Goal: Task Accomplishment & Management: Manage account settings

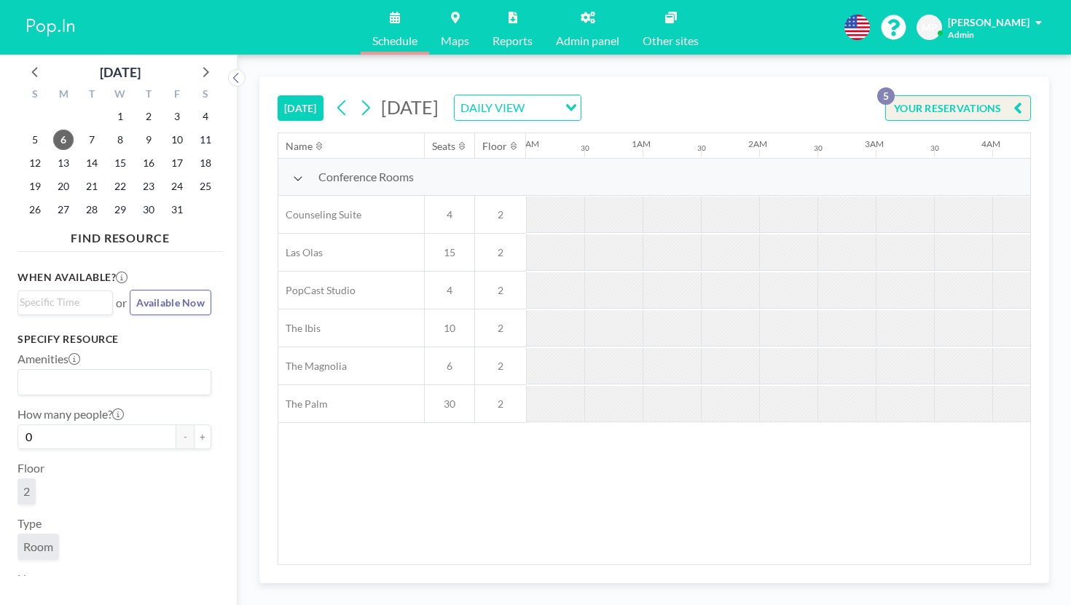
scroll to position [0, 710]
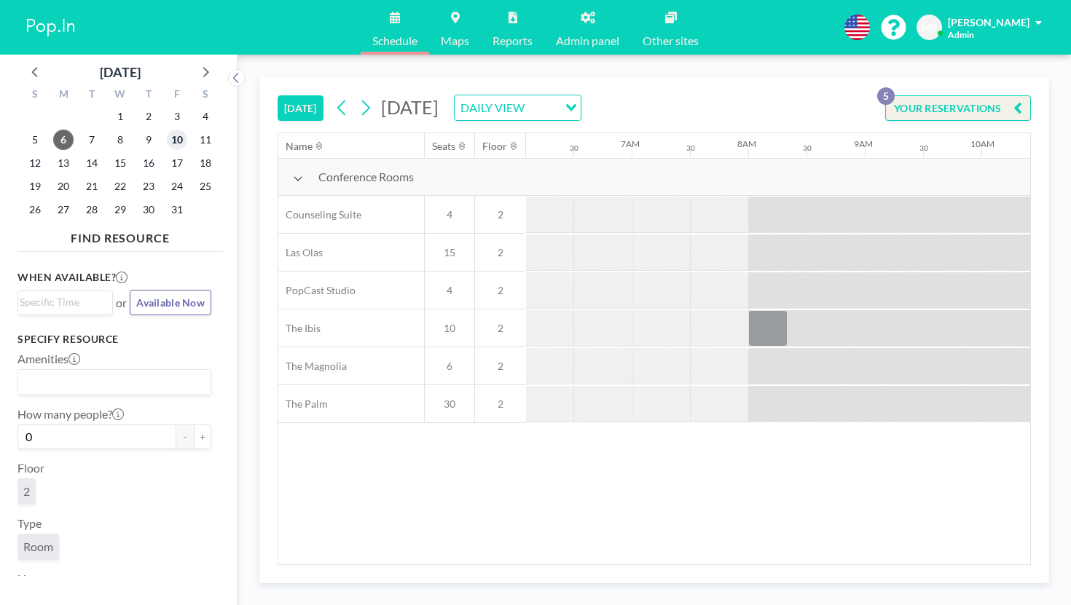
click at [167, 130] on span "10" at bounding box center [177, 140] width 20 height 20
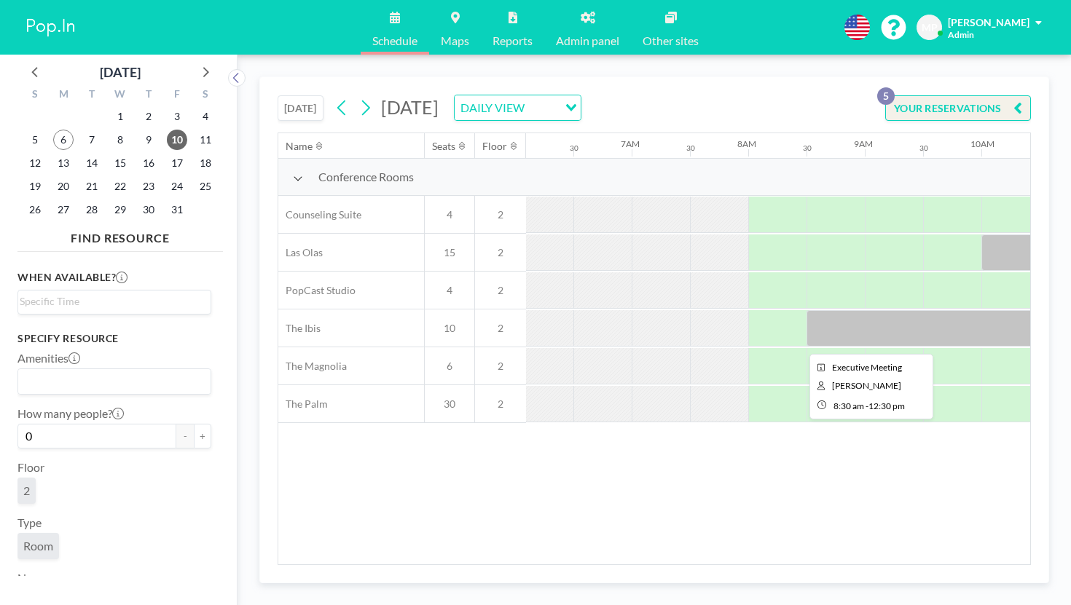
click at [806, 310] on div at bounding box center [1039, 328] width 466 height 36
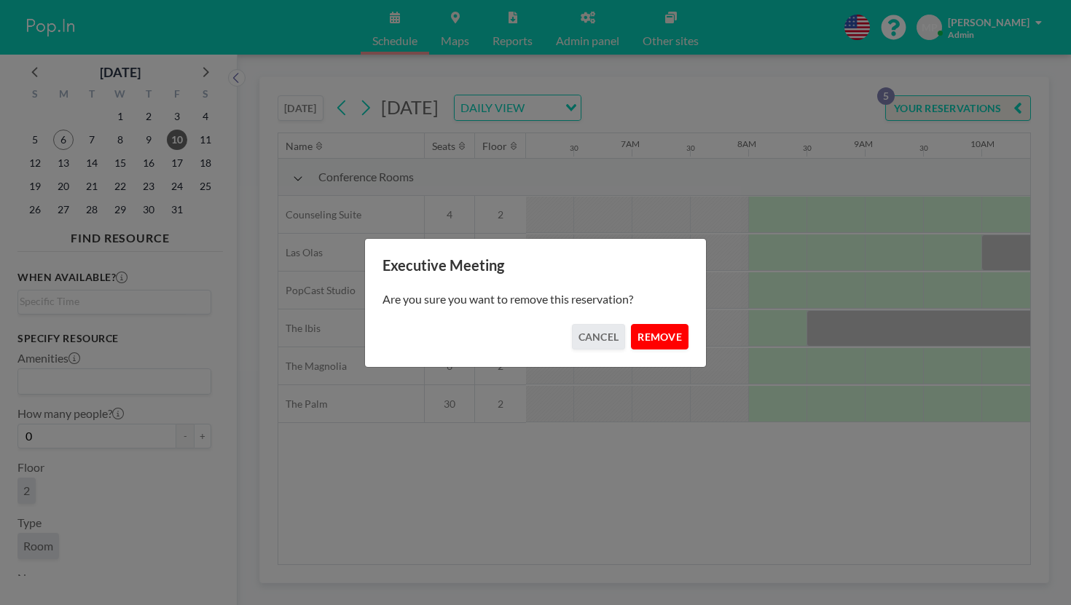
drag, startPoint x: 639, startPoint y: 321, endPoint x: 638, endPoint y: 329, distance: 8.8
click at [638, 324] on button "REMOVE" at bounding box center [660, 336] width 58 height 25
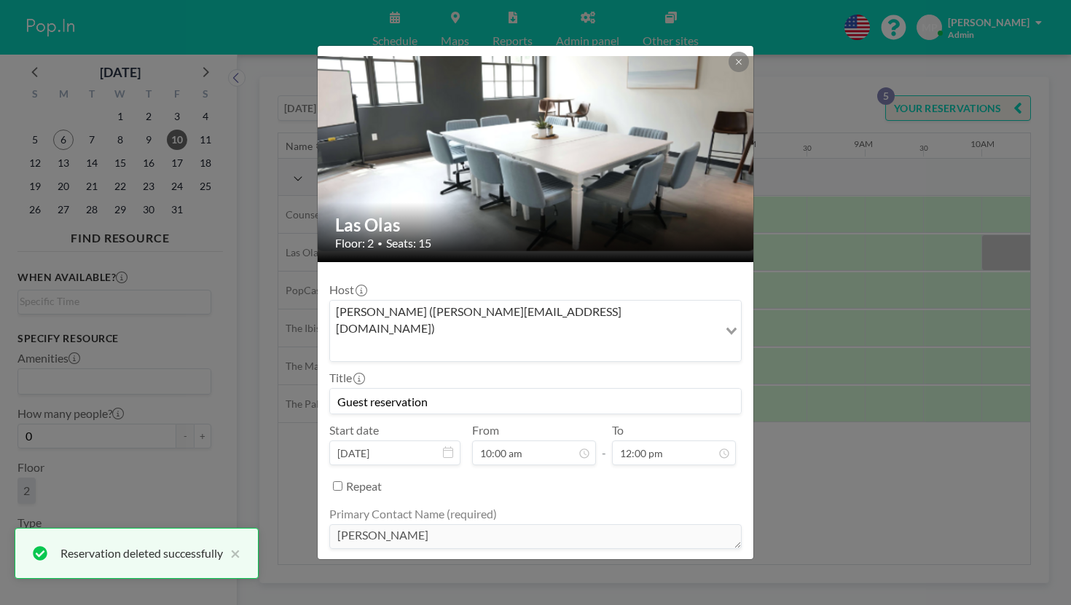
click at [793, 430] on div "Las Olas Floor: 2 • Seats: 15 Host [PERSON_NAME] ([PERSON_NAME][EMAIL_ADDRESS][…" at bounding box center [535, 302] width 1071 height 605
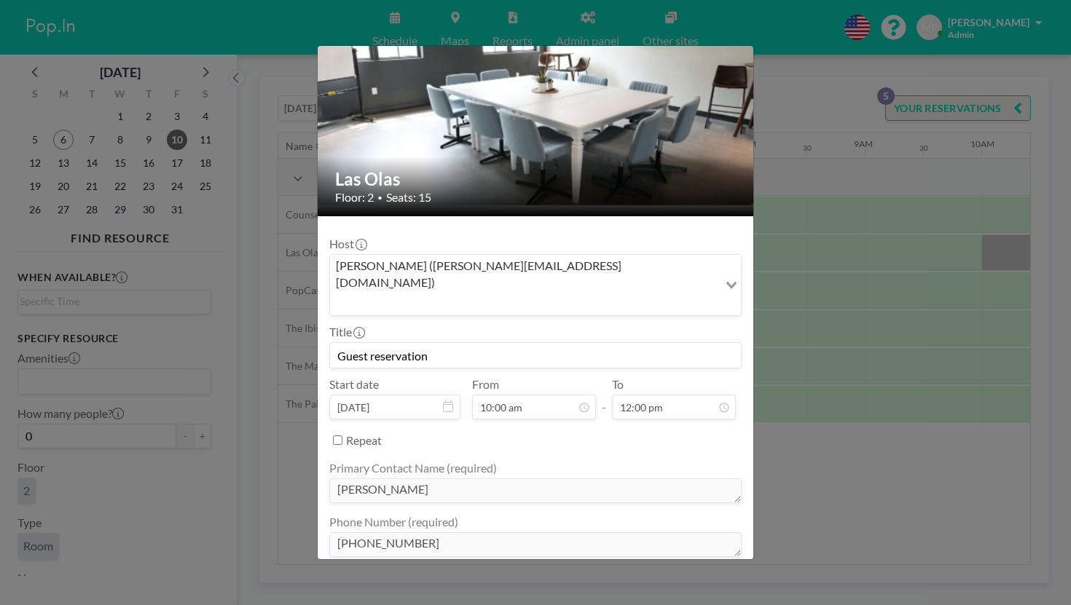
scroll to position [558, 0]
click at [793, 288] on div "Las Olas Floor: 2 • Seats: 15 Host [PERSON_NAME] ([PERSON_NAME][EMAIL_ADDRESS][…" at bounding box center [535, 302] width 1071 height 605
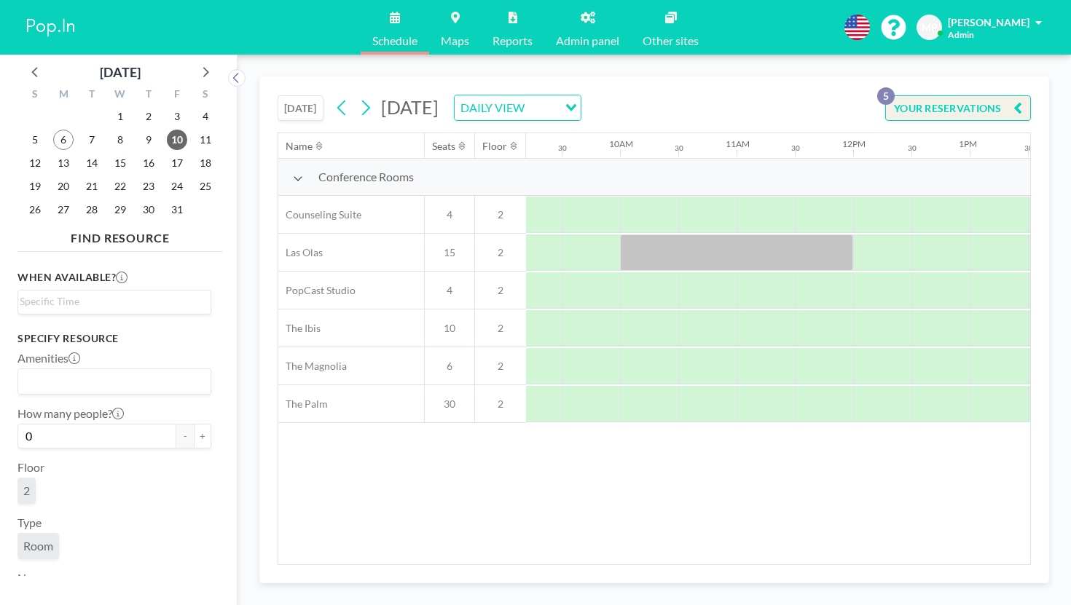
scroll to position [0, 1074]
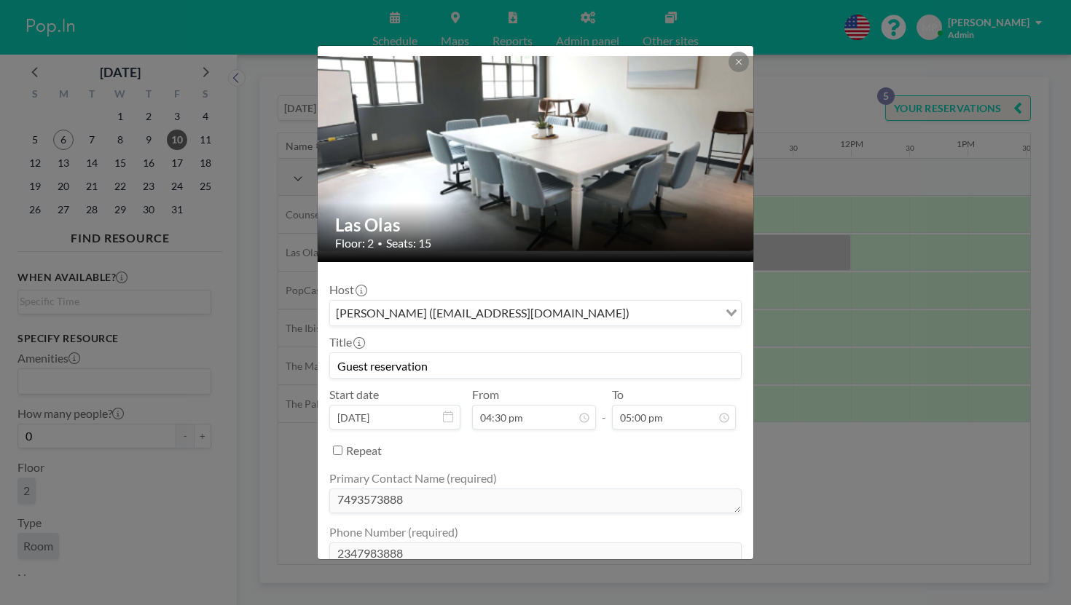
scroll to position [790, 0]
click at [798, 322] on div "Las Olas Floor: 2 • Seats: 15 Host [PERSON_NAME] Pala ([EMAIL_ADDRESS][DOMAIN_N…" at bounding box center [535, 302] width 1071 height 605
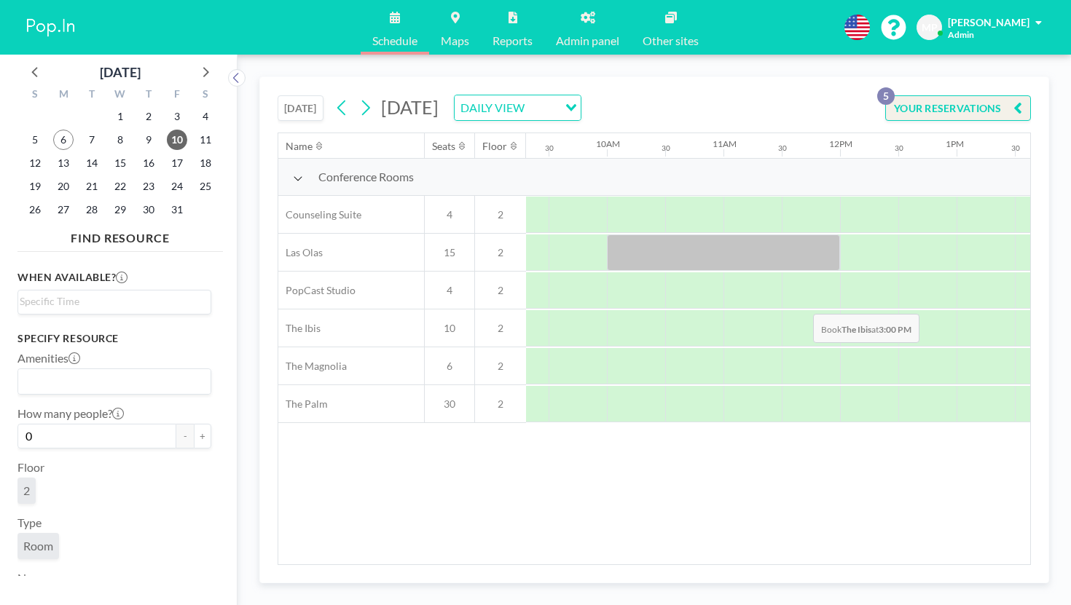
scroll to position [0, 760]
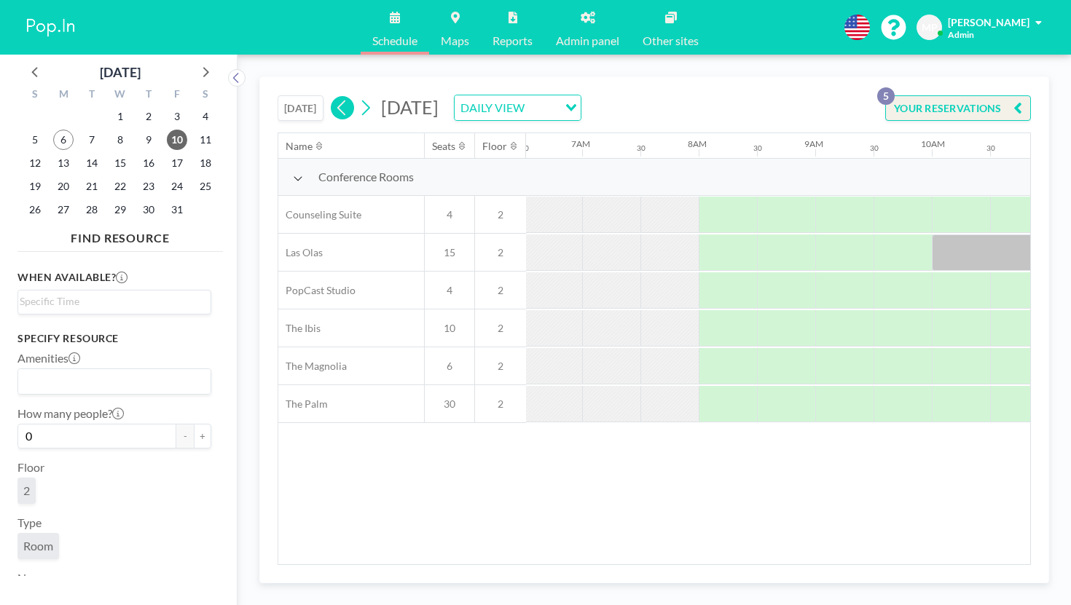
drag, startPoint x: 285, startPoint y: 93, endPoint x: 279, endPoint y: 105, distance: 13.0
click at [335, 97] on icon at bounding box center [342, 108] width 14 height 22
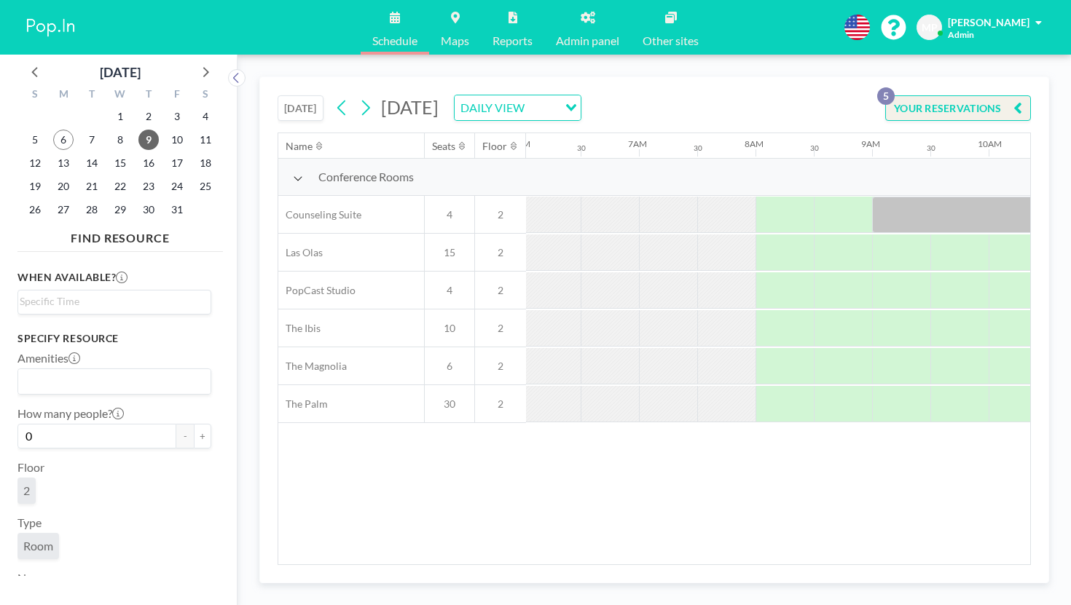
scroll to position [0, 710]
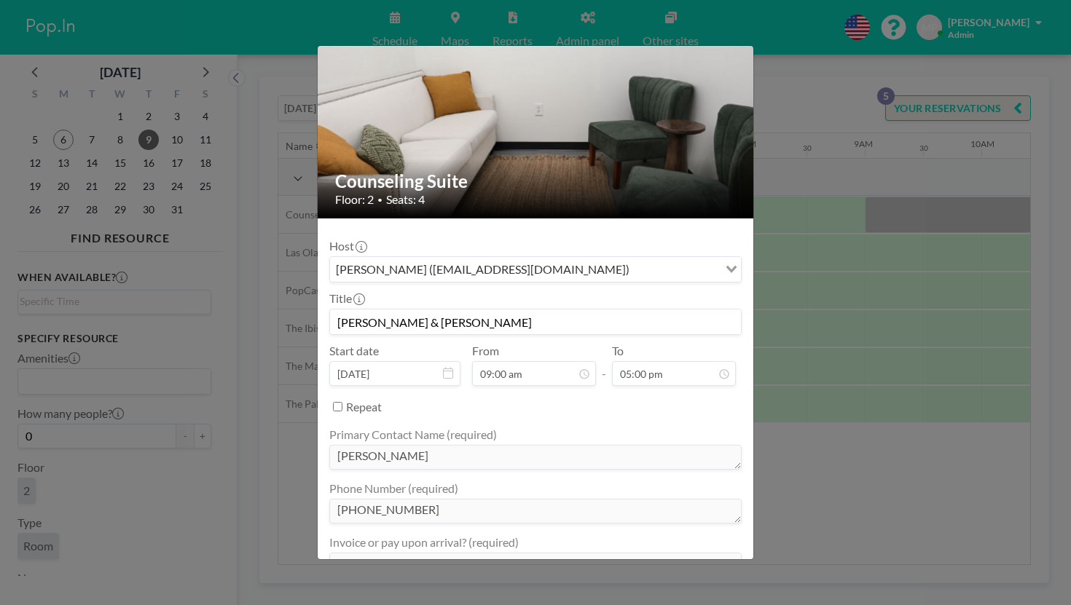
scroll to position [419, 0]
drag, startPoint x: 527, startPoint y: 266, endPoint x: 374, endPoint y: 267, distance: 152.3
click at [374, 310] on input "[PERSON_NAME] & [PERSON_NAME]" at bounding box center [535, 322] width 411 height 25
click at [600, 428] on div "Primary Contact Name (required) [PERSON_NAME]" at bounding box center [535, 450] width 412 height 45
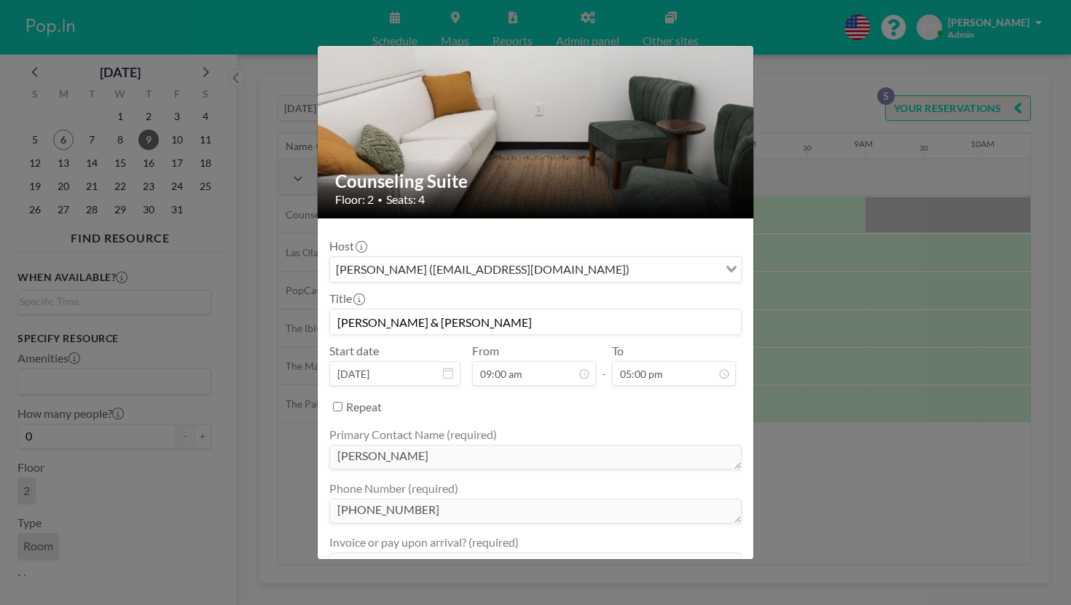
click at [767, 463] on div "Counseling Suite Floor: 2 • Seats: 4 Host [PERSON_NAME] ([EMAIL_ADDRESS][DOMAIN…" at bounding box center [535, 302] width 1071 height 605
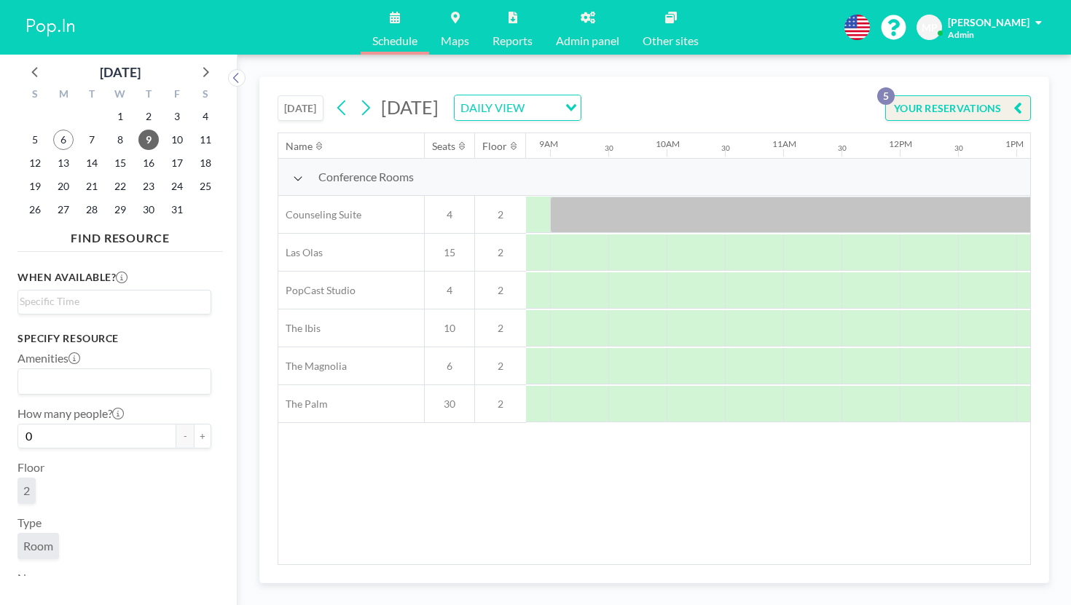
scroll to position [0, 1147]
click at [335, 97] on icon at bounding box center [342, 108] width 14 height 22
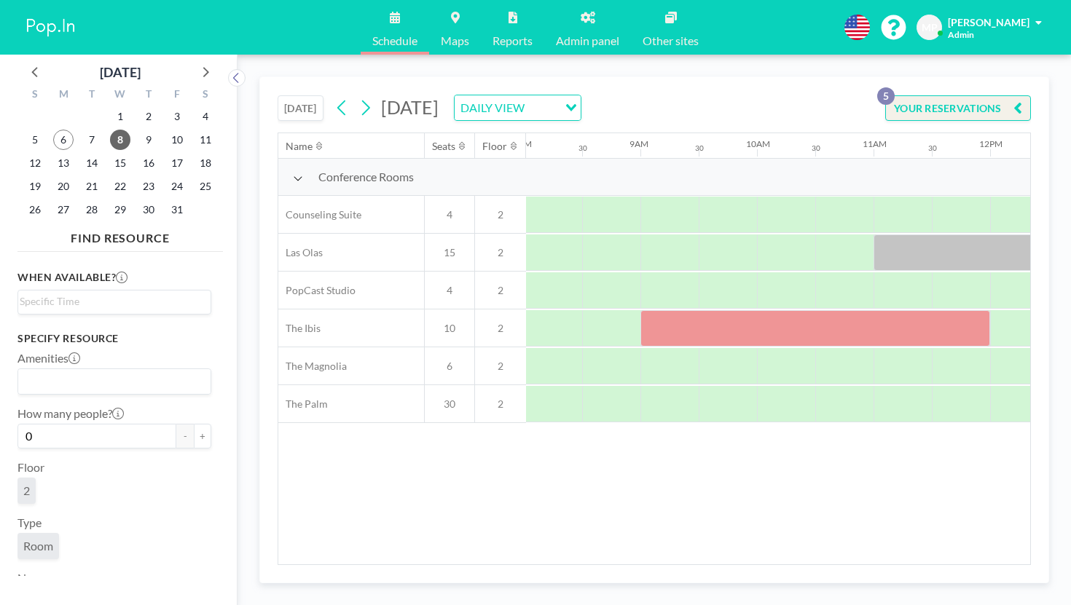
scroll to position [0, 975]
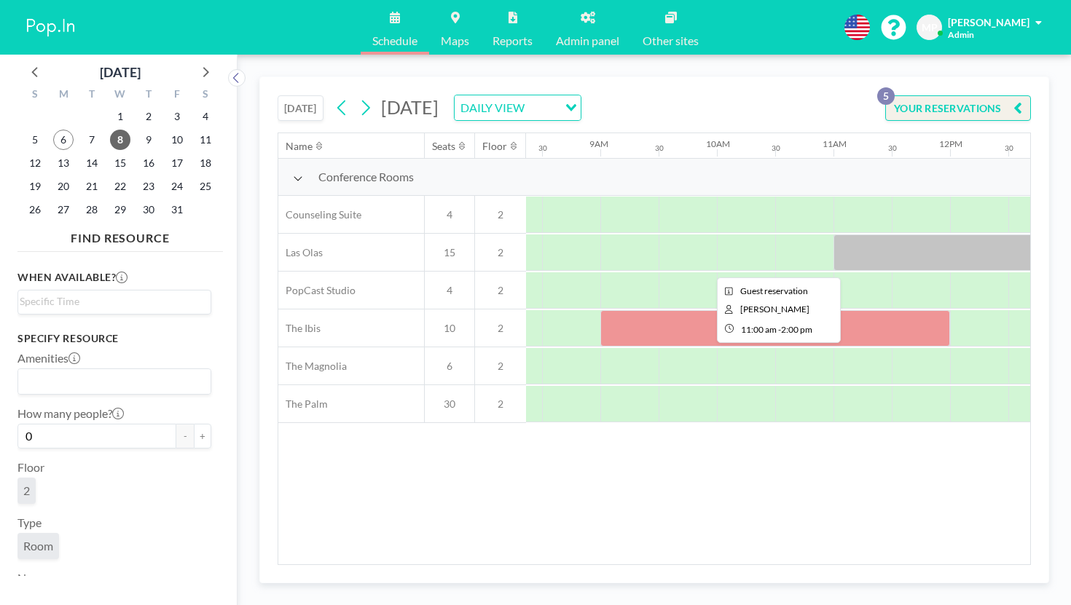
click at [833, 235] on div at bounding box center [1008, 253] width 350 height 36
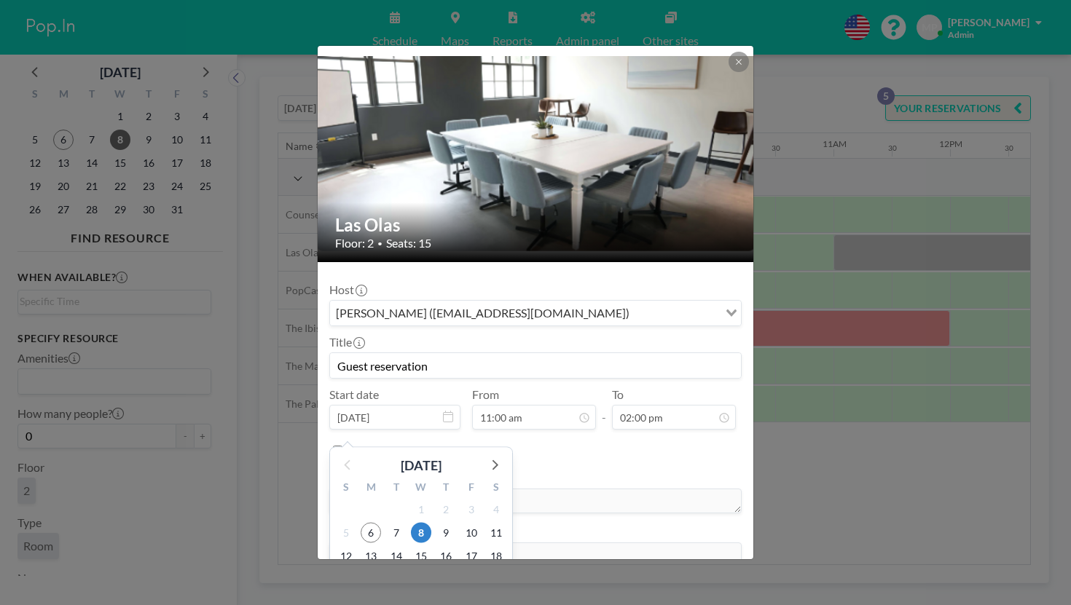
scroll to position [47, 0]
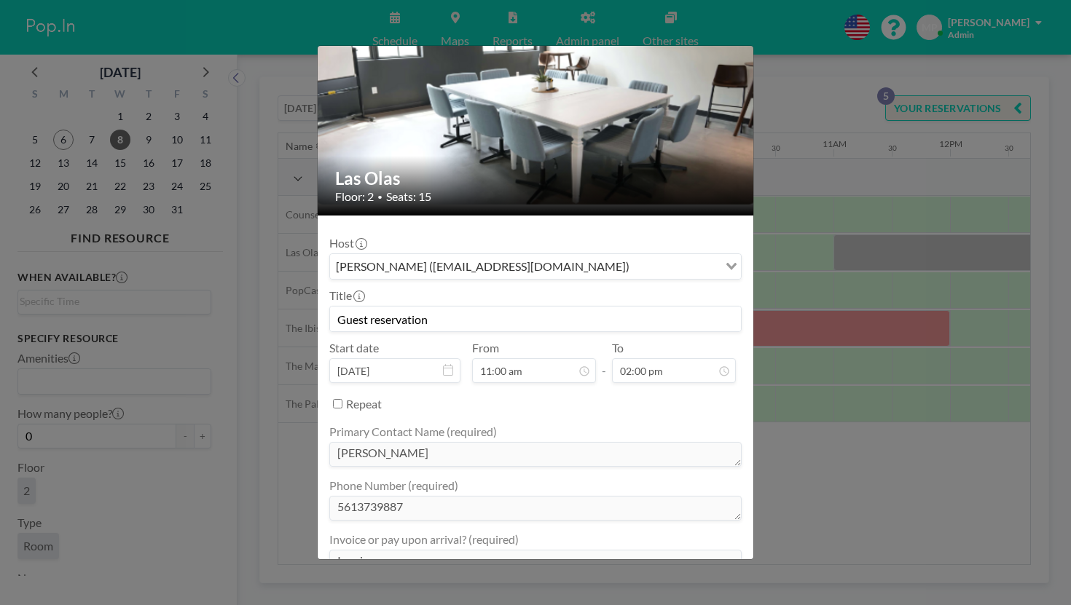
click at [568, 425] on div "Primary Contact Name (required) [PERSON_NAME]" at bounding box center [535, 447] width 412 height 45
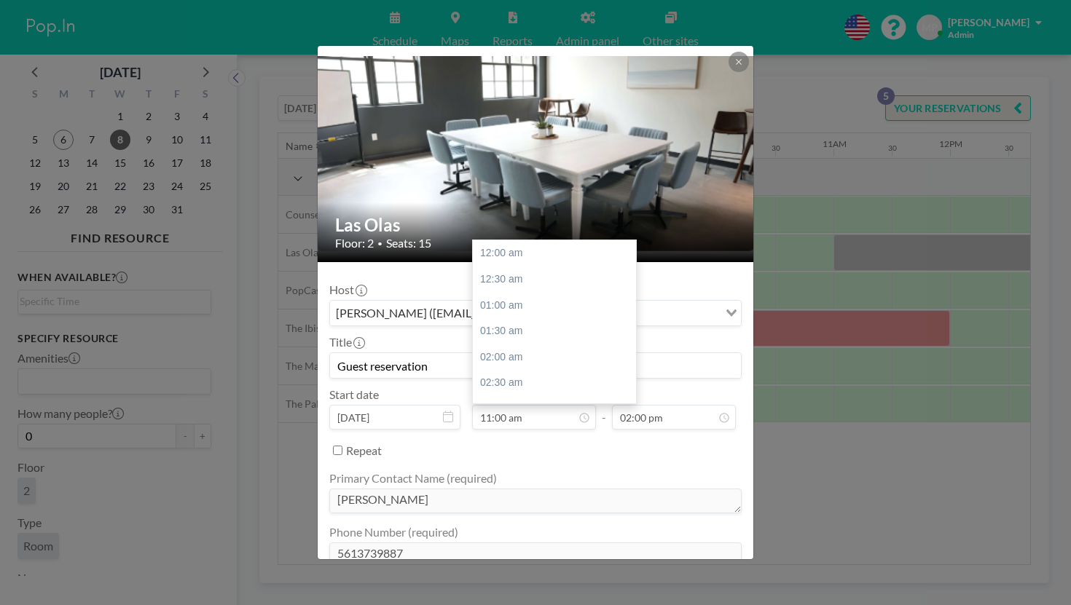
scroll to position [511, 0]
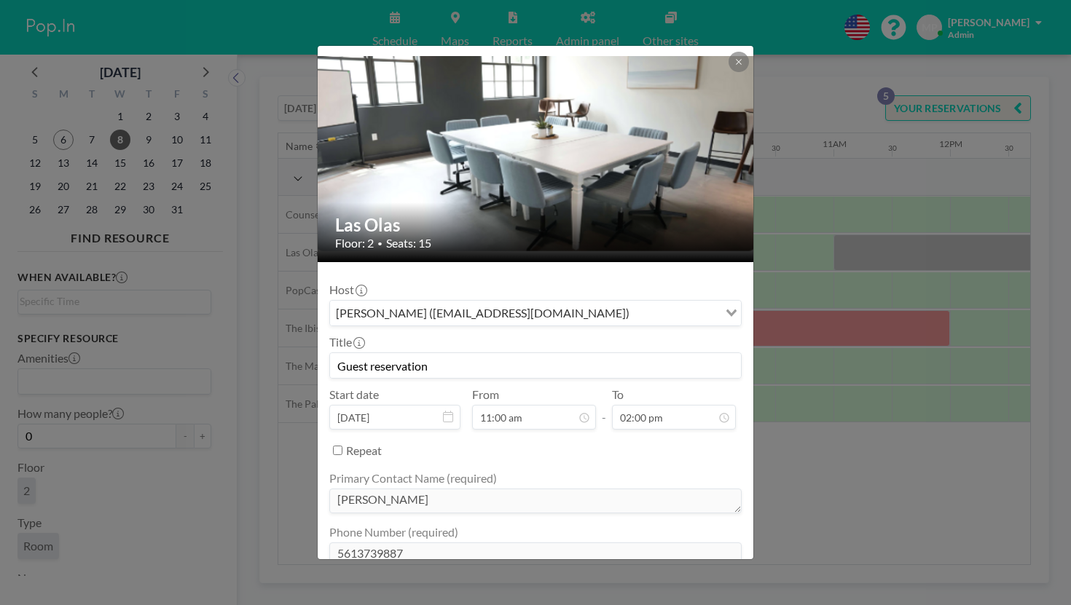
click at [746, 297] on div "Las Olas Floor: 2 • Seats: 15 Host [PERSON_NAME] ([EMAIL_ADDRESS][DOMAIN_NAME])…" at bounding box center [535, 302] width 1071 height 605
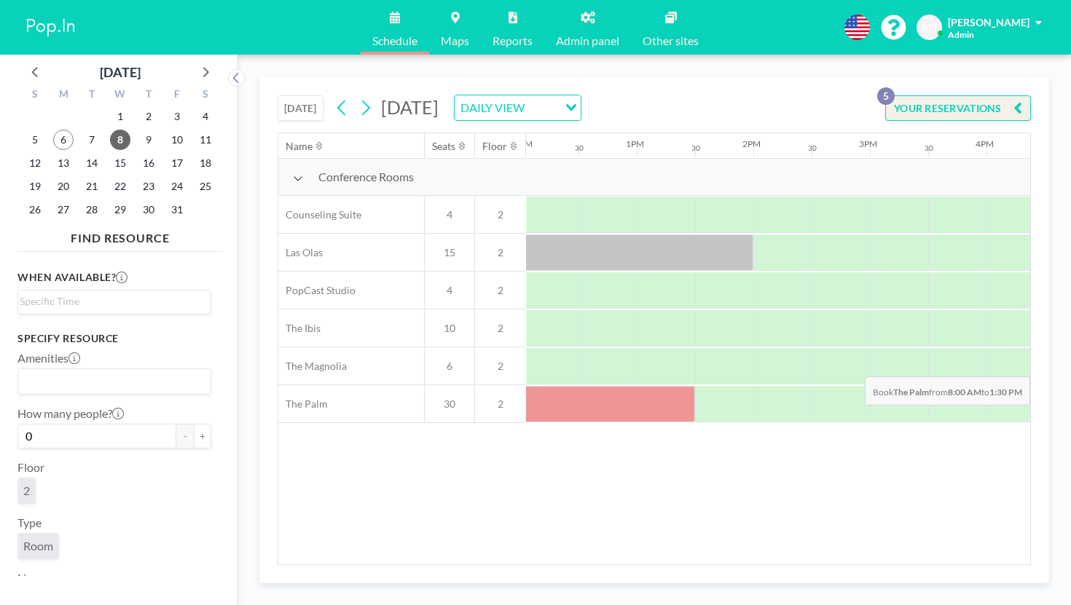
scroll to position [0, 1436]
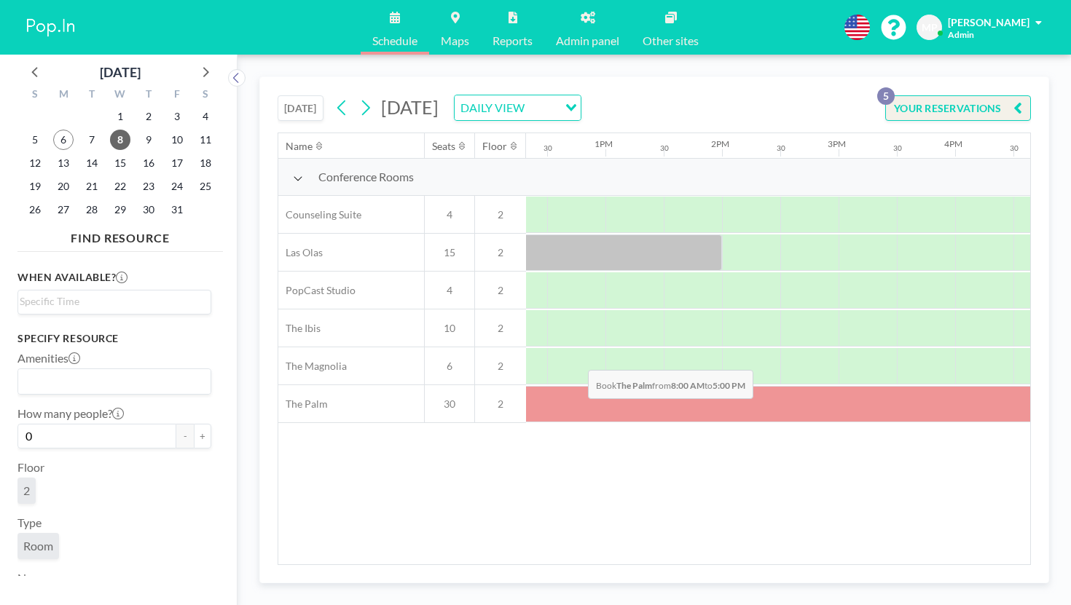
drag, startPoint x: 479, startPoint y: 326, endPoint x: 584, endPoint y: 336, distance: 105.4
click at [584, 386] on div at bounding box center [547, 404] width 1049 height 36
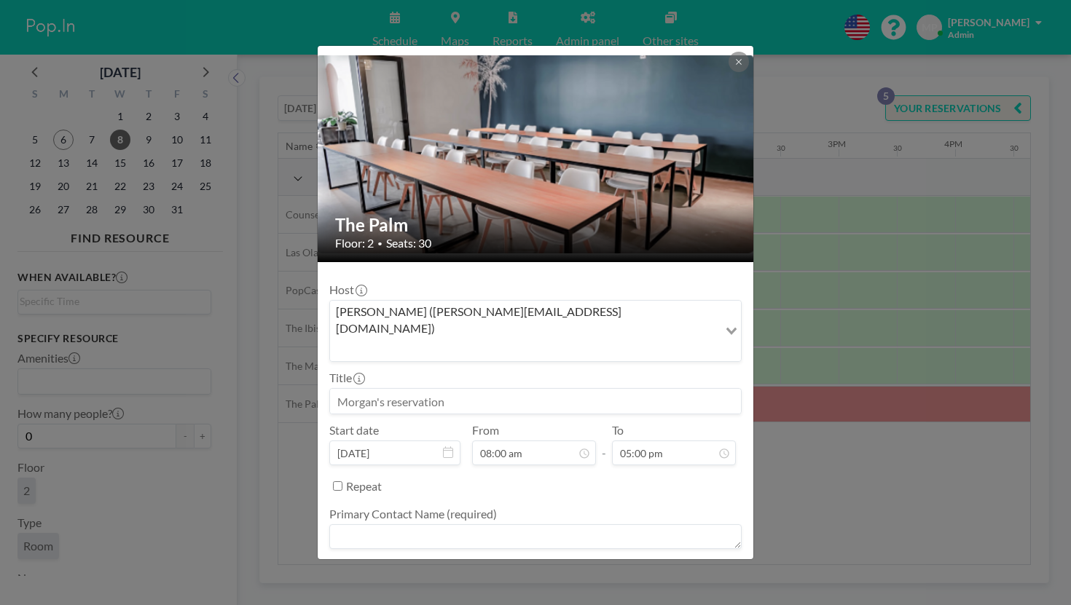
click at [472, 389] on input at bounding box center [535, 401] width 411 height 25
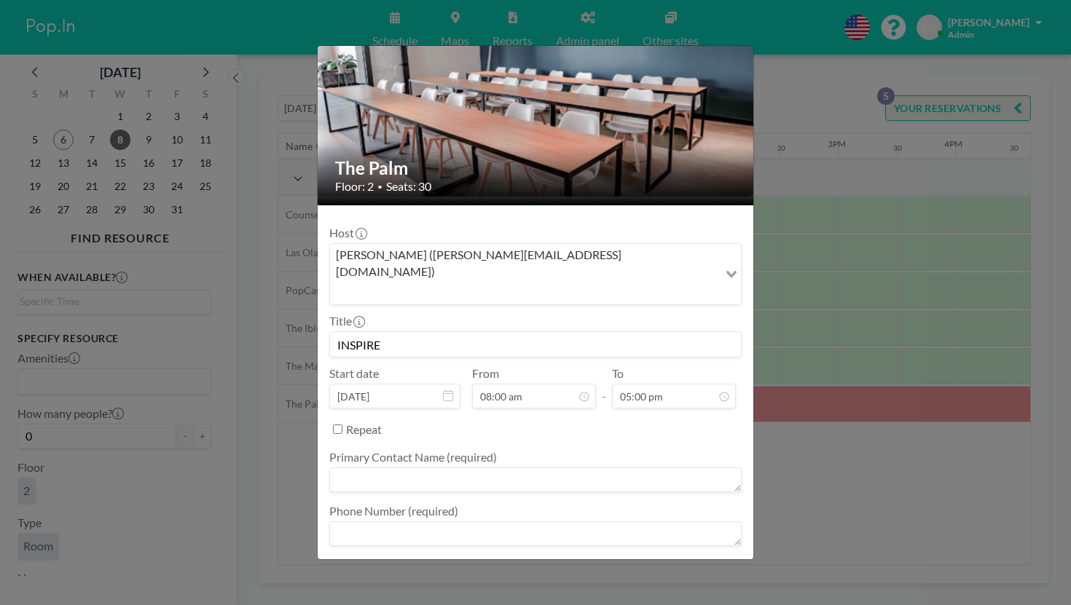
type input "INSPIRE"
click at [471, 468] on textarea at bounding box center [535, 480] width 412 height 25
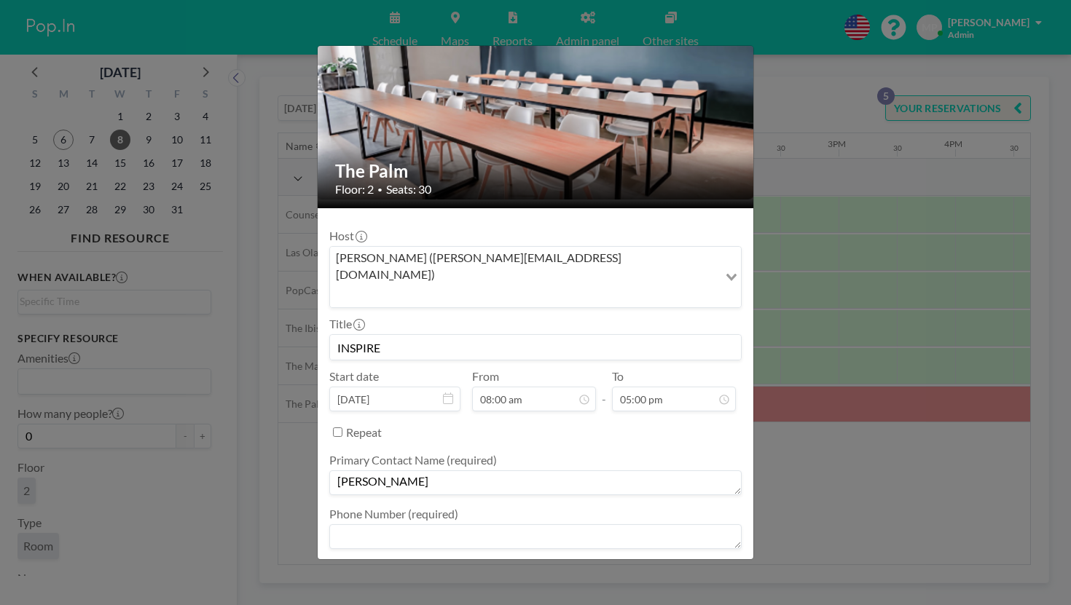
scroll to position [53, 0]
type textarea "[PERSON_NAME]"
click at [400, 525] on textarea at bounding box center [535, 537] width 412 height 25
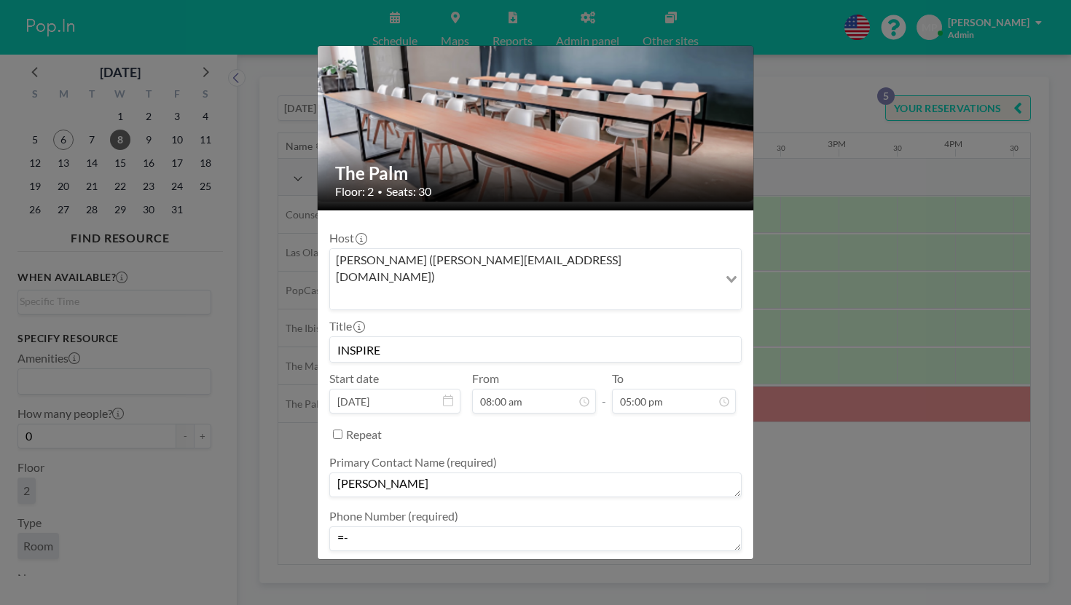
scroll to position [50, 0]
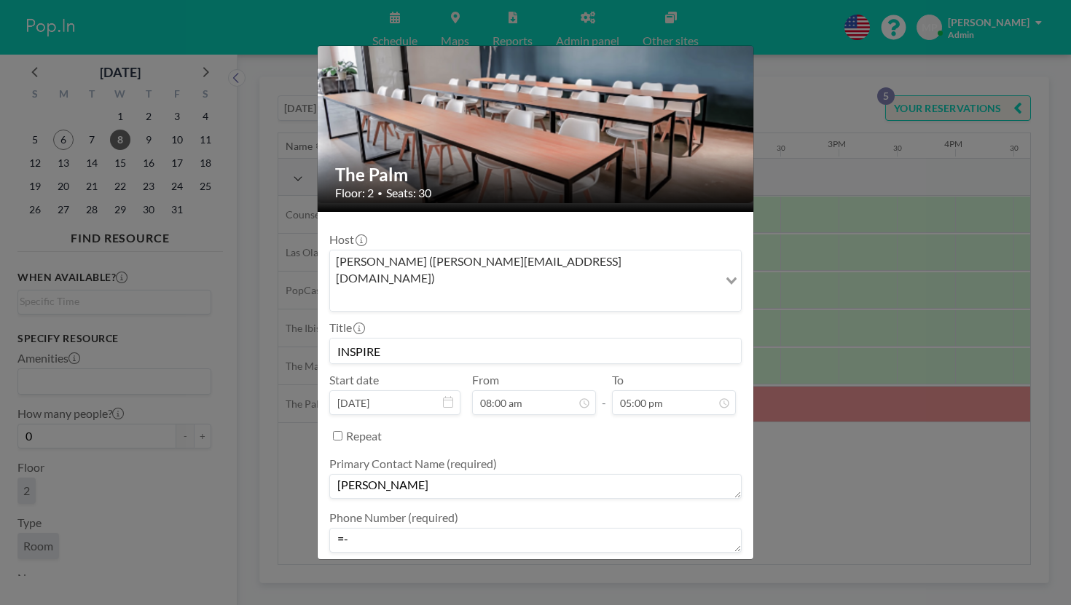
type textarea "="
type textarea "-"
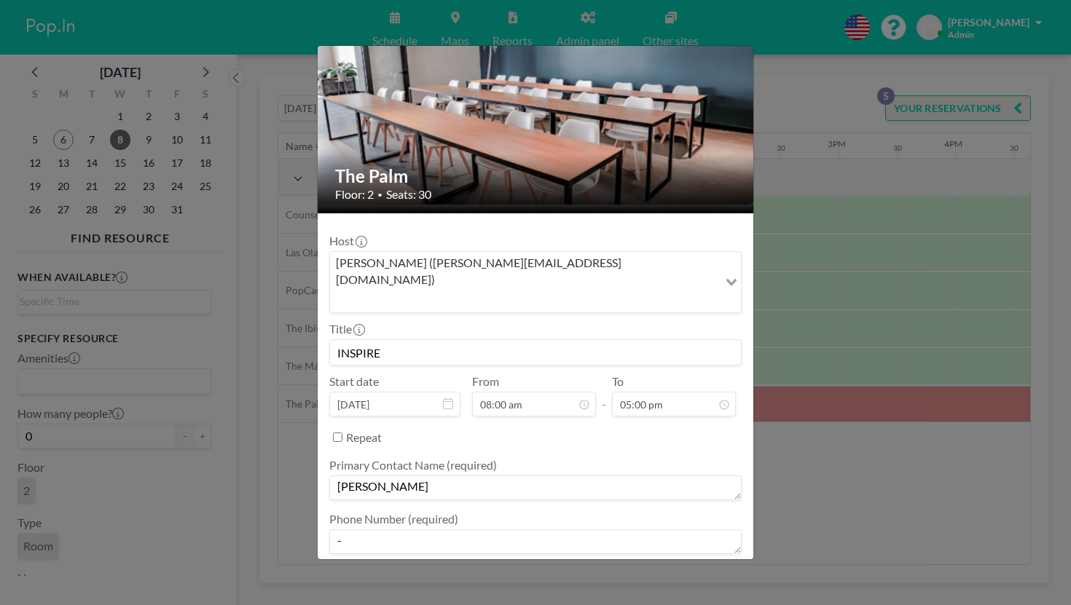
type textarea "-"
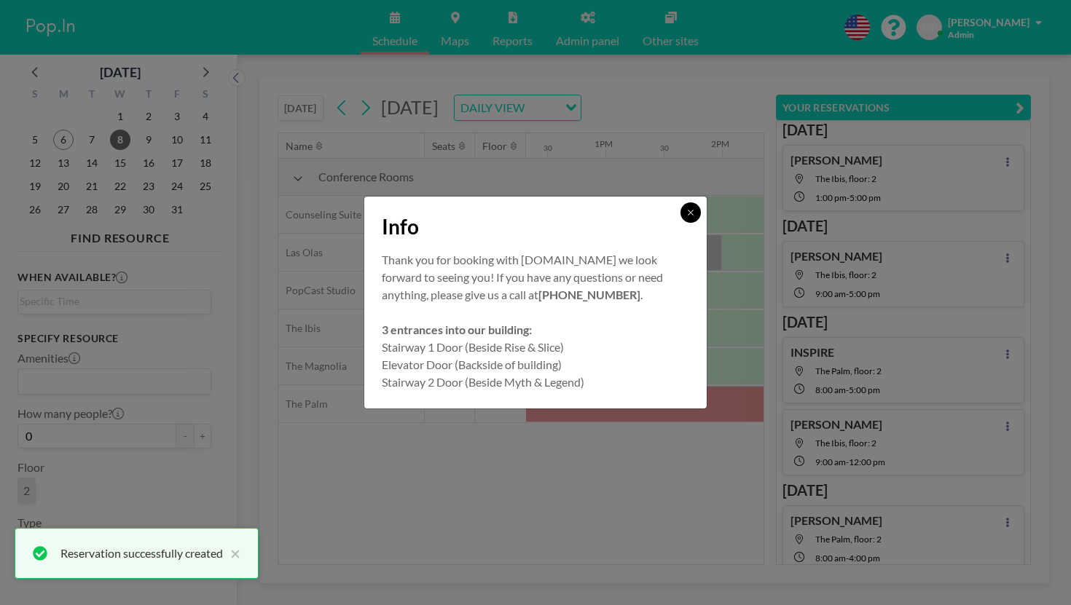
click at [688, 215] on icon at bounding box center [690, 212] width 5 height 5
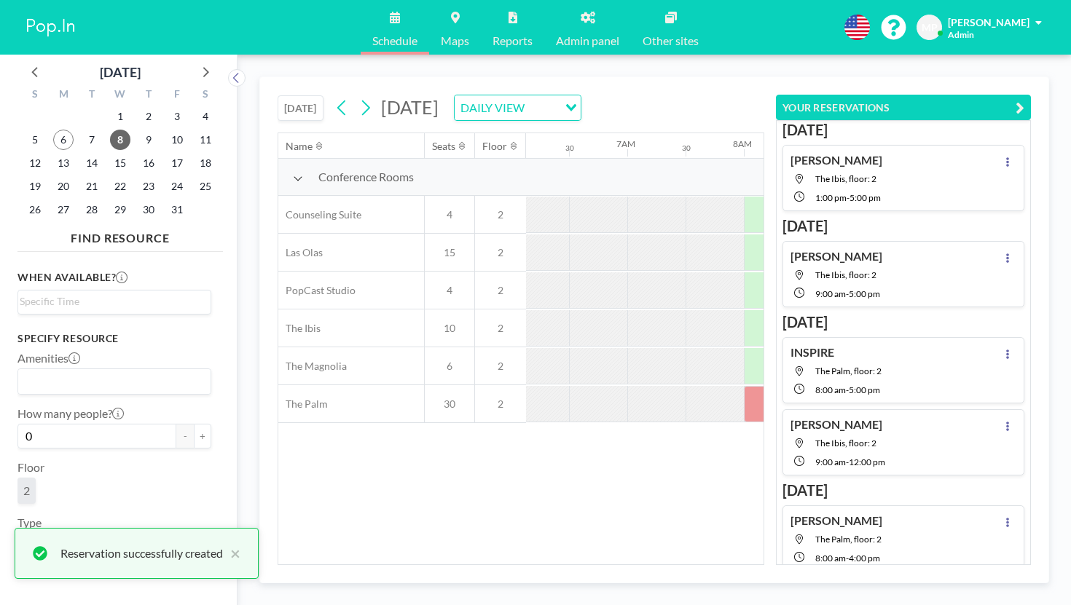
scroll to position [0, 689]
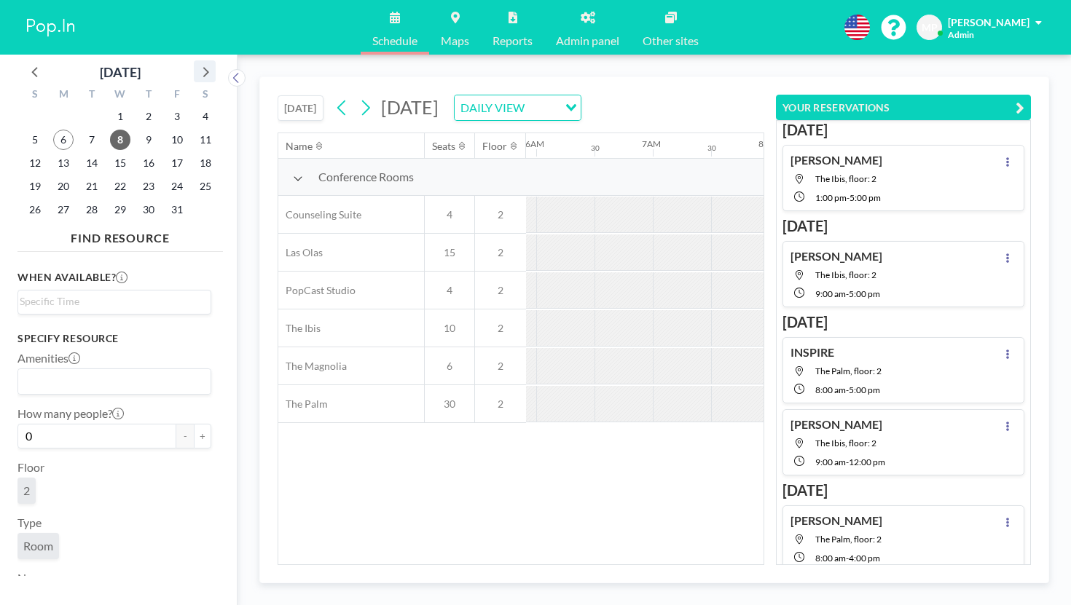
click at [195, 62] on icon at bounding box center [204, 71] width 19 height 19
click at [31, 62] on icon at bounding box center [35, 71] width 19 height 19
click at [110, 130] on span "10" at bounding box center [120, 140] width 20 height 20
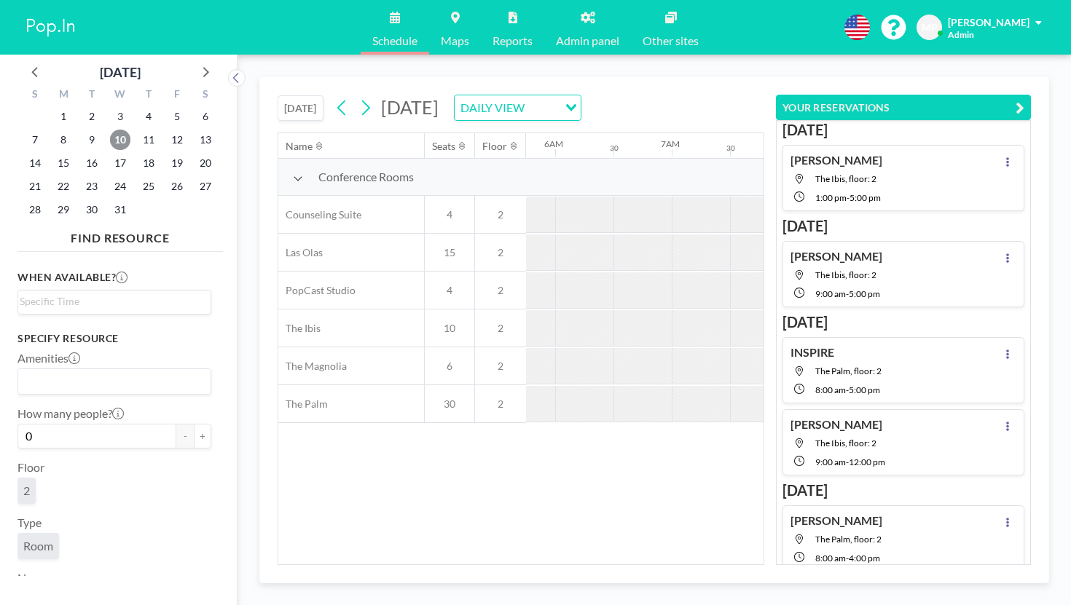
scroll to position [0, 710]
click at [1024, 99] on icon "button" at bounding box center [1020, 107] width 9 height 17
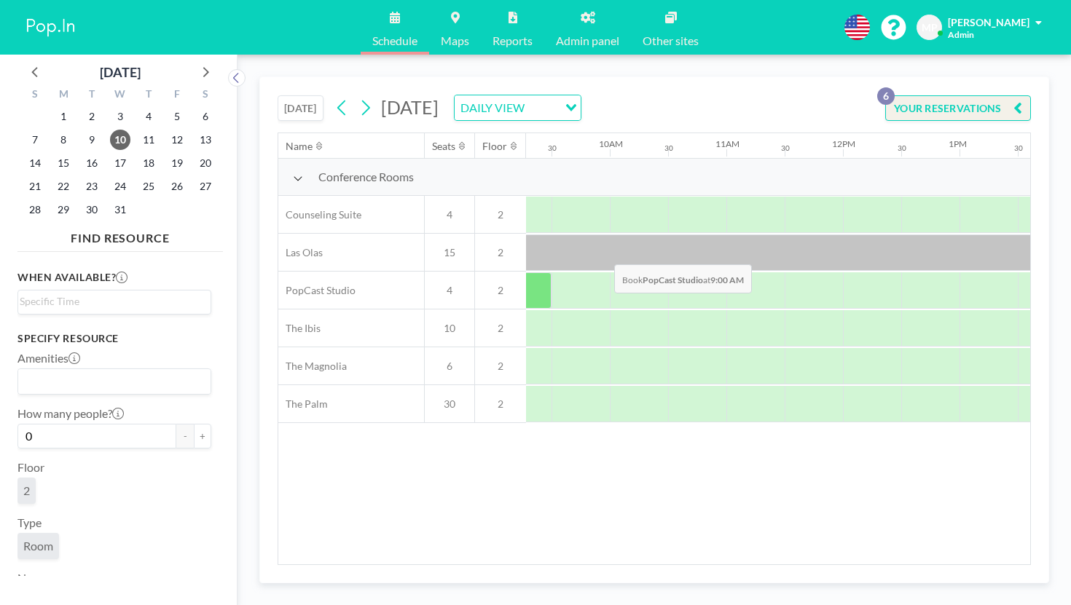
scroll to position [0, 1085]
click at [335, 97] on icon at bounding box center [342, 108] width 14 height 22
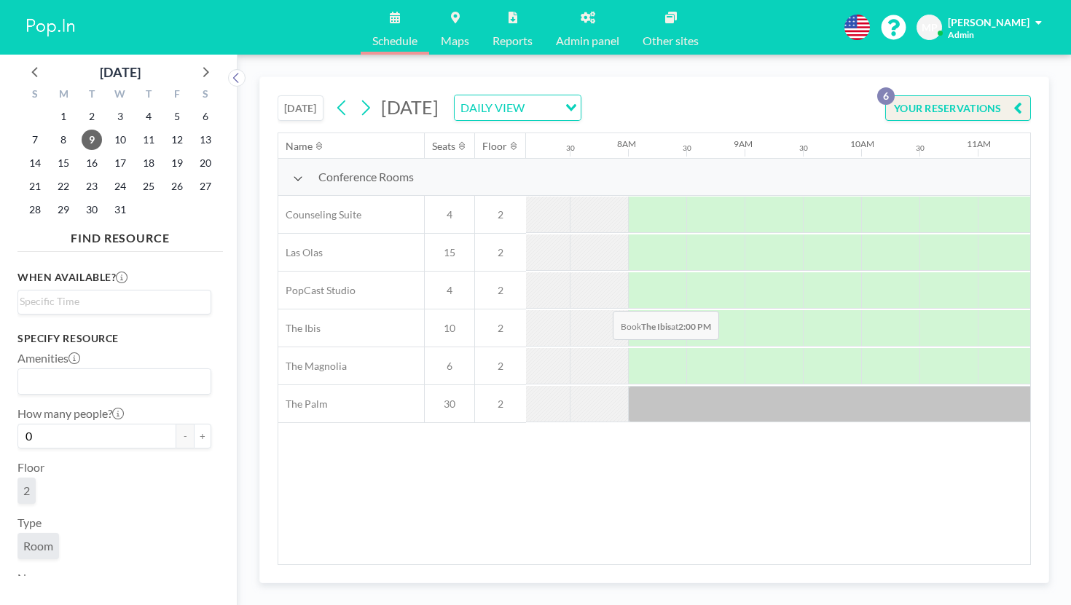
scroll to position [0, 798]
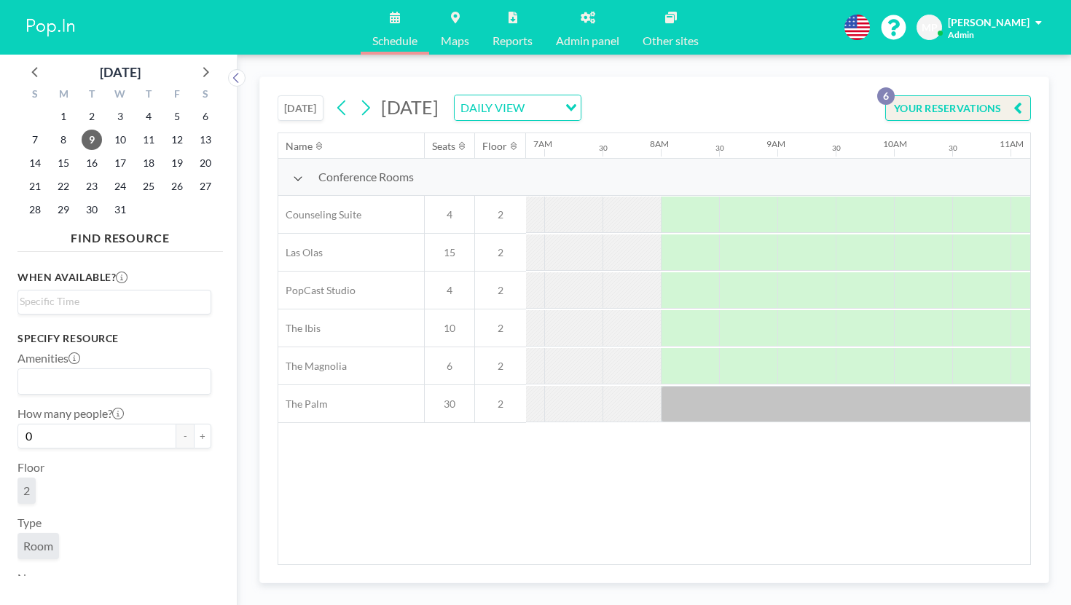
click at [358, 97] on icon at bounding box center [365, 108] width 14 height 22
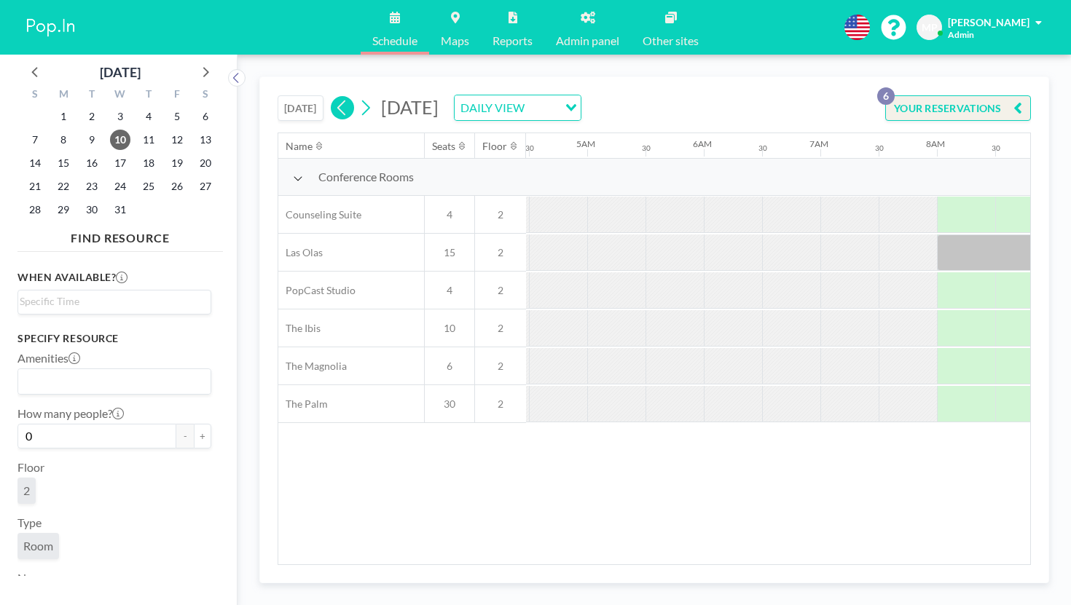
click at [335, 97] on icon at bounding box center [342, 108] width 14 height 22
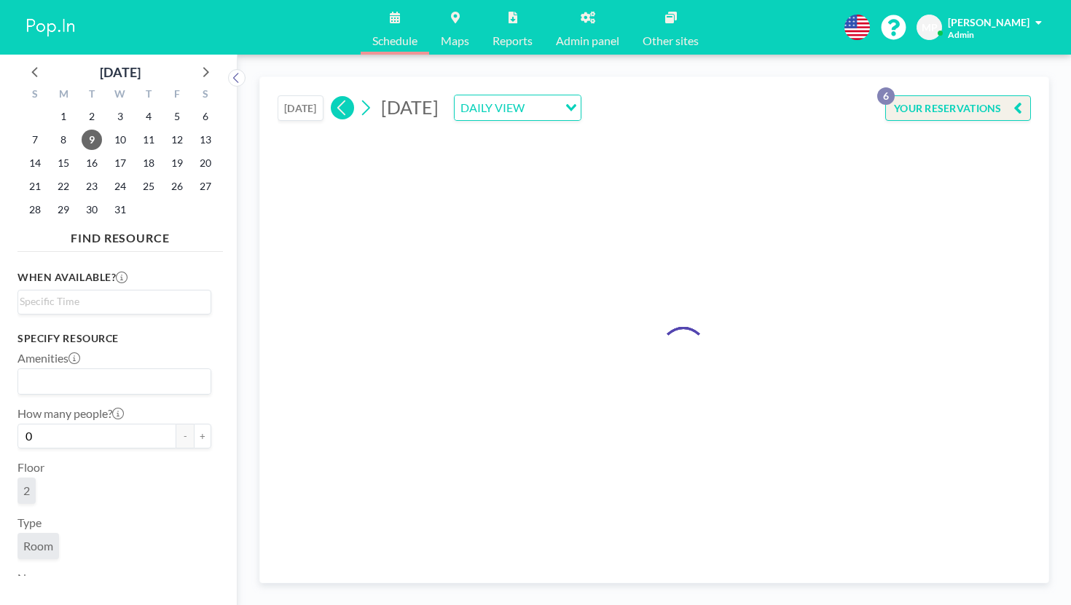
click at [335, 97] on icon at bounding box center [342, 108] width 14 height 22
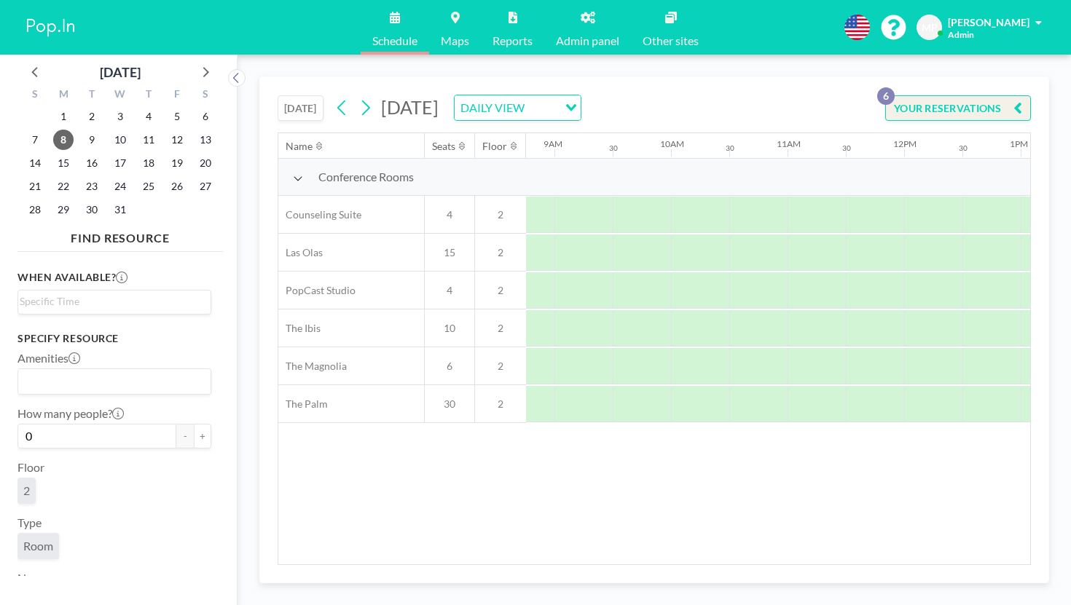
scroll to position [0, 874]
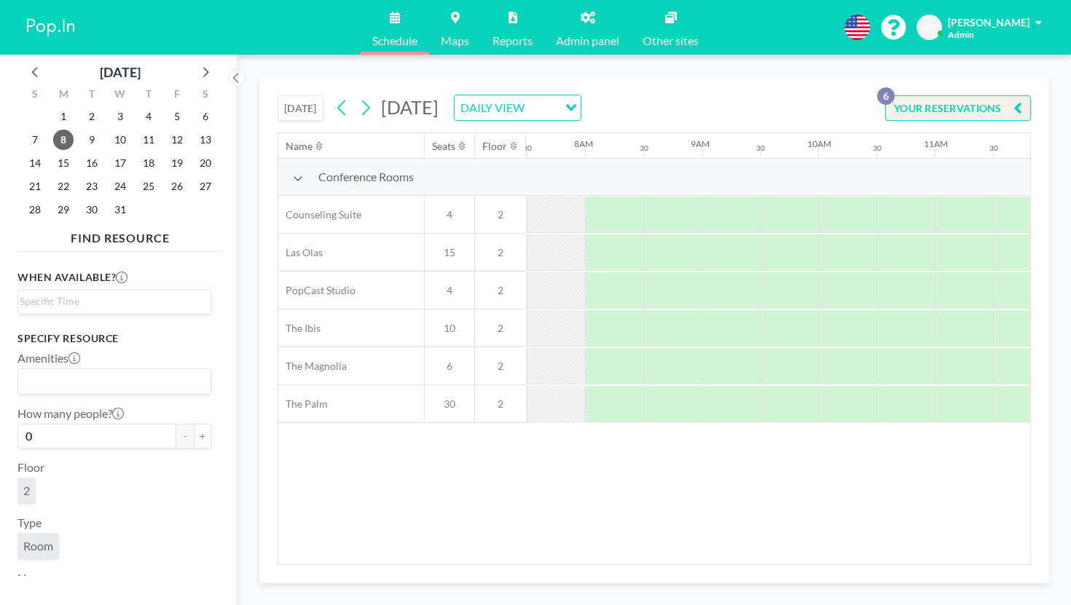
click at [278, 95] on button "[DATE]" at bounding box center [301, 107] width 46 height 25
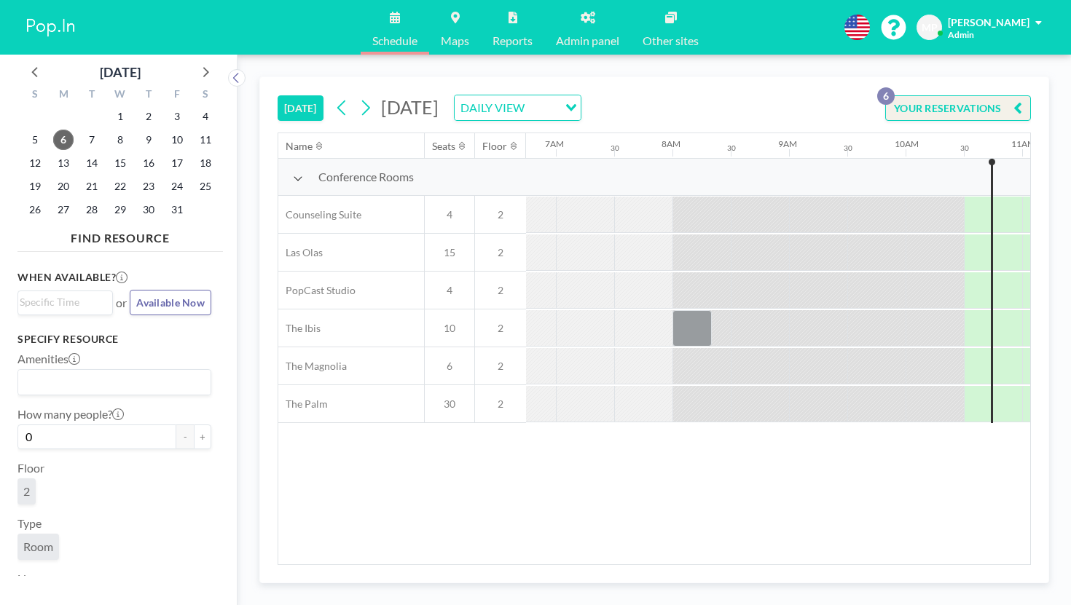
scroll to position [0, 795]
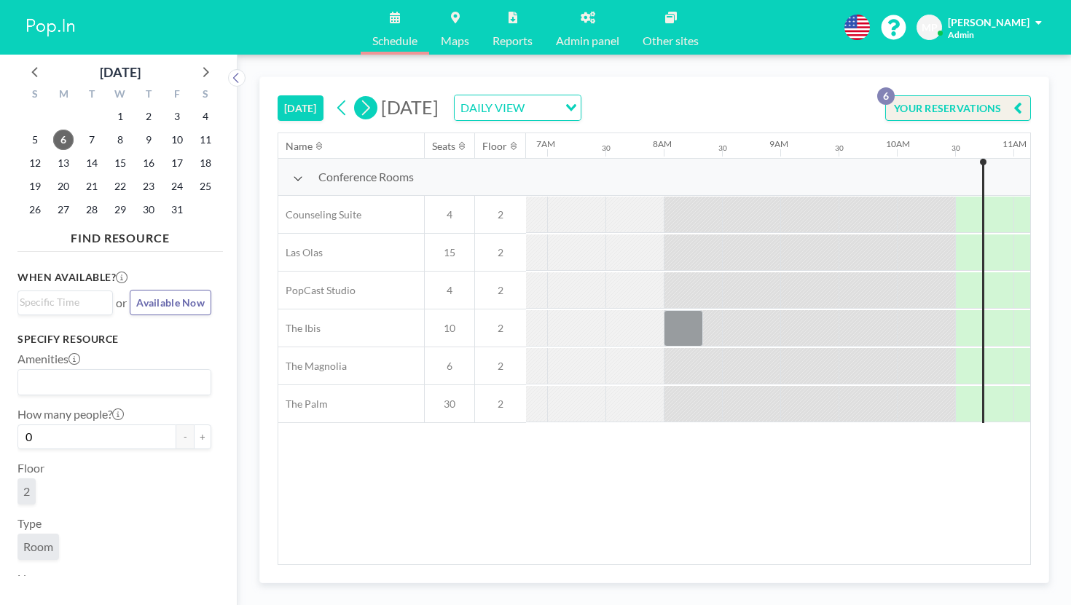
click at [358, 97] on icon at bounding box center [365, 108] width 14 height 22
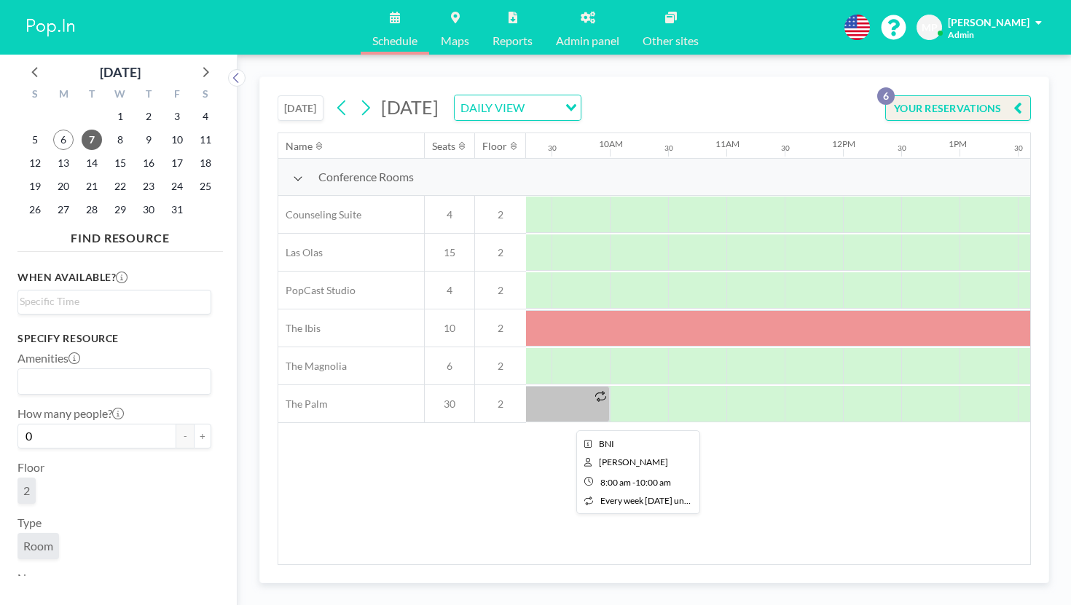
scroll to position [0, 1095]
click at [358, 97] on icon at bounding box center [365, 108] width 14 height 22
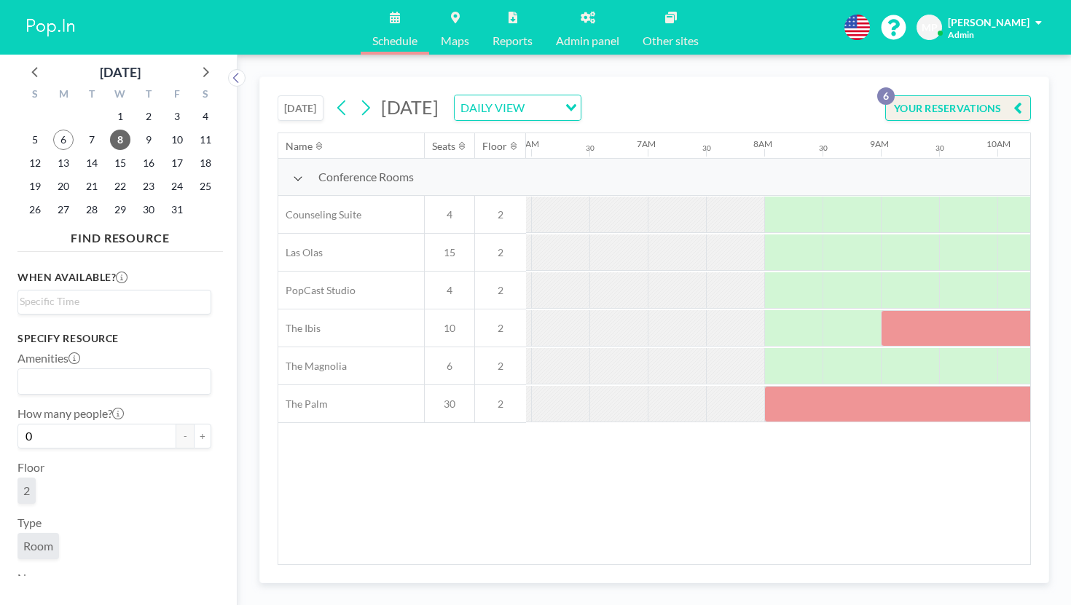
scroll to position [0, 654]
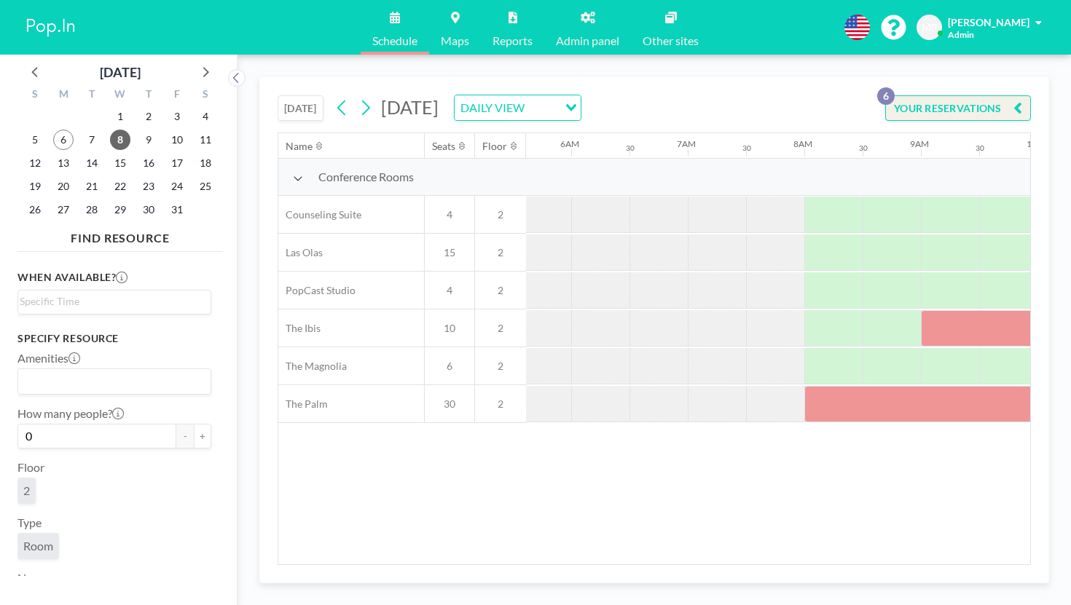
click at [358, 97] on icon at bounding box center [365, 108] width 14 height 22
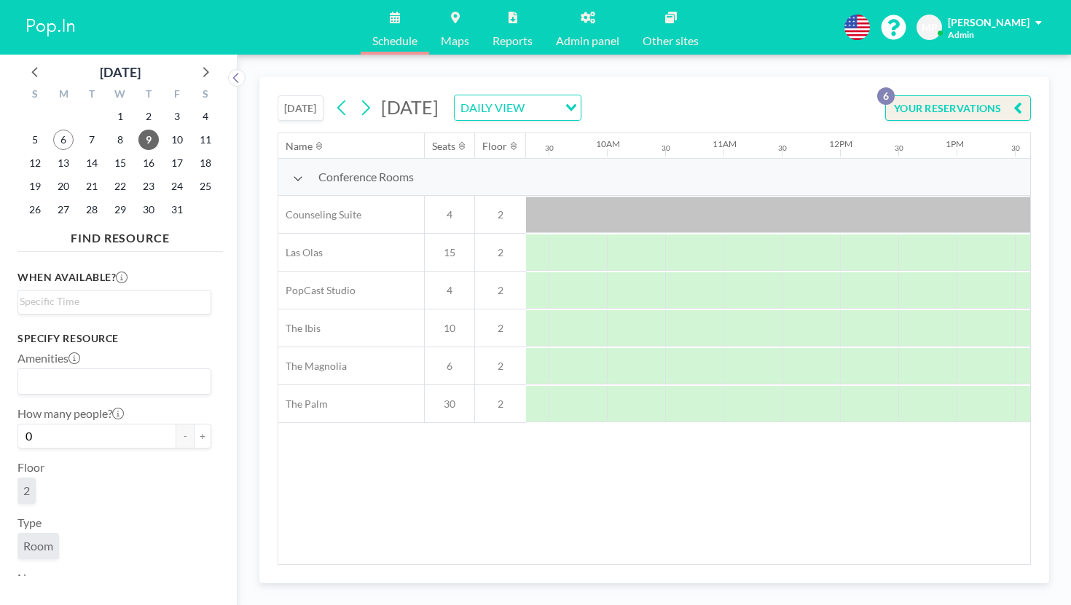
scroll to position [0, 1123]
click at [358, 97] on icon at bounding box center [365, 108] width 14 height 22
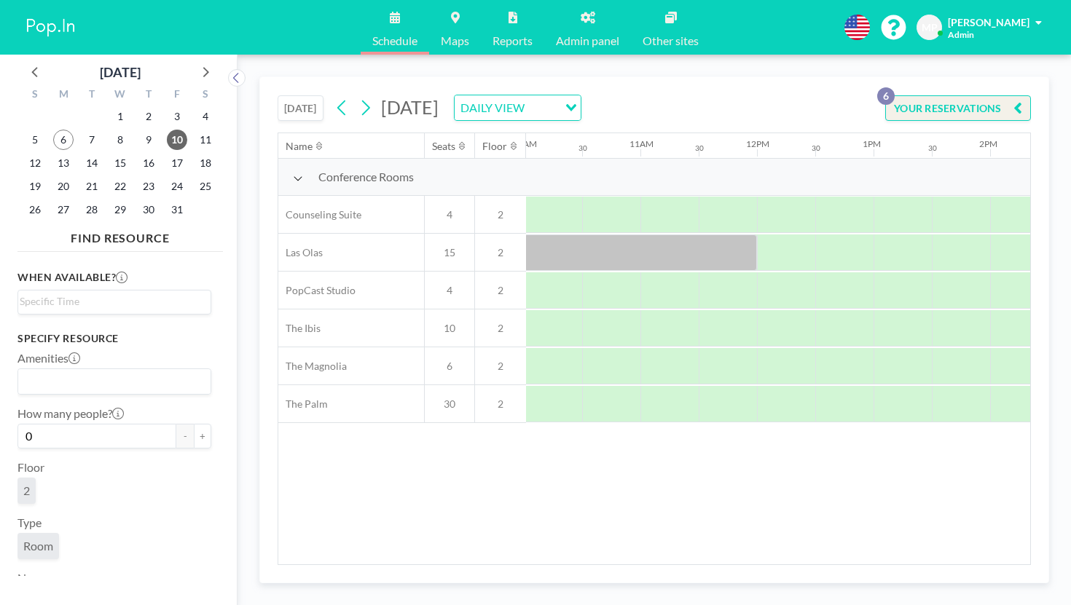
scroll to position [0, 1169]
click at [358, 97] on icon at bounding box center [365, 108] width 14 height 22
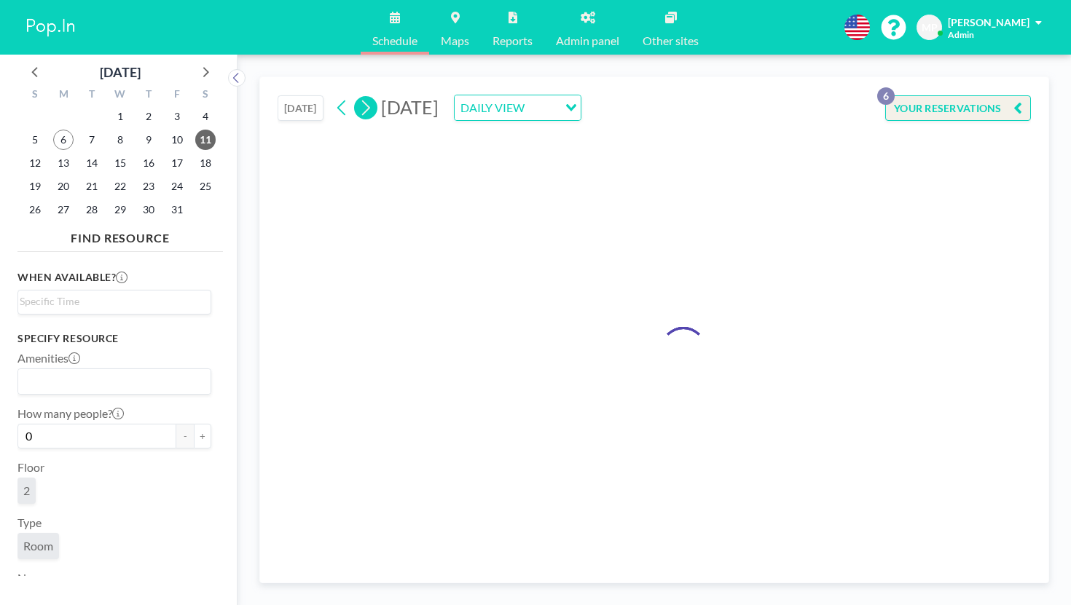
click at [358, 97] on icon at bounding box center [365, 108] width 14 height 22
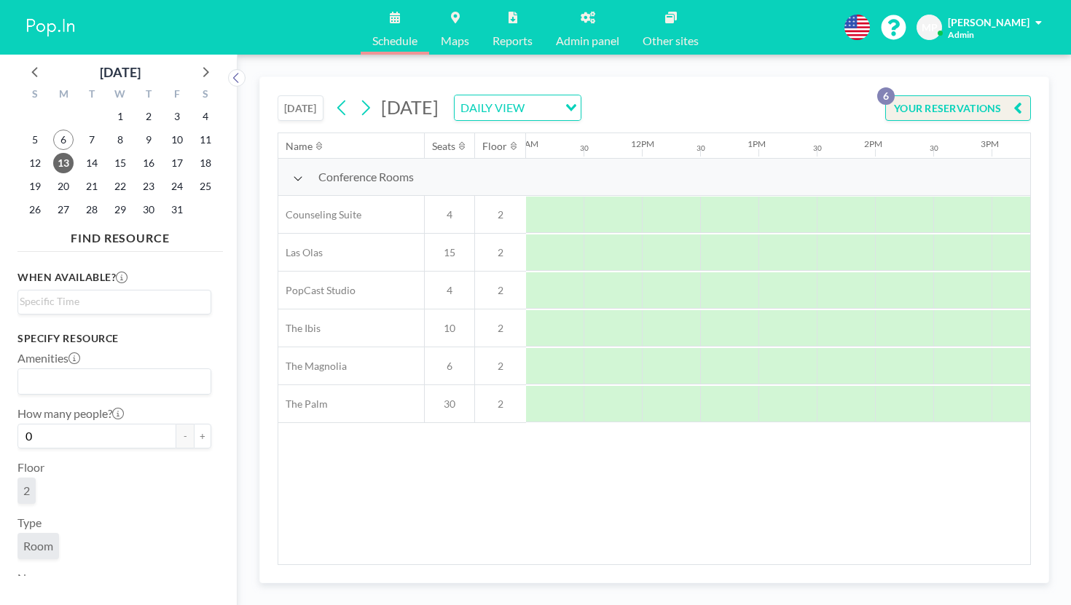
scroll to position [0, 1310]
click at [354, 96] on button at bounding box center [365, 107] width 23 height 23
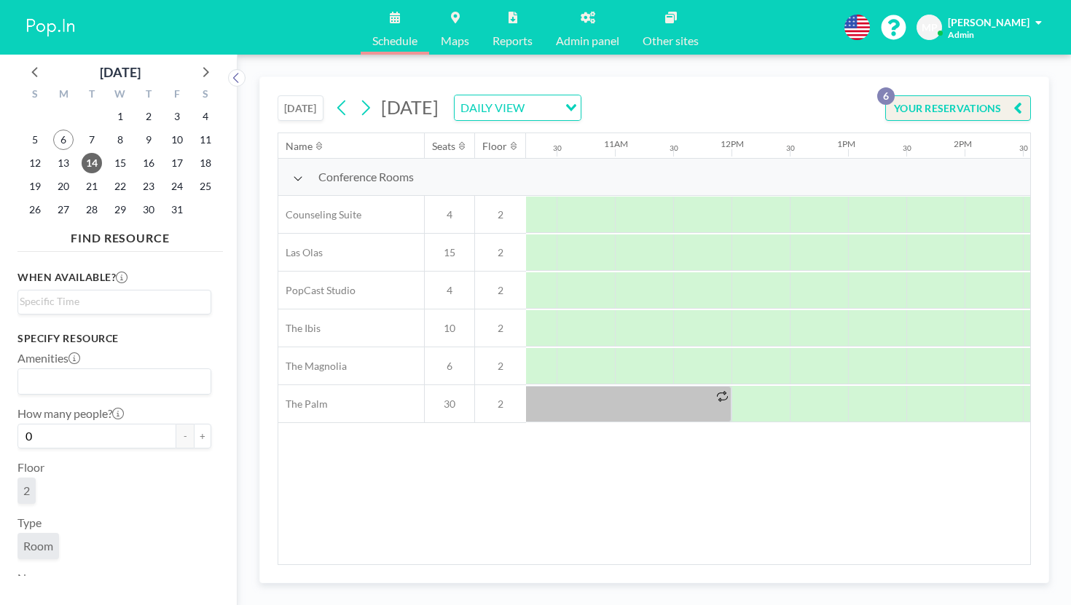
scroll to position [0, 1204]
click at [358, 97] on icon at bounding box center [365, 108] width 14 height 22
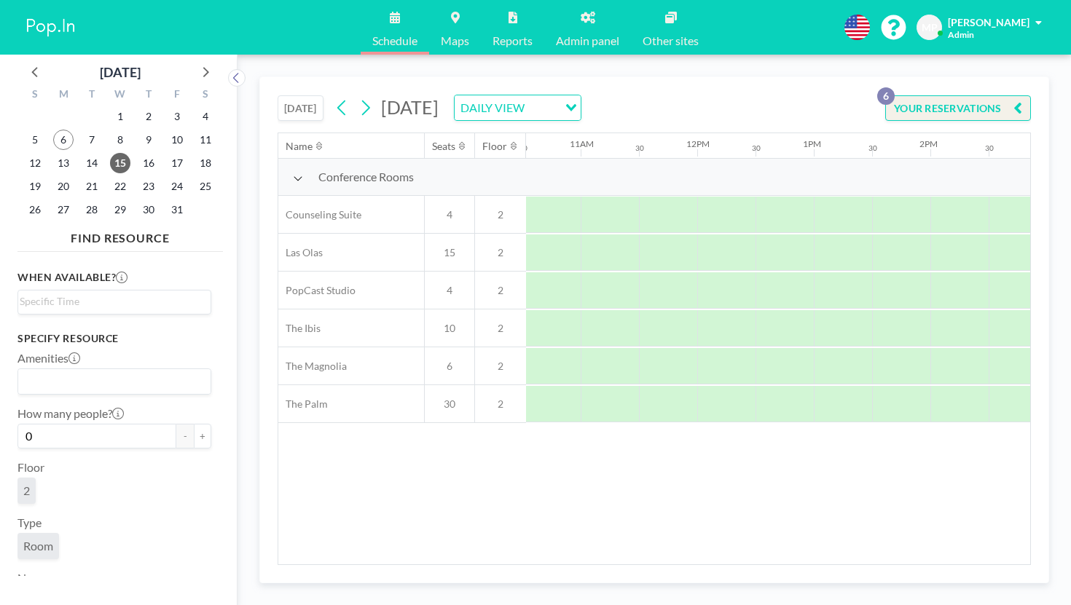
scroll to position [0, 1344]
click at [358, 97] on icon at bounding box center [365, 108] width 14 height 22
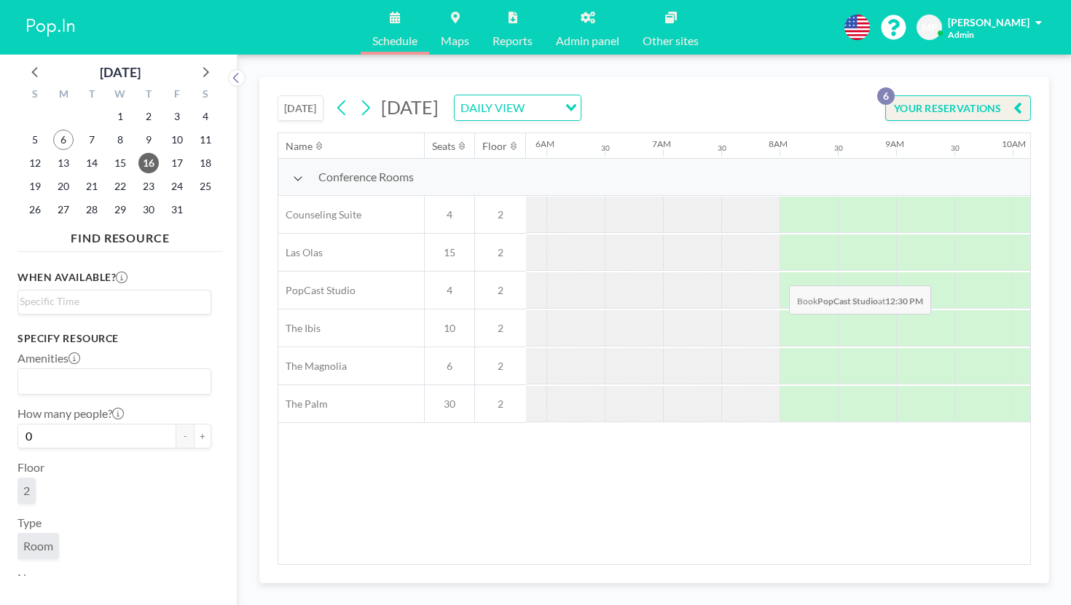
scroll to position [0, 570]
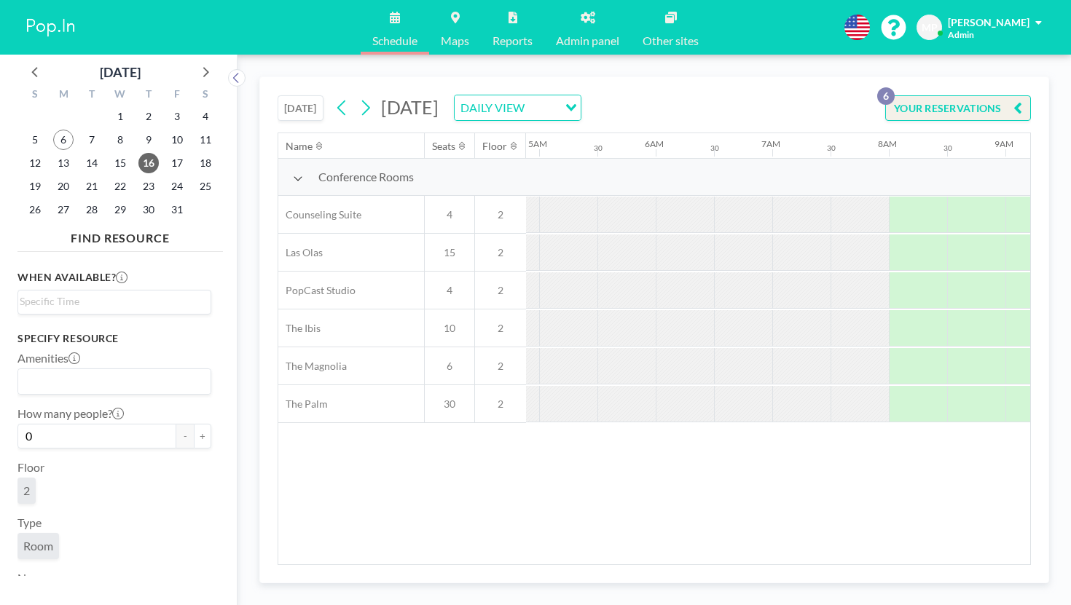
click at [358, 97] on icon at bounding box center [365, 108] width 14 height 22
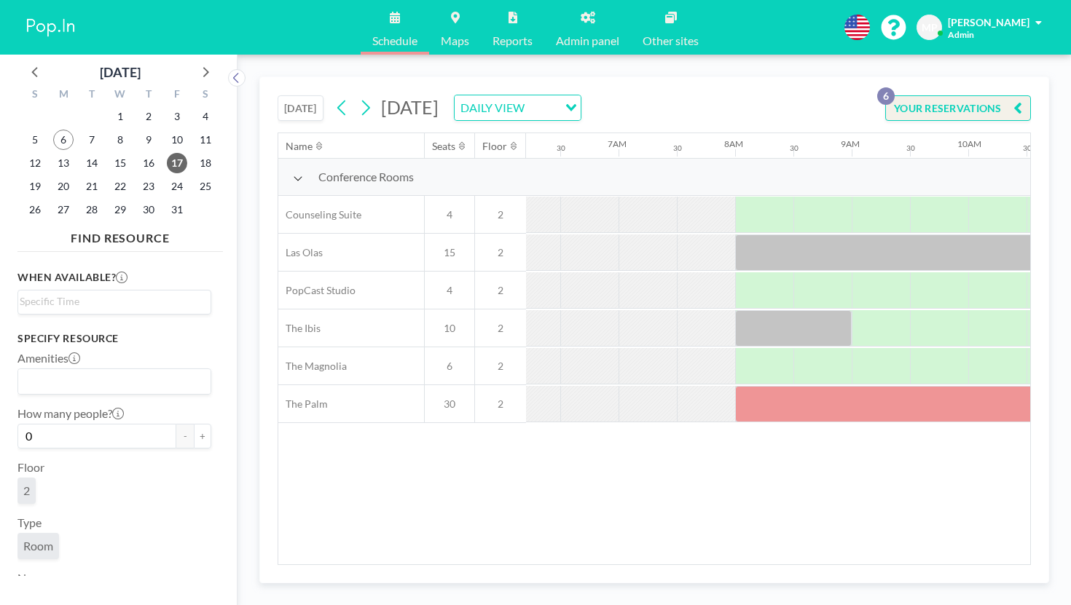
scroll to position [0, 726]
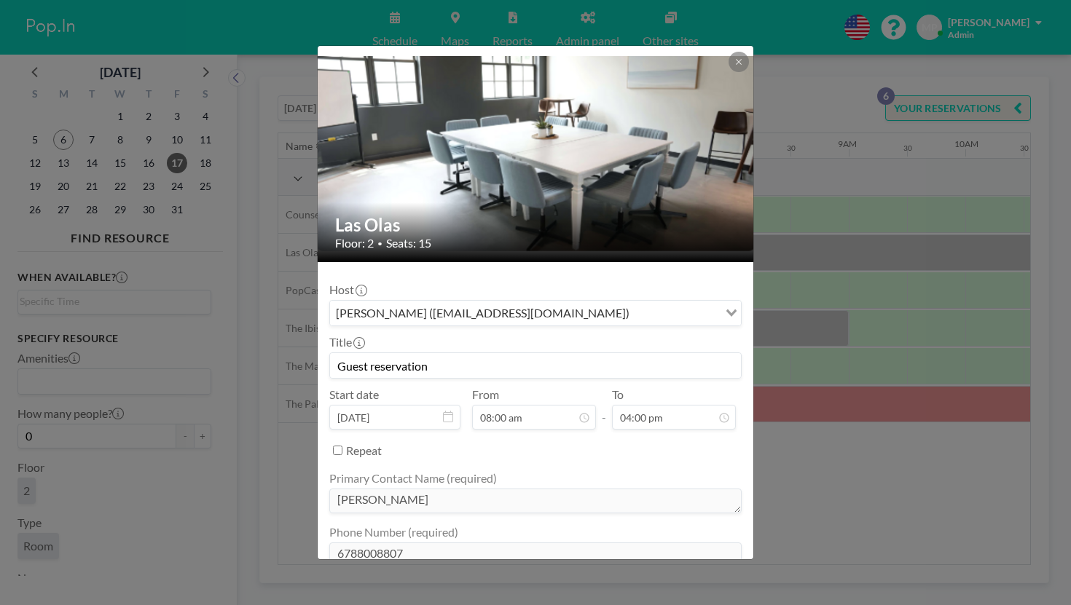
scroll to position [47, 0]
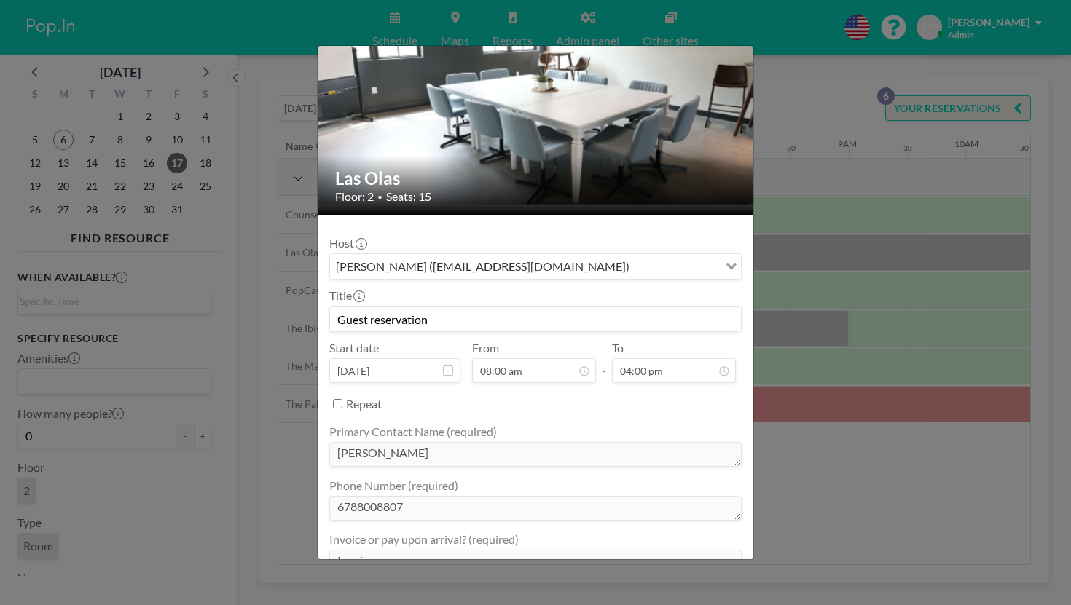
click at [569, 416] on ul "Primary Contact Name (required) [PERSON_NAME] Phone Number (required) [PHONE_NU…" at bounding box center [535, 524] width 412 height 216
click at [899, 377] on div "Las Olas Floor: 2 • Seats: 15 Host [PERSON_NAME] ([EMAIL_ADDRESS][DOMAIN_NAME])…" at bounding box center [535, 302] width 1071 height 605
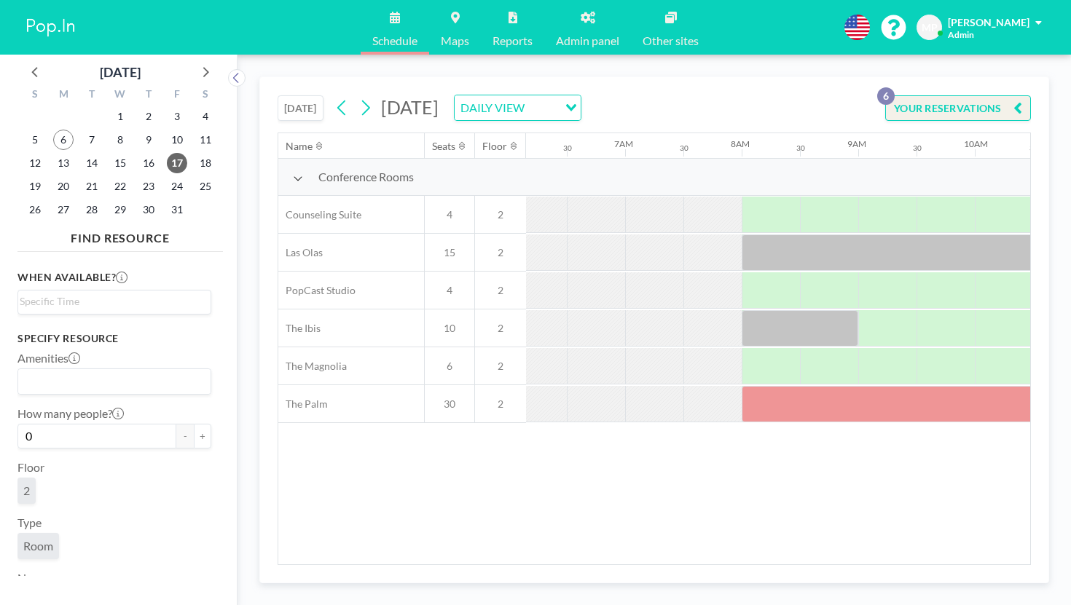
scroll to position [0, 613]
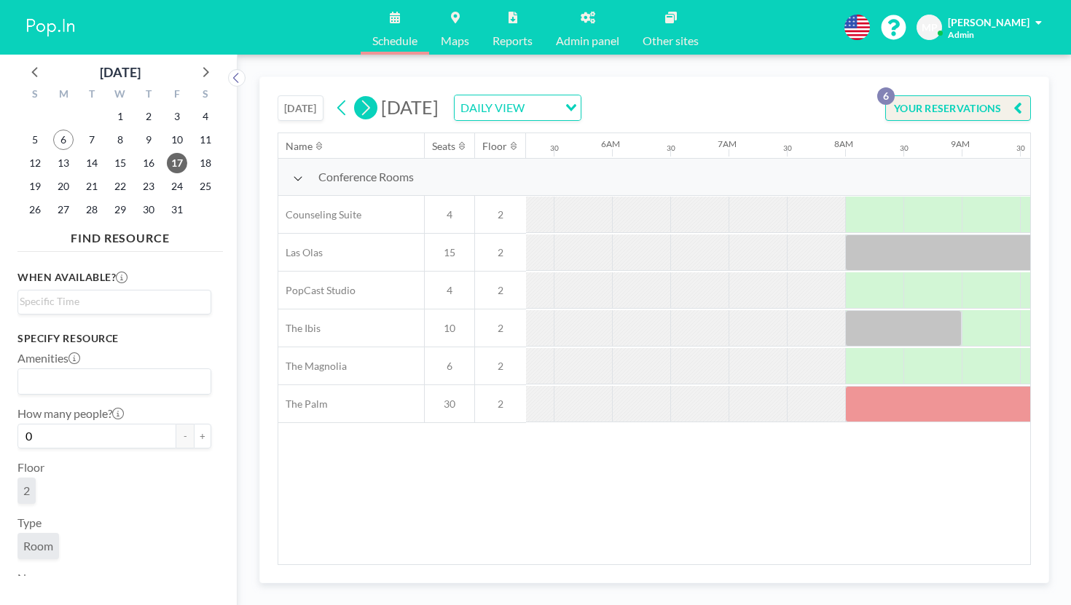
click at [358, 97] on icon at bounding box center [365, 108] width 14 height 22
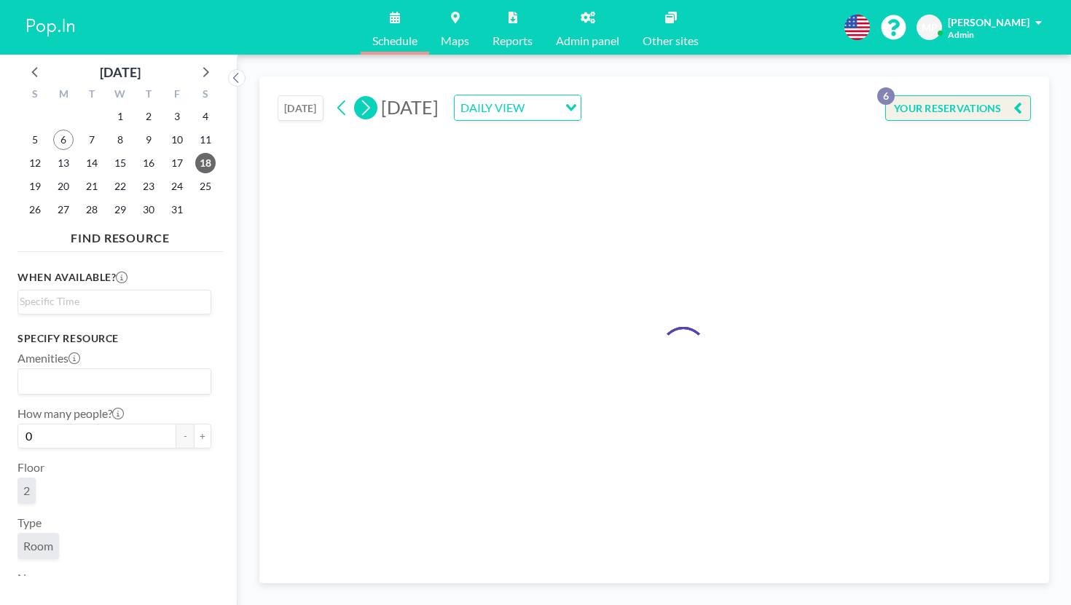
click at [358, 97] on icon at bounding box center [365, 108] width 14 height 22
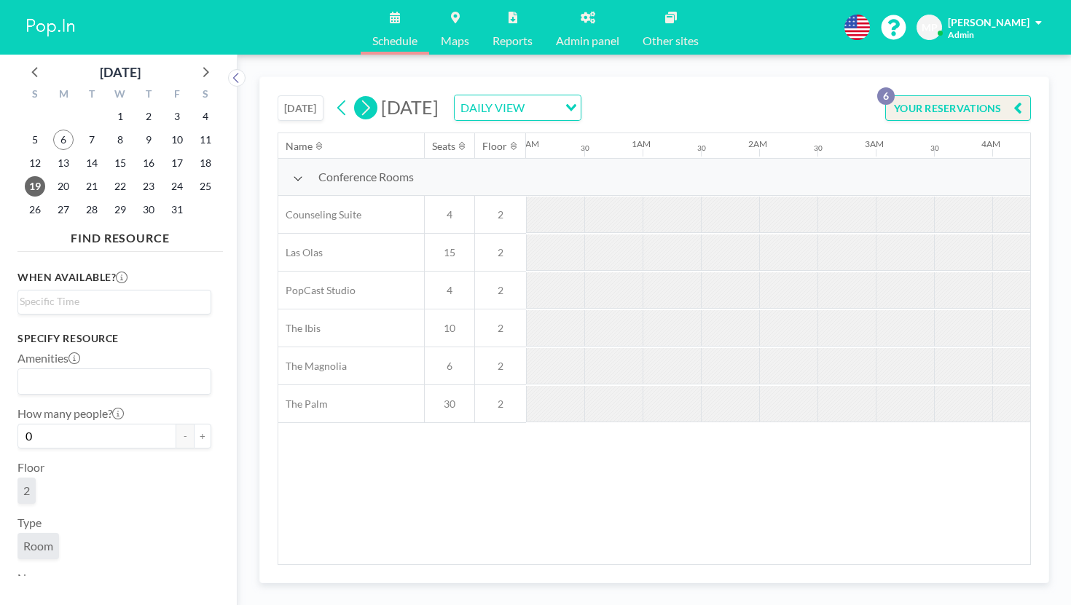
scroll to position [0, 384]
click at [358, 97] on icon at bounding box center [365, 108] width 14 height 22
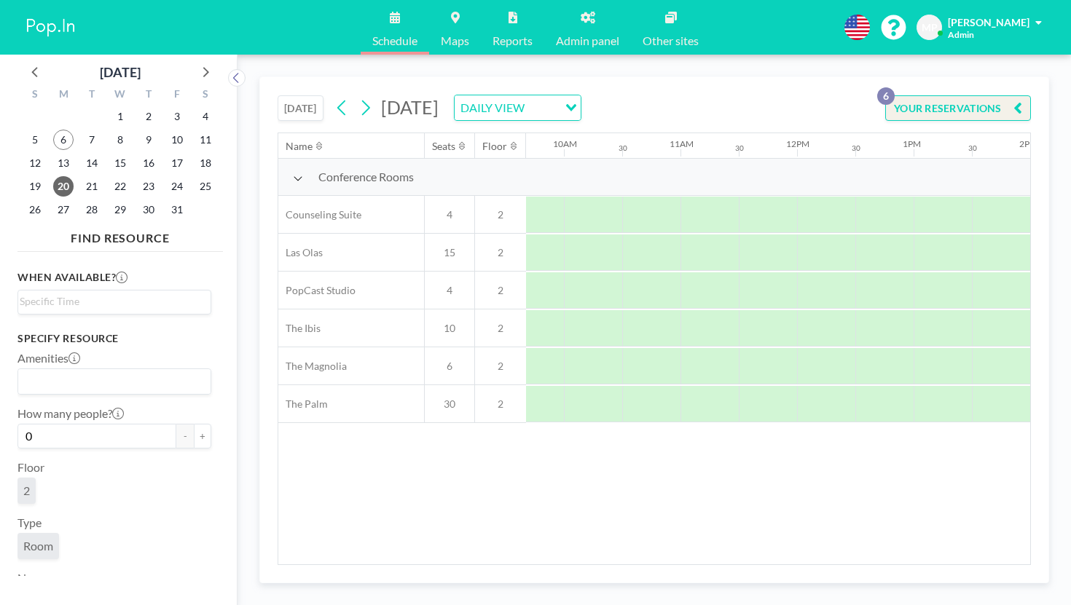
scroll to position [0, 1335]
click at [358, 97] on icon at bounding box center [365, 108] width 14 height 22
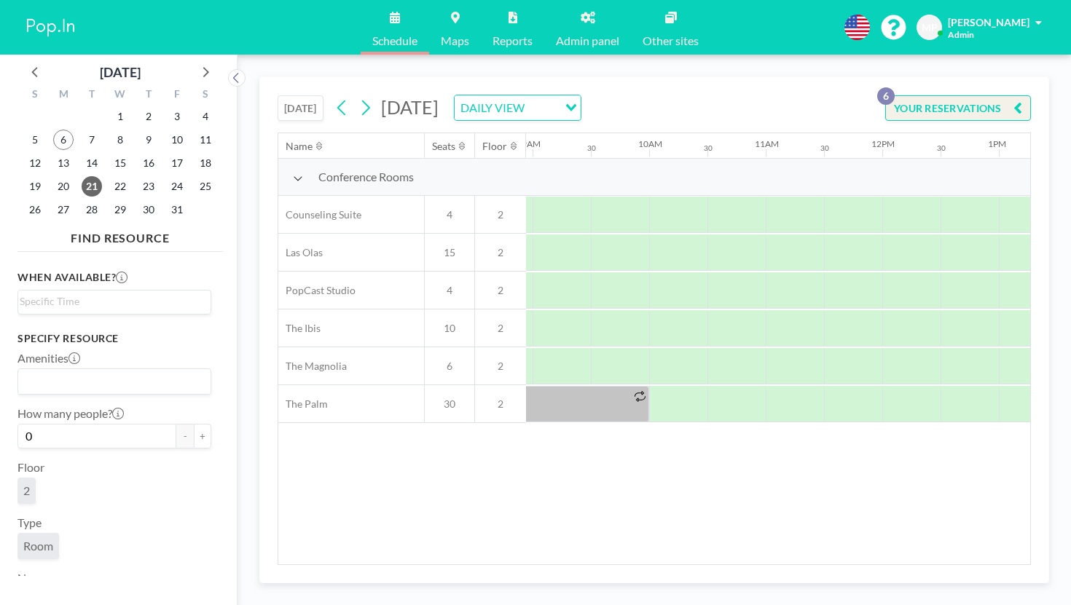
scroll to position [0, 1048]
click at [331, 98] on div "[DATE] DAILY VIEW Loading..." at bounding box center [456, 108] width 251 height 26
click at [362, 101] on icon at bounding box center [366, 108] width 8 height 15
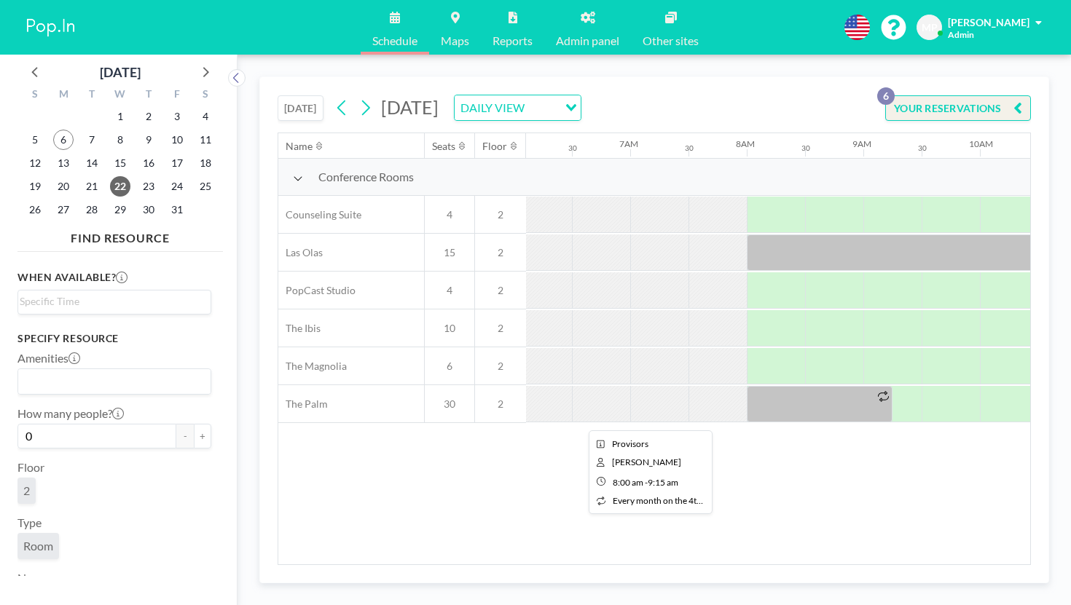
scroll to position [0, 1015]
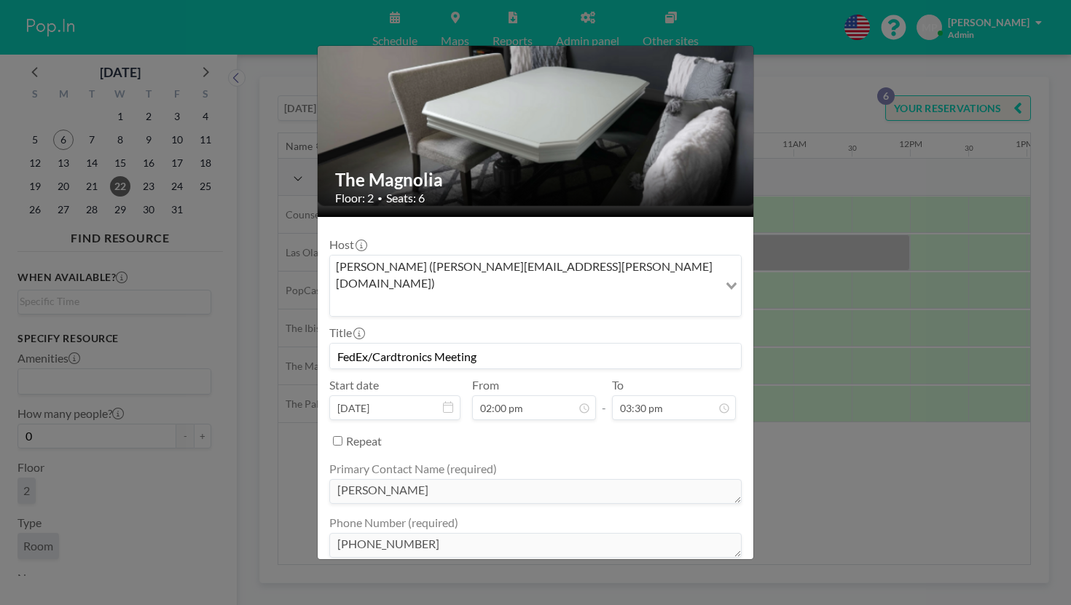
scroll to position [721, 0]
click at [805, 417] on div "The Magnolia Floor: 2 • Seats: 6 Host [PERSON_NAME] ([PERSON_NAME][EMAIL_ADDRES…" at bounding box center [535, 302] width 1071 height 605
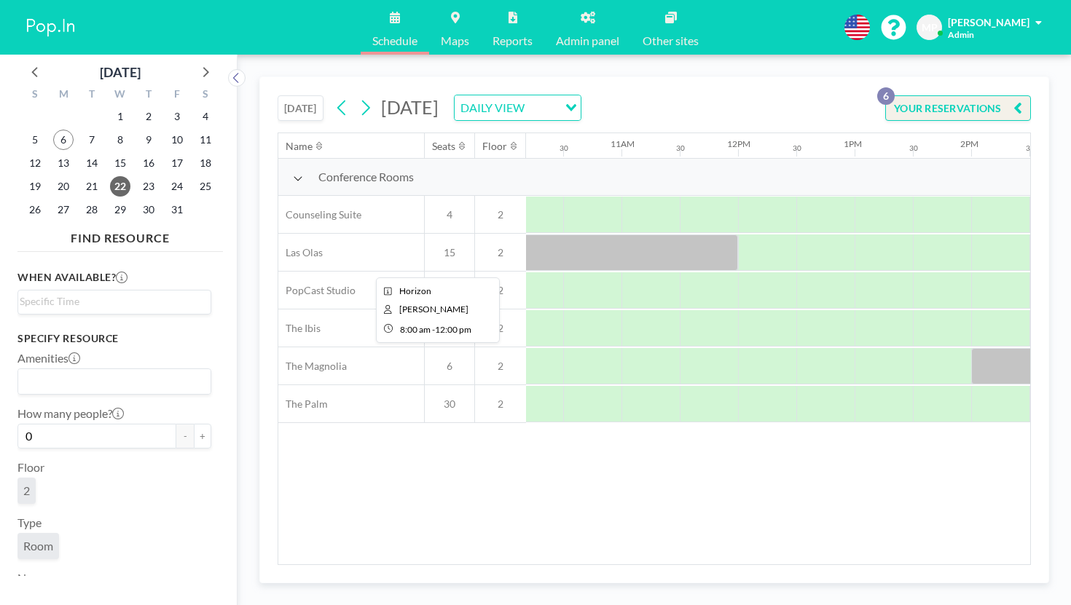
scroll to position [0, 1324]
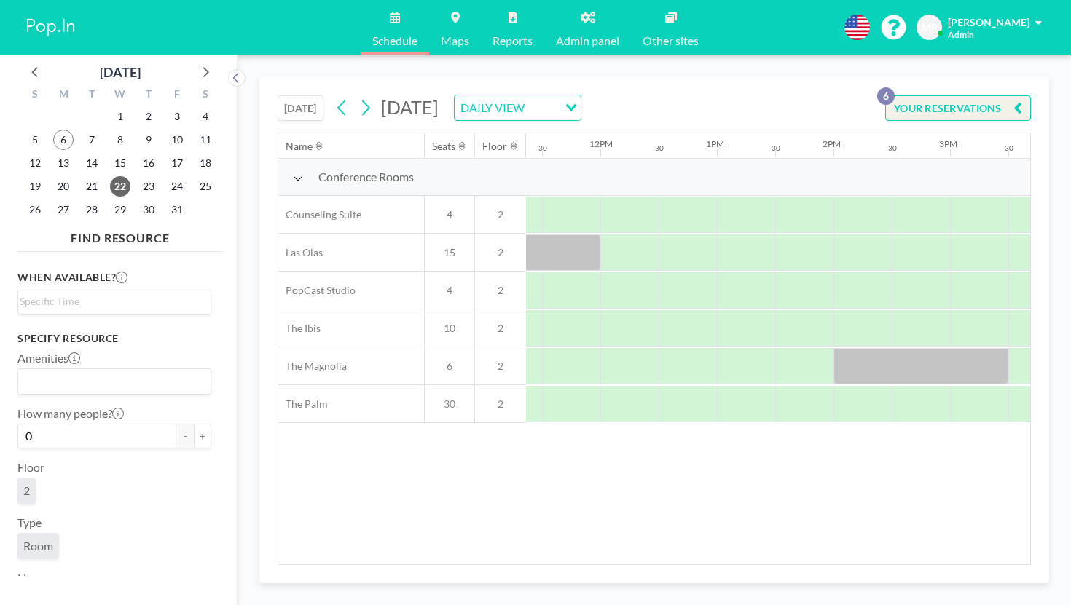
click at [358, 97] on icon at bounding box center [365, 108] width 14 height 22
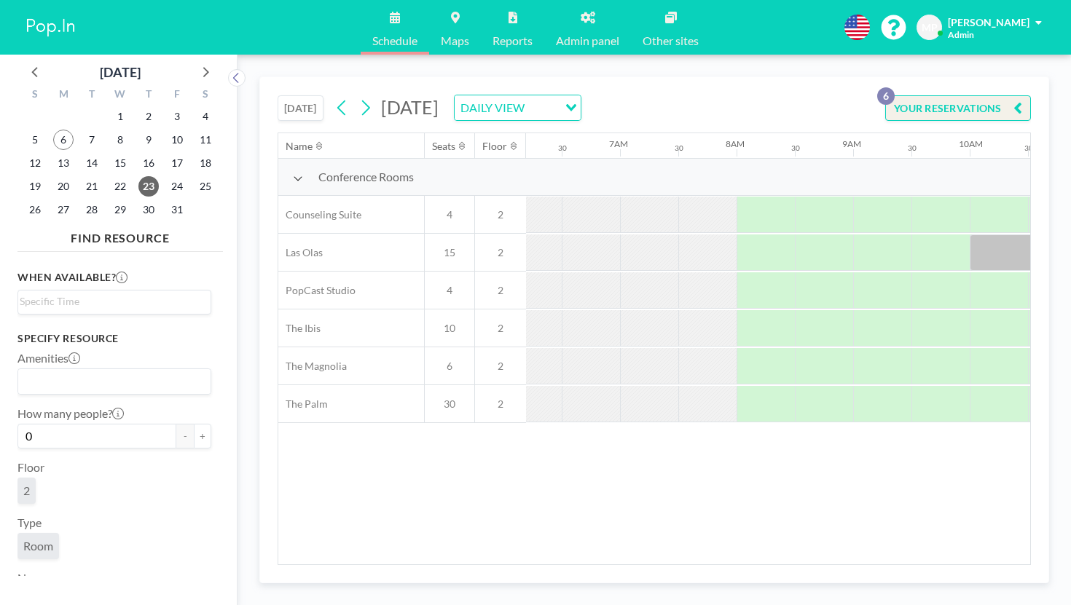
scroll to position [0, 724]
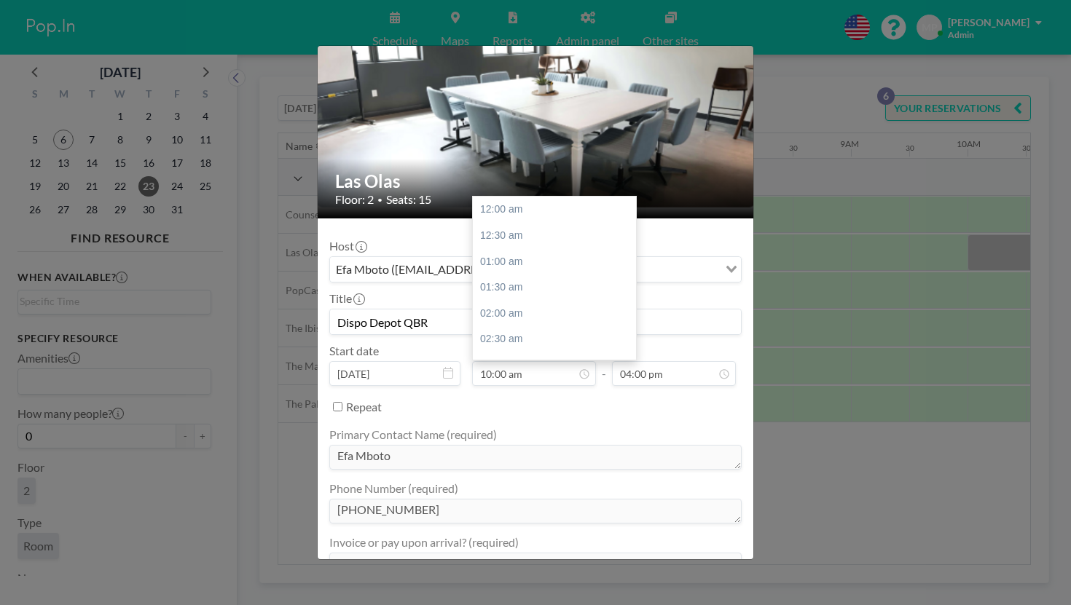
scroll to position [465, 0]
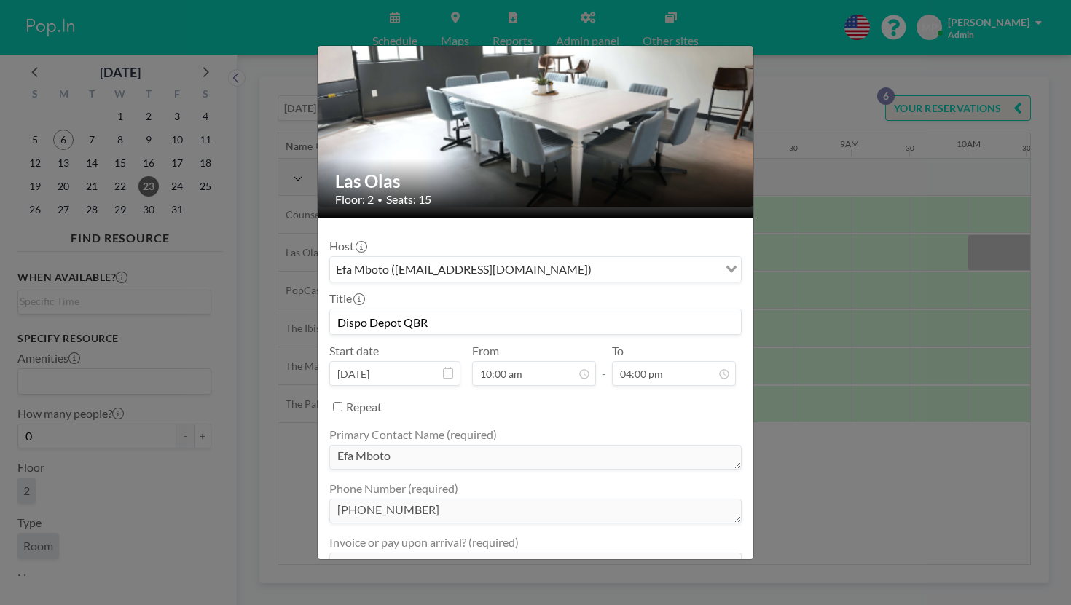
drag, startPoint x: 490, startPoint y: 257, endPoint x: 458, endPoint y: 265, distance: 33.7
click at [458, 310] on input "Dispo Depot QBR" at bounding box center [535, 322] width 411 height 25
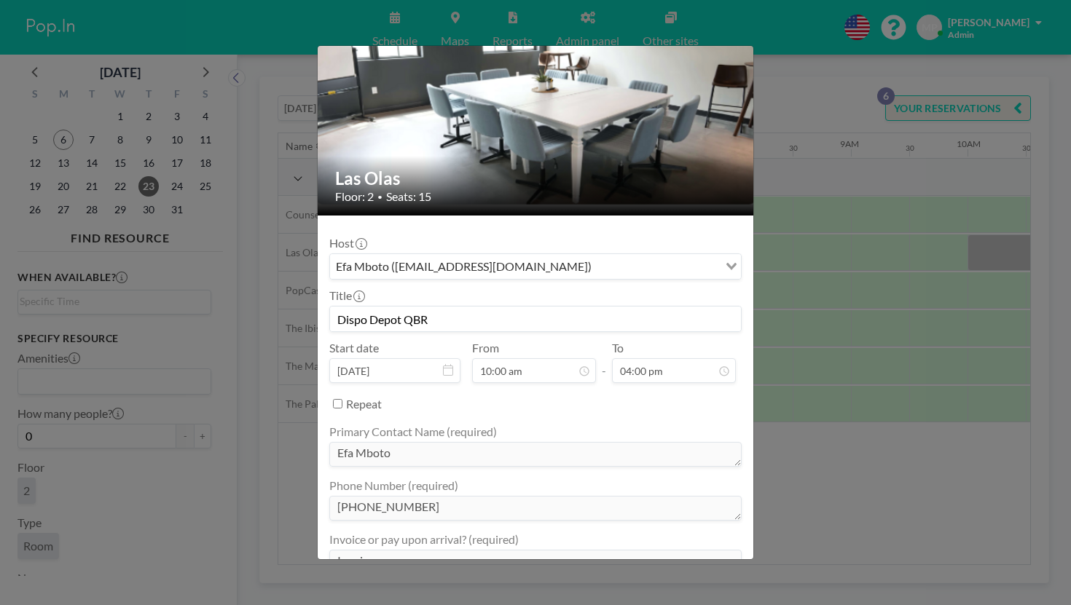
click at [885, 293] on div "Las Olas Floor: 2 • Seats: 15 Host Efa Mboto ([EMAIL_ADDRESS][DOMAIN_NAME]) Loa…" at bounding box center [535, 302] width 1071 height 605
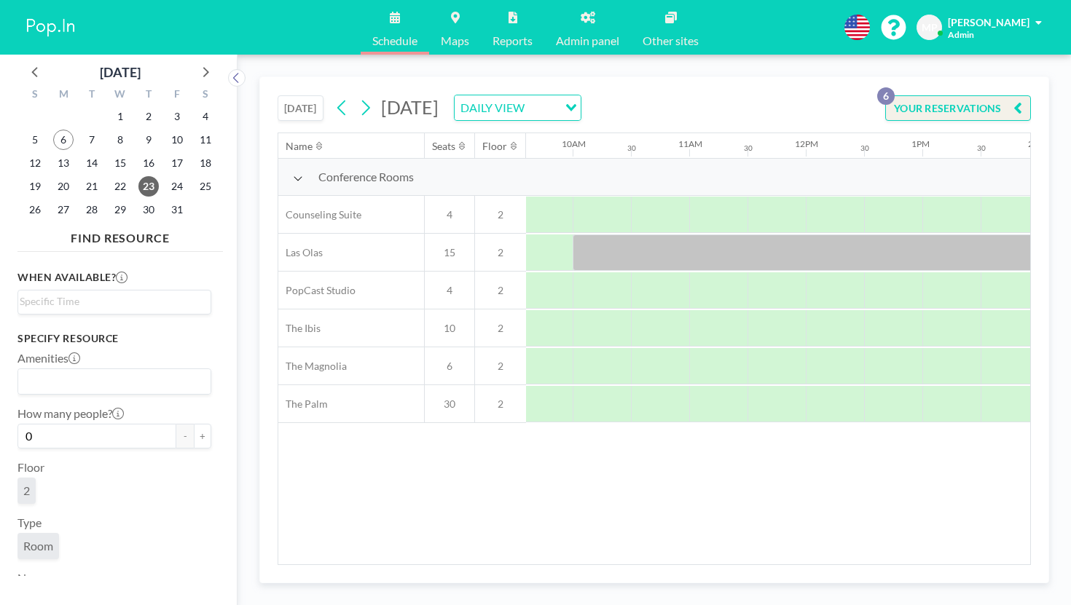
scroll to position [0, 1120]
click at [354, 96] on button at bounding box center [365, 107] width 23 height 23
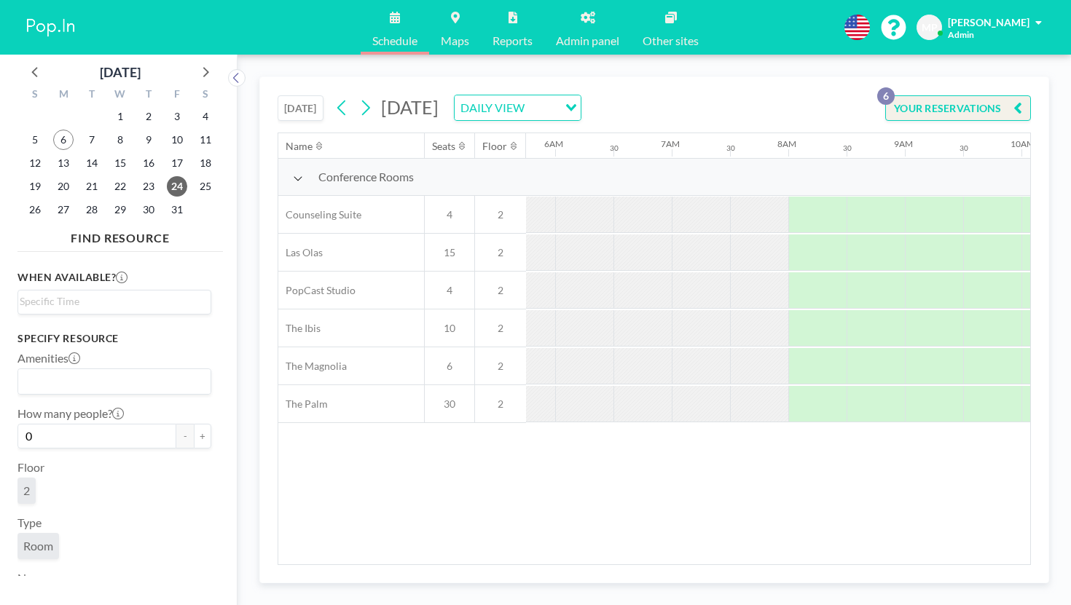
click at [331, 99] on div "[DATE] DAILY VIEW Loading..." at bounding box center [456, 108] width 251 height 26
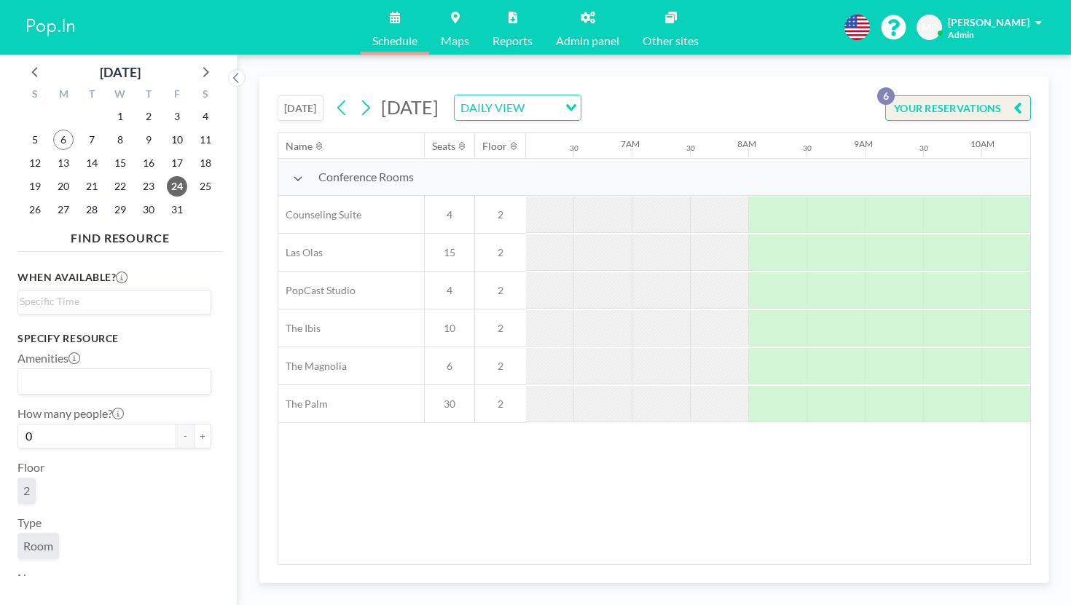
click at [335, 97] on icon at bounding box center [342, 108] width 14 height 22
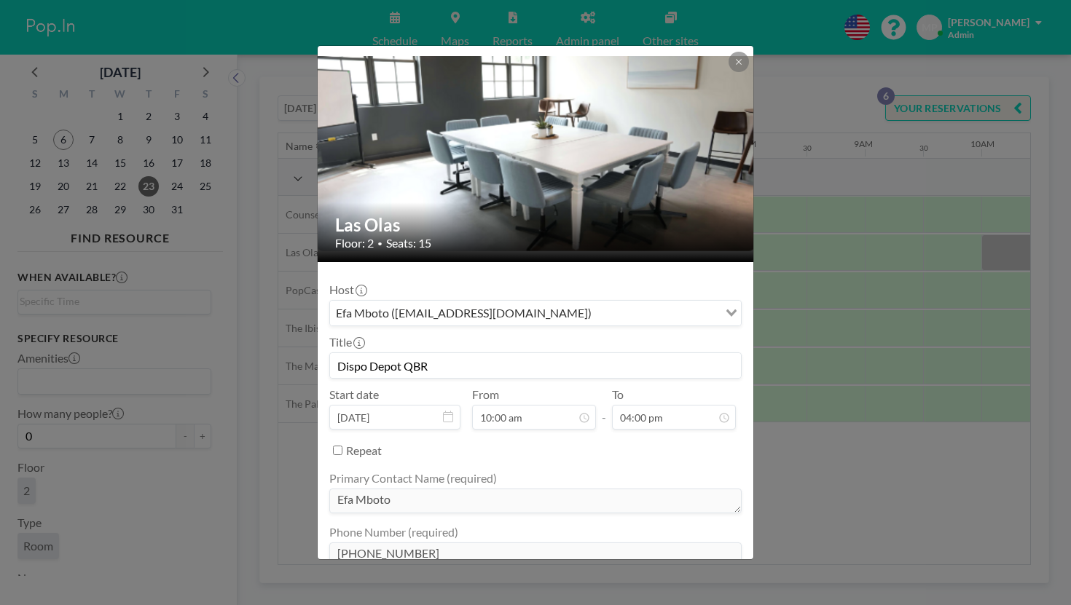
scroll to position [47, 0]
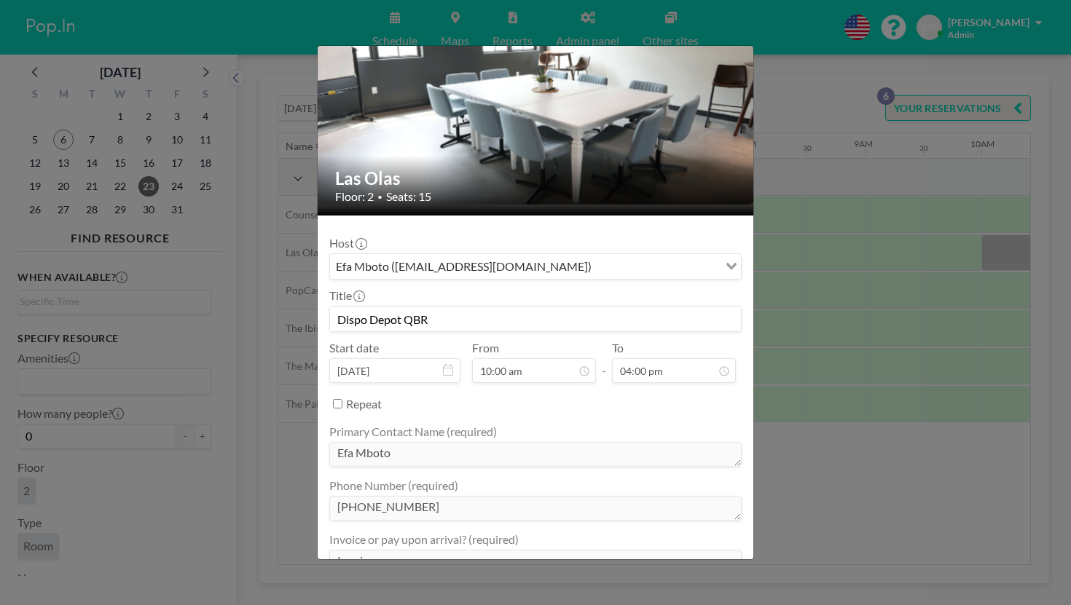
click at [770, 439] on div "Las Olas Floor: 2 • Seats: 15 Host Efa Mboto ([EMAIL_ADDRESS][DOMAIN_NAME]) Loa…" at bounding box center [535, 302] width 1071 height 605
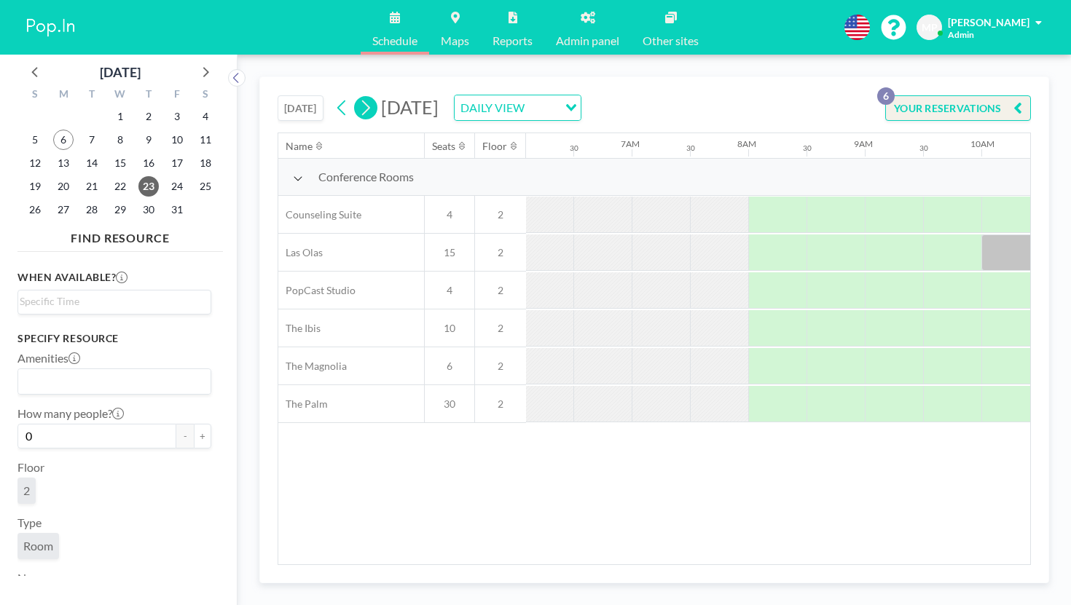
click at [358, 97] on icon at bounding box center [365, 108] width 14 height 22
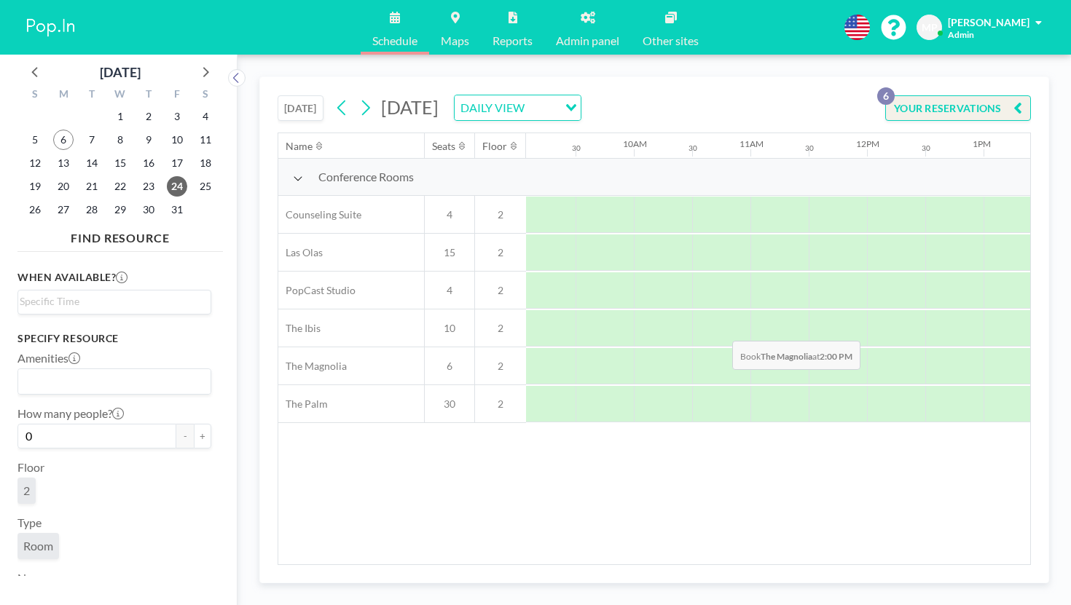
scroll to position [0, 1060]
click at [55, 200] on span "27" at bounding box center [63, 210] width 20 height 20
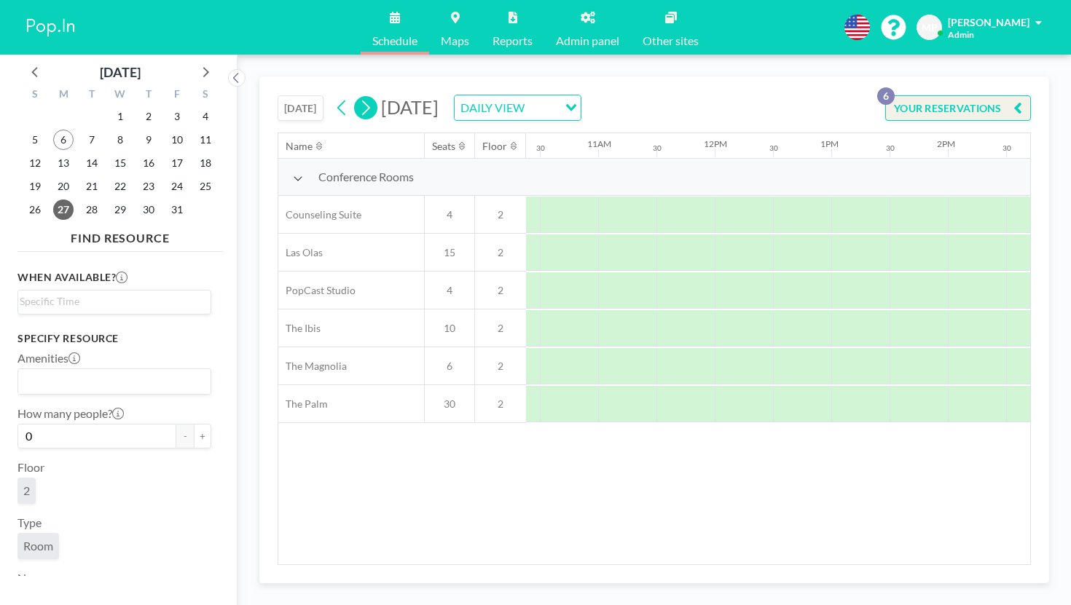
click at [358, 97] on icon at bounding box center [365, 108] width 14 height 22
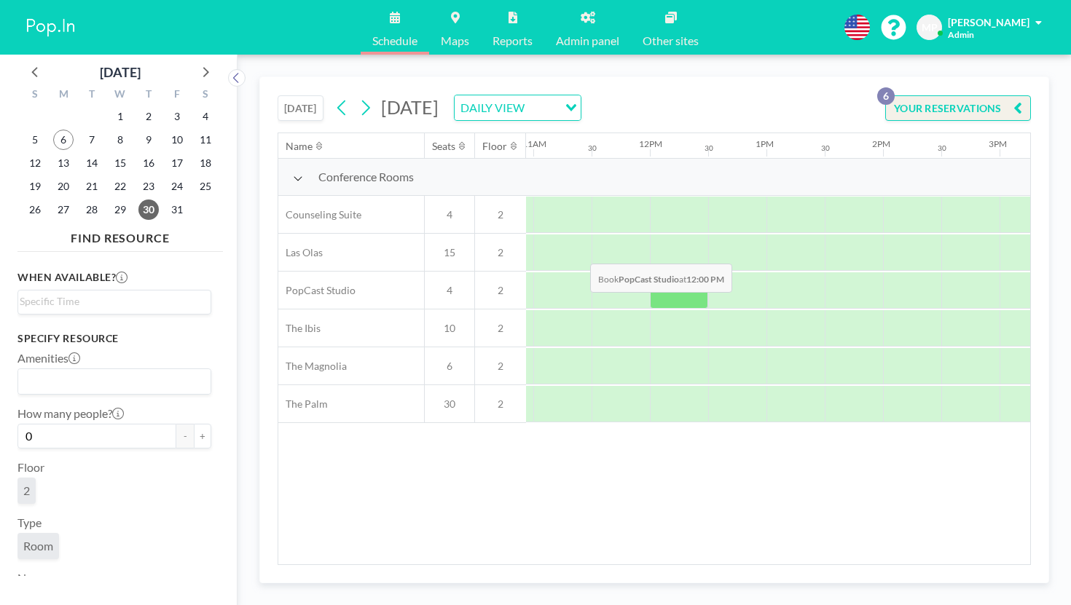
scroll to position [0, 1378]
click at [358, 97] on icon at bounding box center [365, 108] width 14 height 22
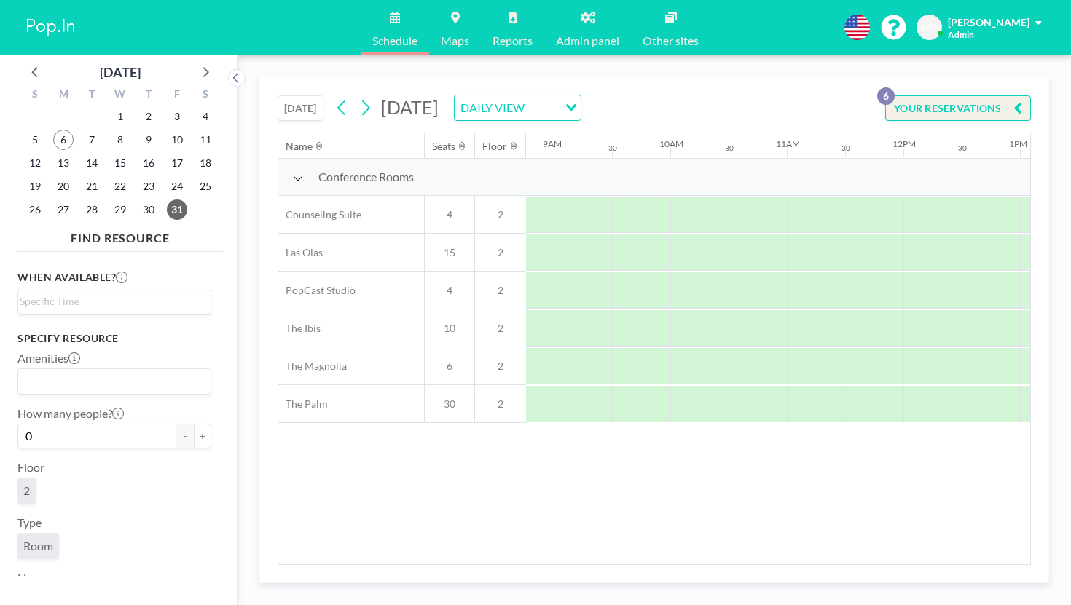
scroll to position [0, 1104]
click at [57, 200] on span "27" at bounding box center [63, 210] width 20 height 20
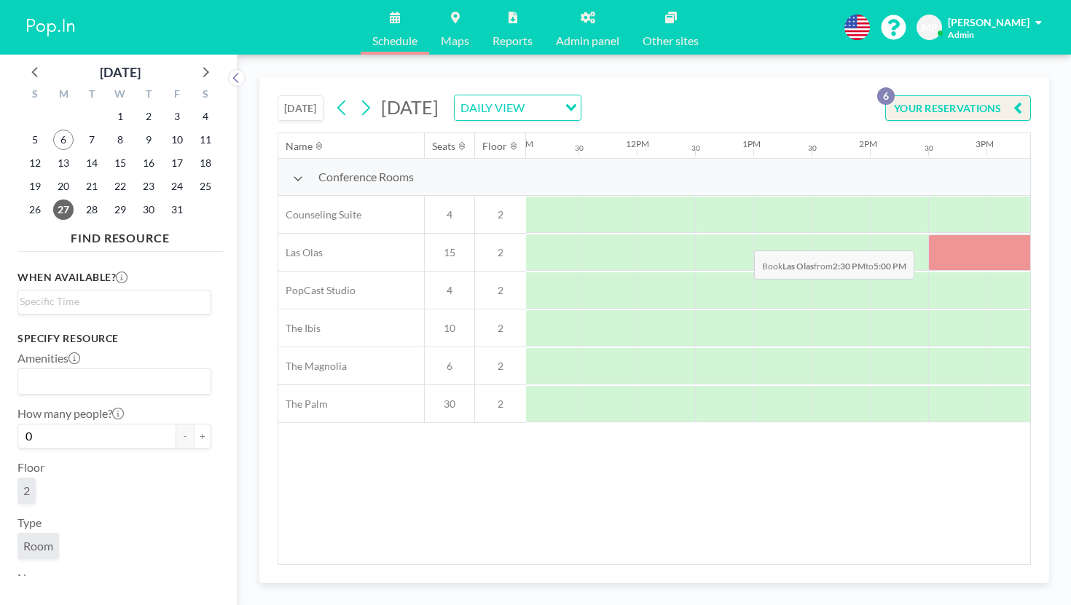
drag, startPoint x: 884, startPoint y: 213, endPoint x: 743, endPoint y: 213, distance: 140.6
click at [928, 235] on div at bounding box center [1073, 253] width 291 height 36
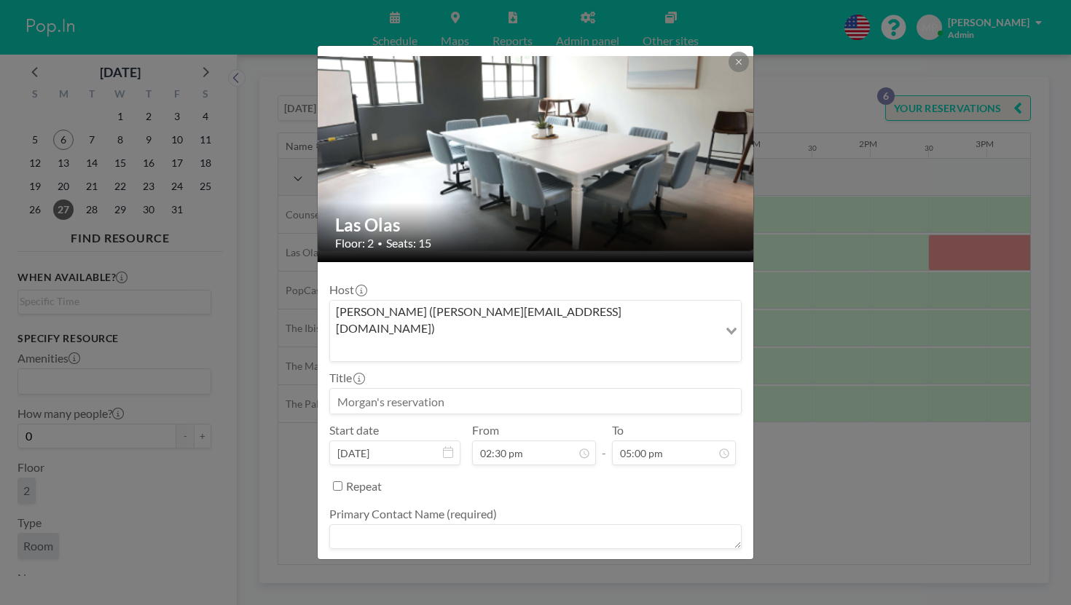
click at [502, 389] on input at bounding box center [535, 401] width 411 height 25
type input "Filming w [PERSON_NAME]"
click at [409, 514] on div "T" at bounding box center [396, 523] width 25 height 19
click at [614, 525] on textarea at bounding box center [535, 537] width 412 height 25
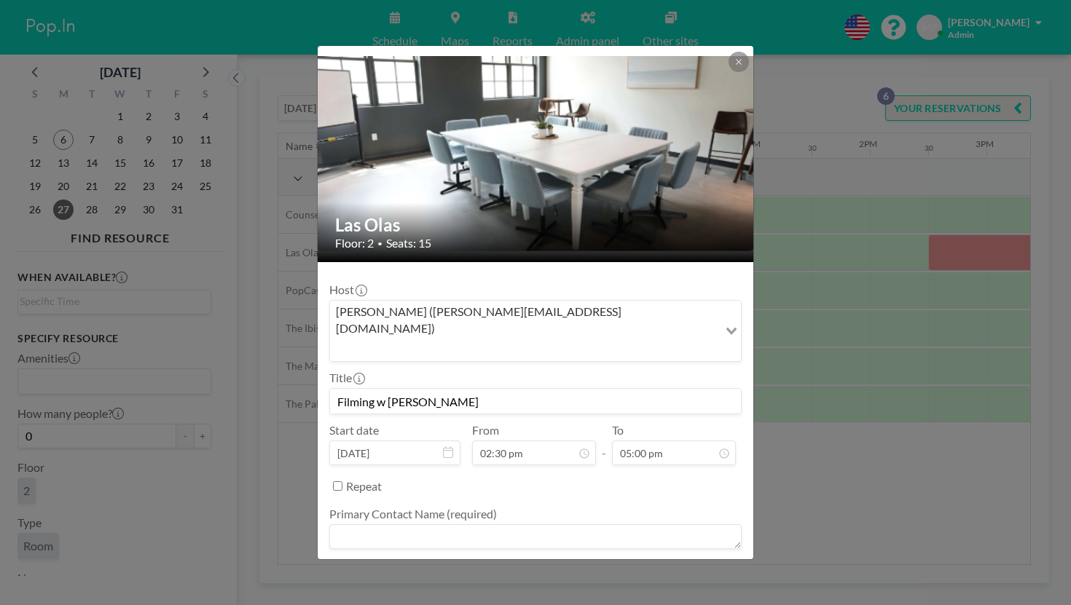
click at [611, 525] on textarea at bounding box center [535, 537] width 412 height 25
type textarea "[PERSON_NAME]"
click at [585, 578] on textarea at bounding box center [535, 590] width 412 height 25
type textarea "-"
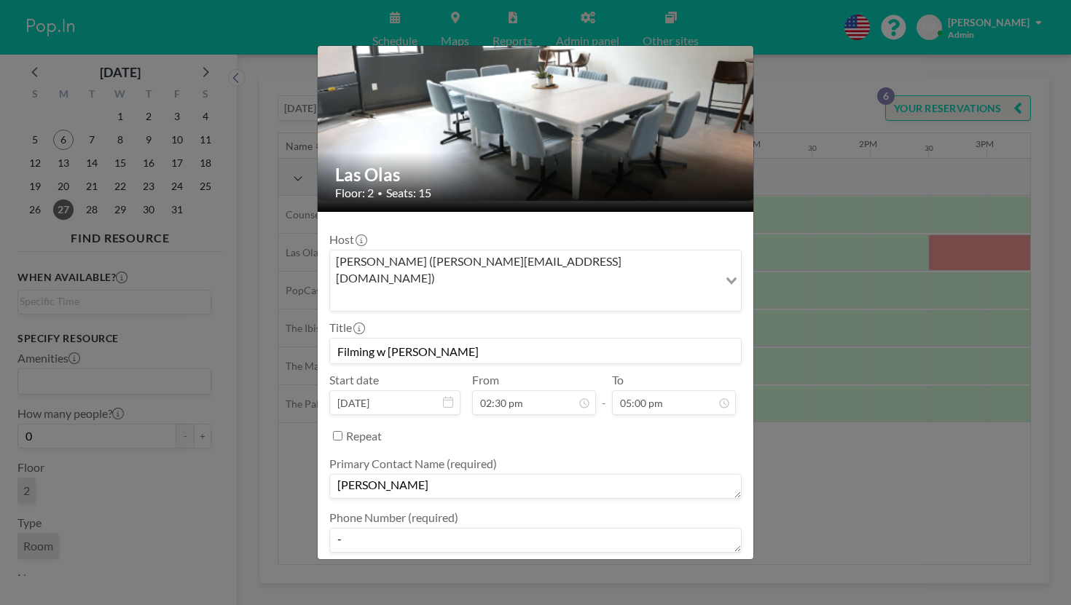
type textarea "-"
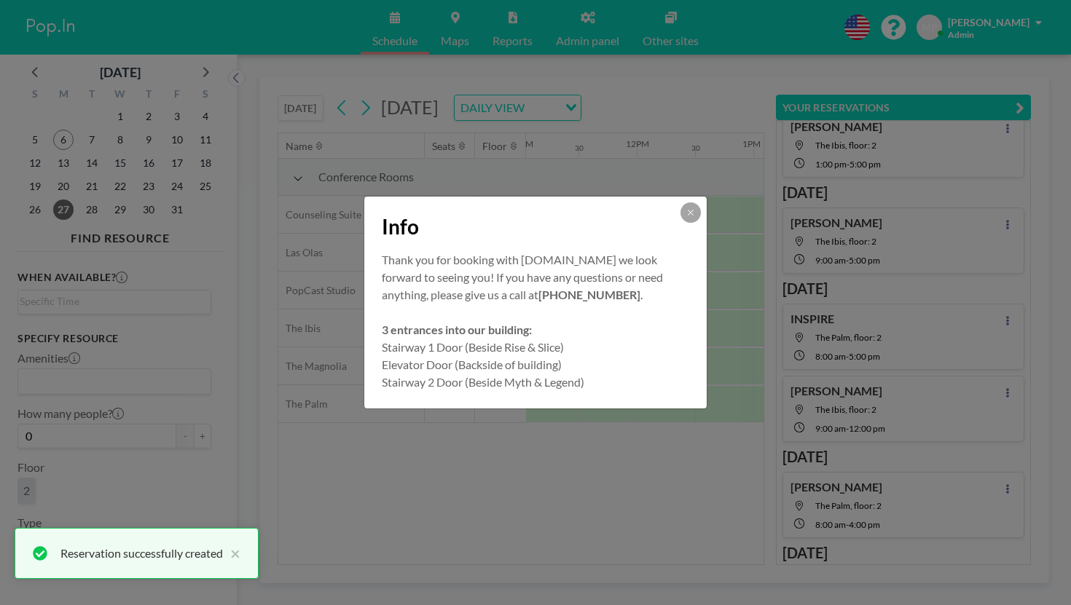
scroll to position [55, 0]
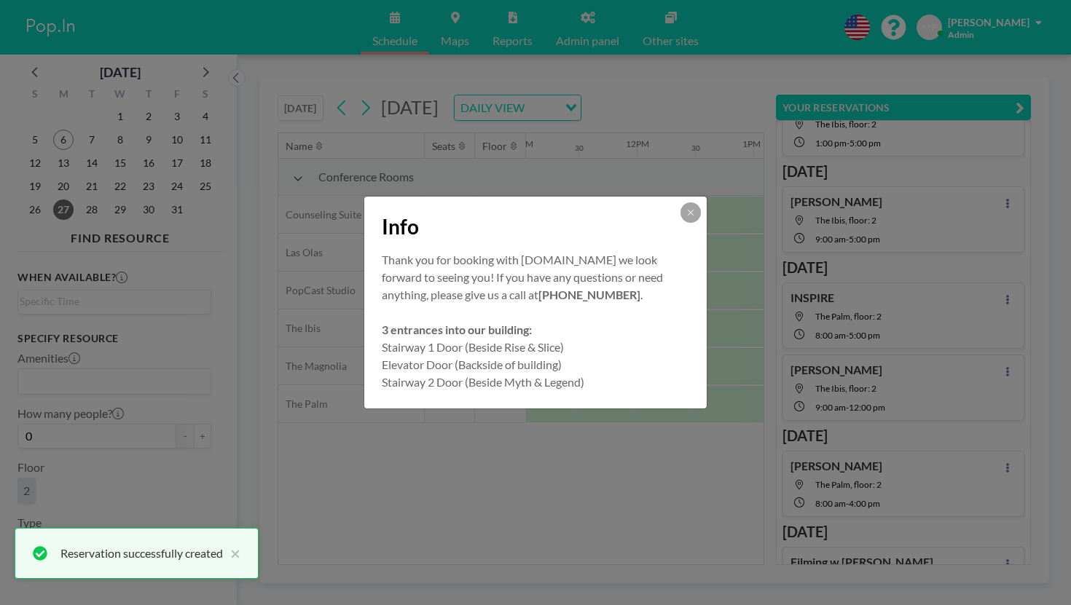
click at [680, 223] on button at bounding box center [690, 213] width 20 height 20
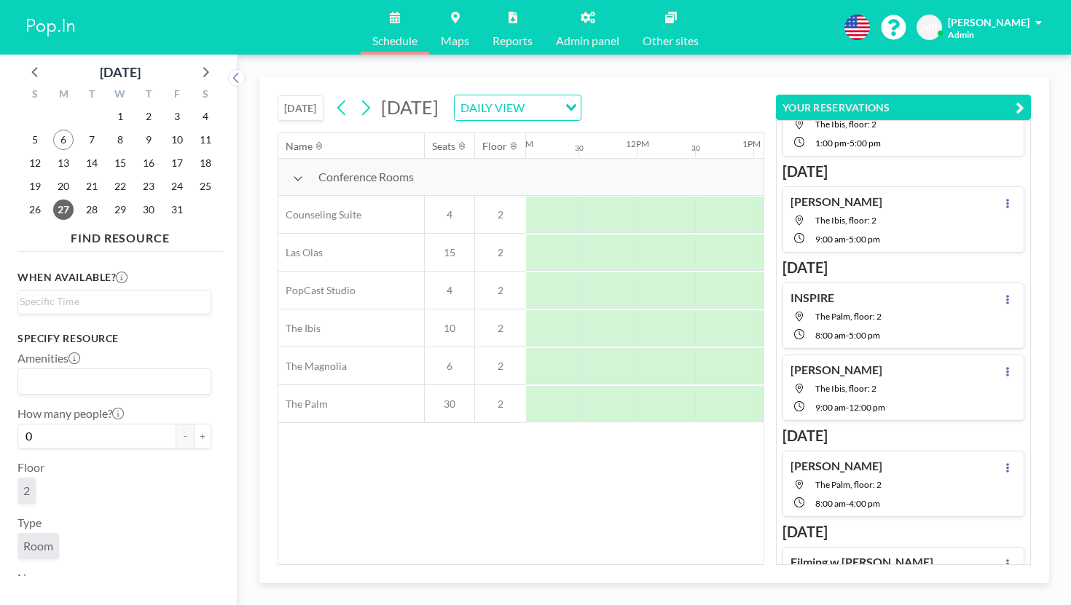
click at [278, 95] on button "[DATE]" at bounding box center [301, 107] width 46 height 25
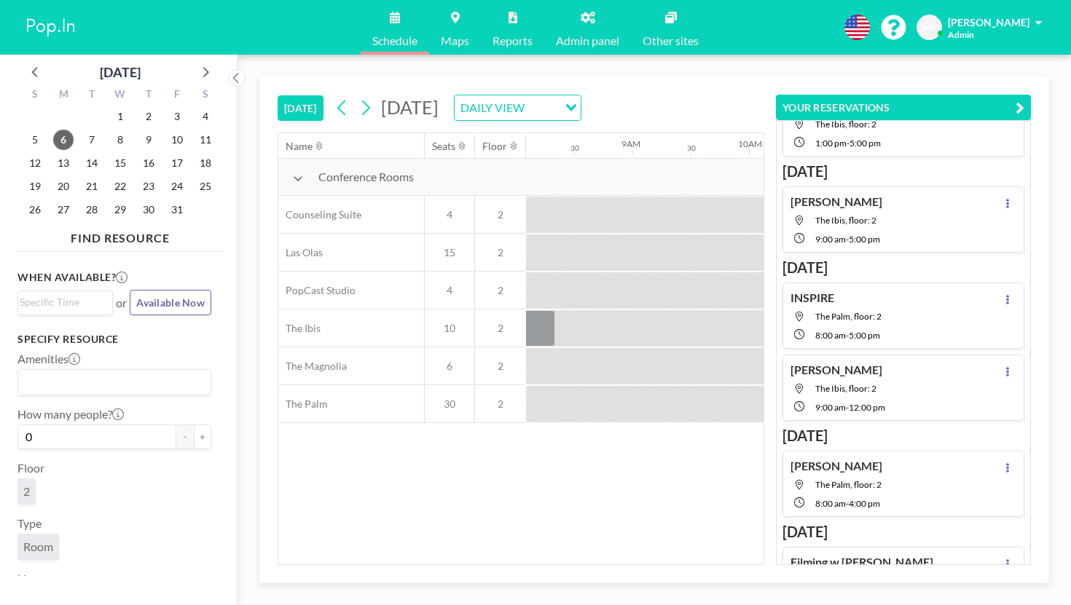
scroll to position [0, 947]
click at [358, 97] on icon at bounding box center [365, 108] width 14 height 22
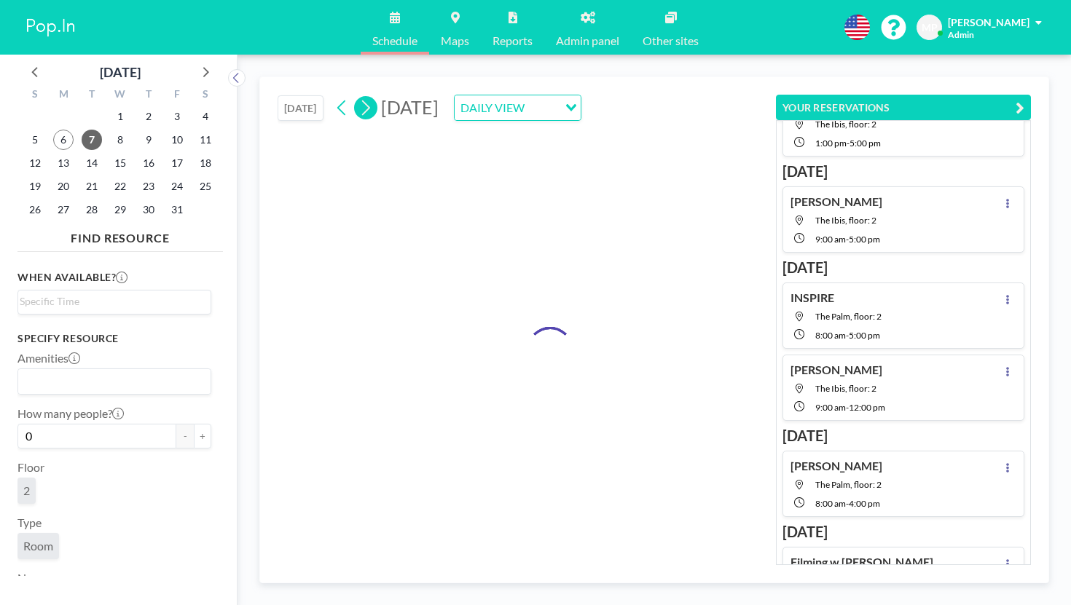
click at [358, 97] on icon at bounding box center [365, 108] width 14 height 22
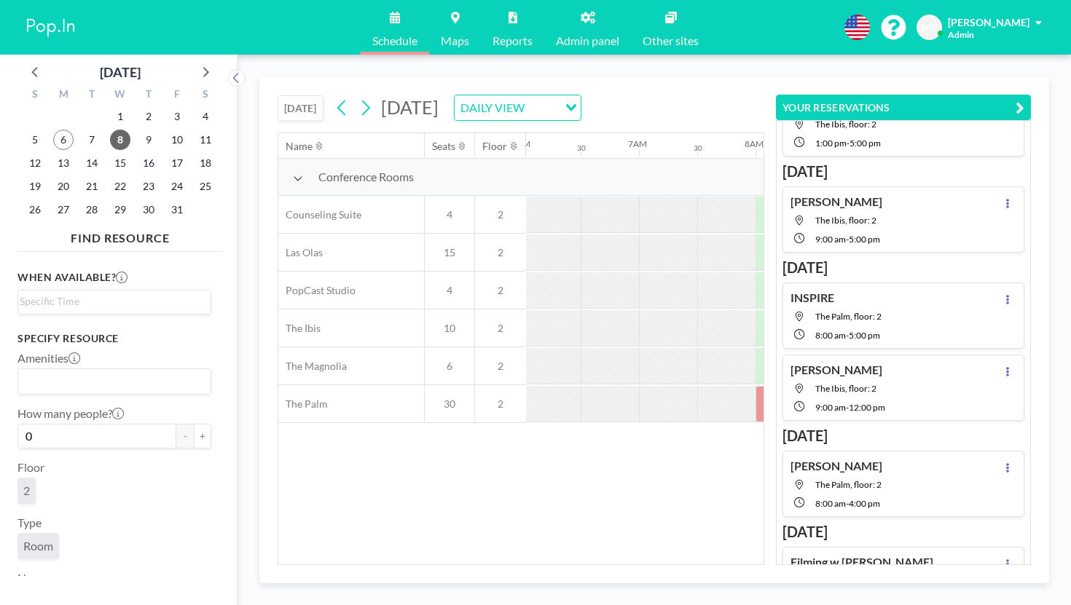
scroll to position [0, 710]
click at [358, 97] on icon at bounding box center [365, 108] width 14 height 22
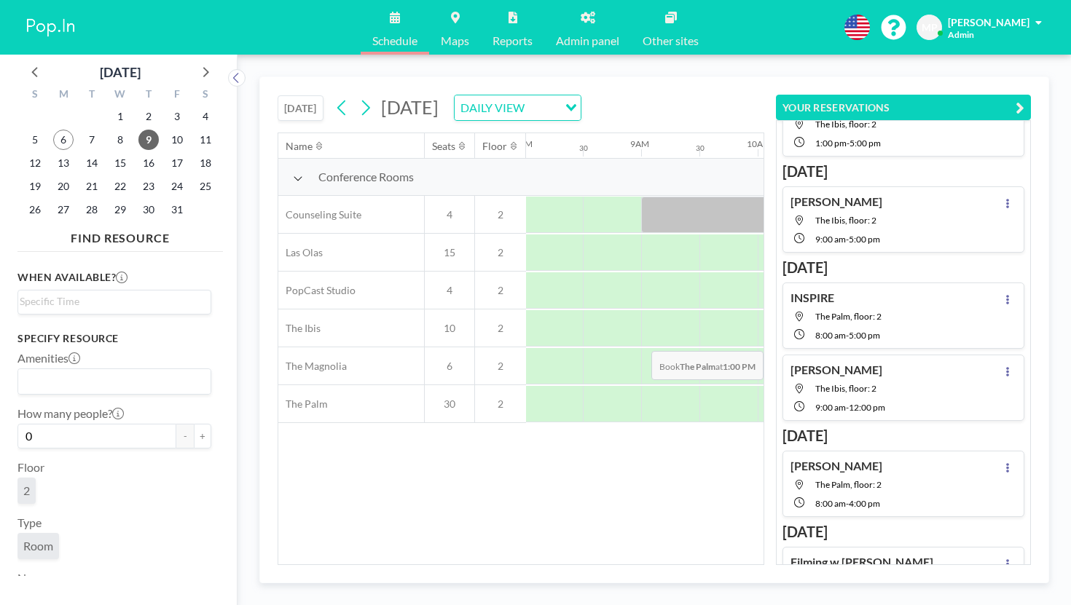
scroll to position [0, 947]
click at [1024, 99] on icon "button" at bounding box center [1020, 107] width 9 height 17
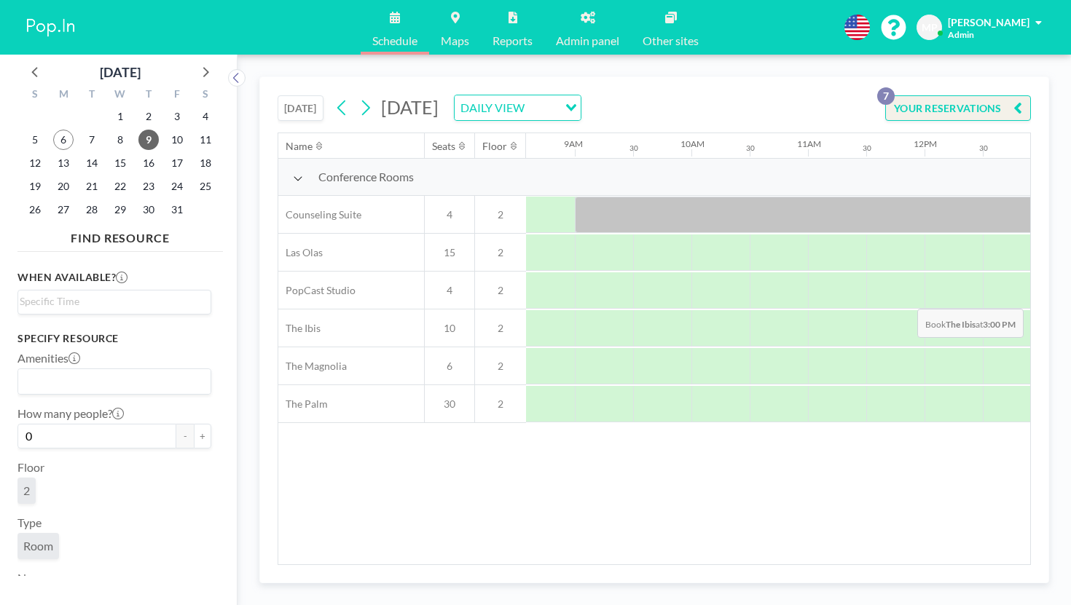
scroll to position [0, 1001]
drag, startPoint x: 756, startPoint y: 268, endPoint x: 900, endPoint y: 272, distance: 144.3
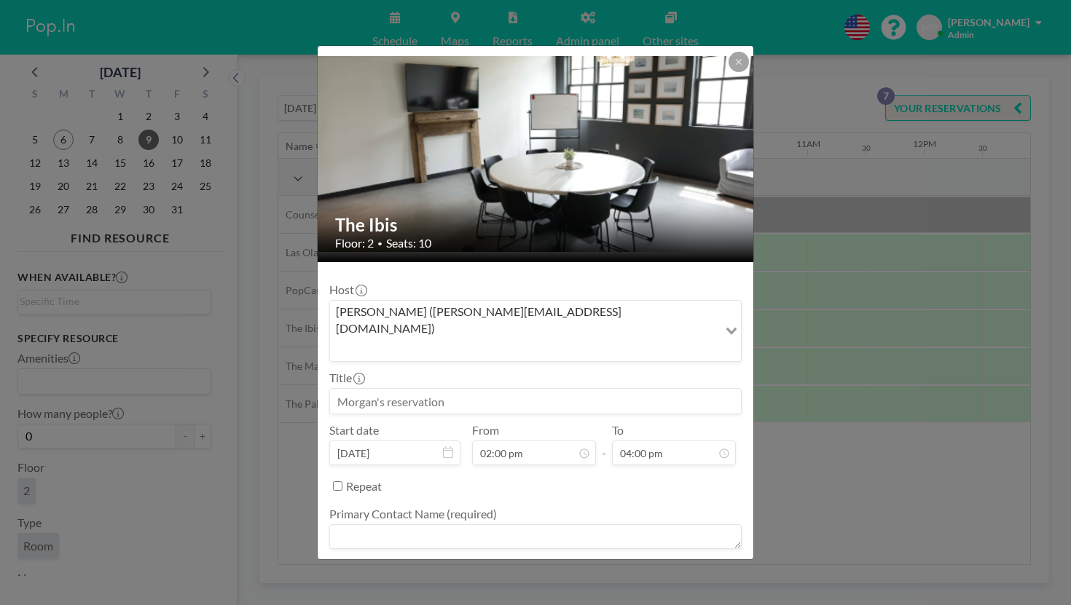
click at [514, 389] on input at bounding box center [535, 401] width 411 height 25
type input "Altrusa"
click at [501, 507] on div "Primary Contact Name (required)" at bounding box center [535, 529] width 412 height 45
click at [497, 525] on textarea at bounding box center [535, 537] width 412 height 25
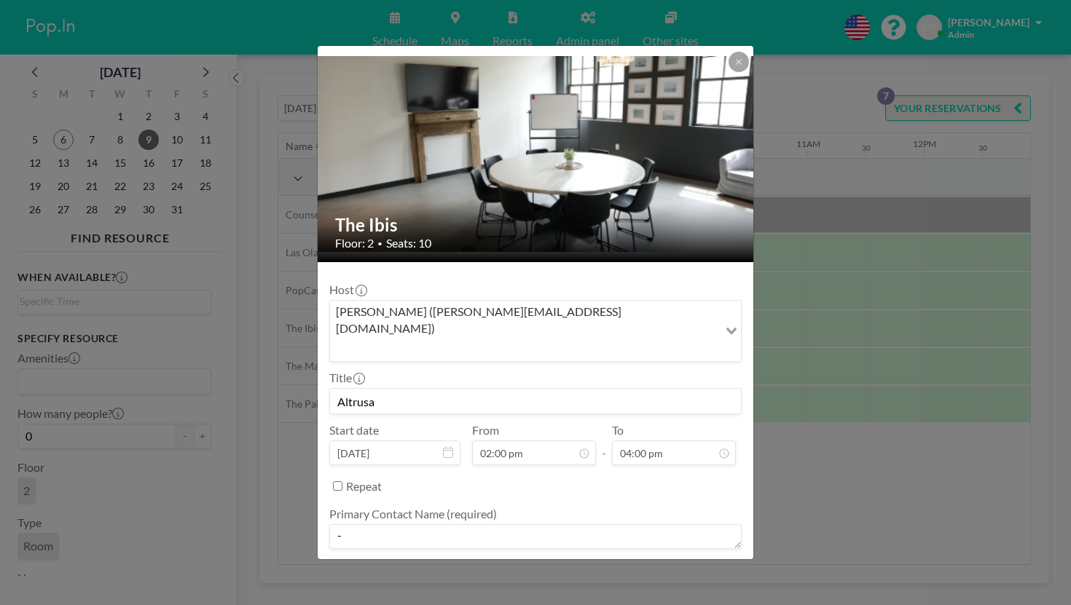
type textarea "-"
click at [491, 578] on textarea at bounding box center [535, 590] width 412 height 25
type textarea "-"
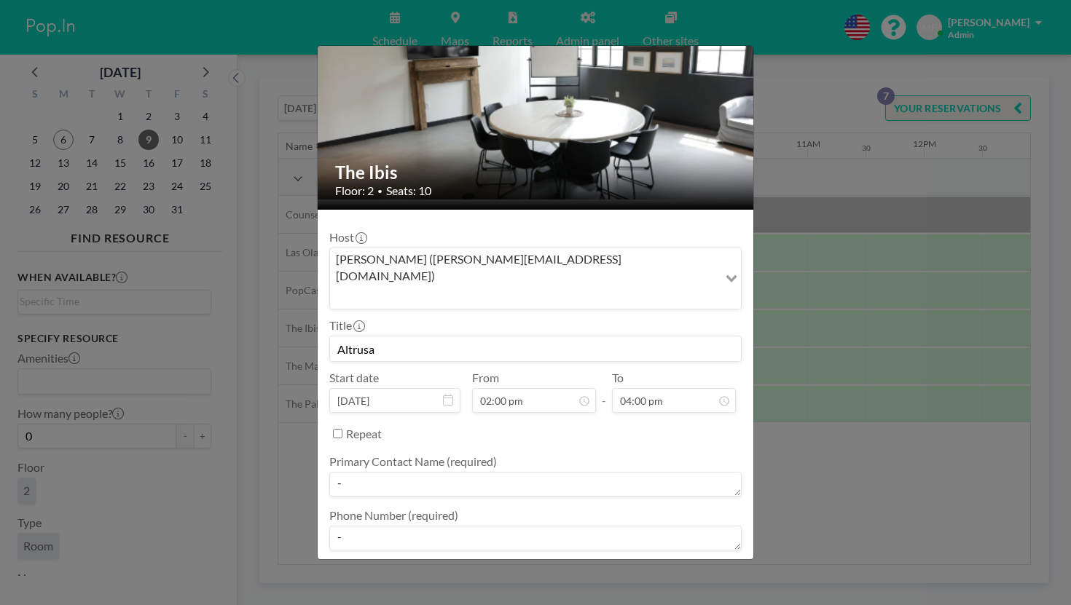
type textarea "-"
click at [676, 527] on form "Host [PERSON_NAME] ([PERSON_NAME][EMAIL_ADDRESS][DOMAIN_NAME]) Loading... Title…" at bounding box center [536, 460] width 436 height 501
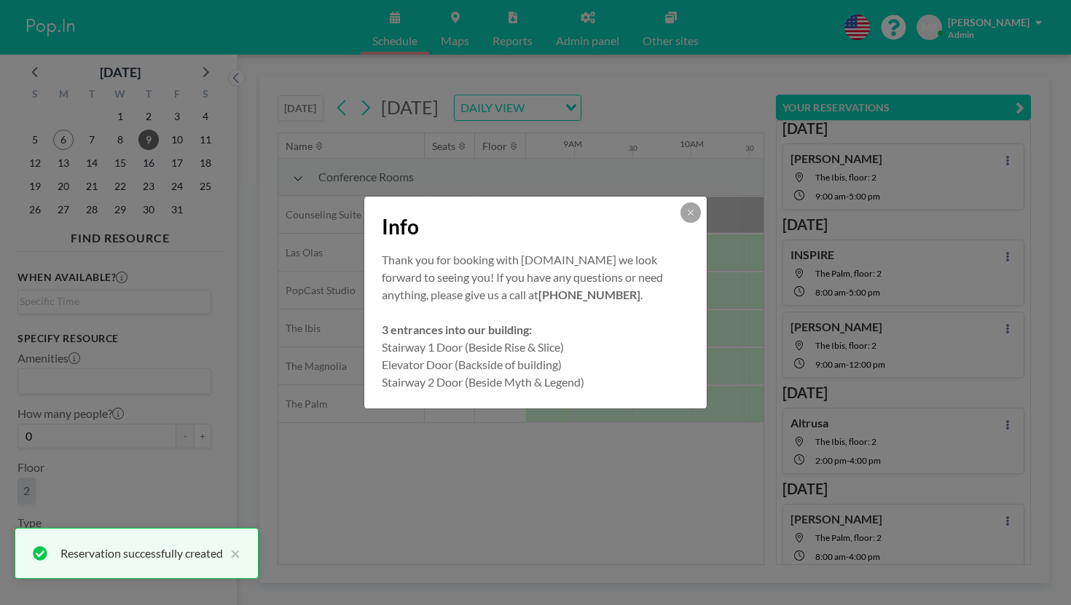
scroll to position [103, 0]
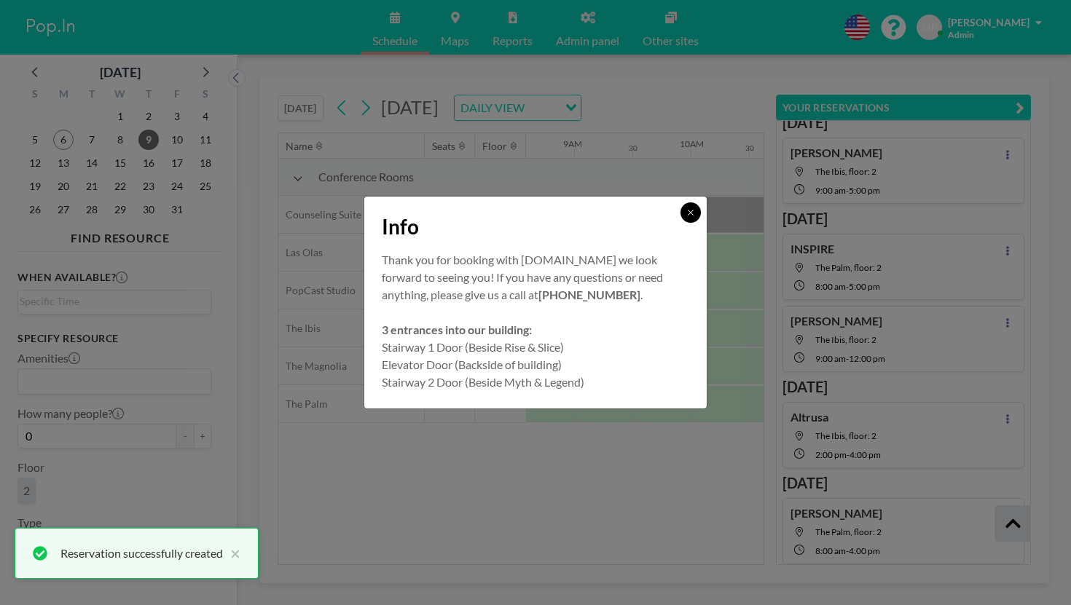
click at [680, 223] on button at bounding box center [690, 213] width 20 height 20
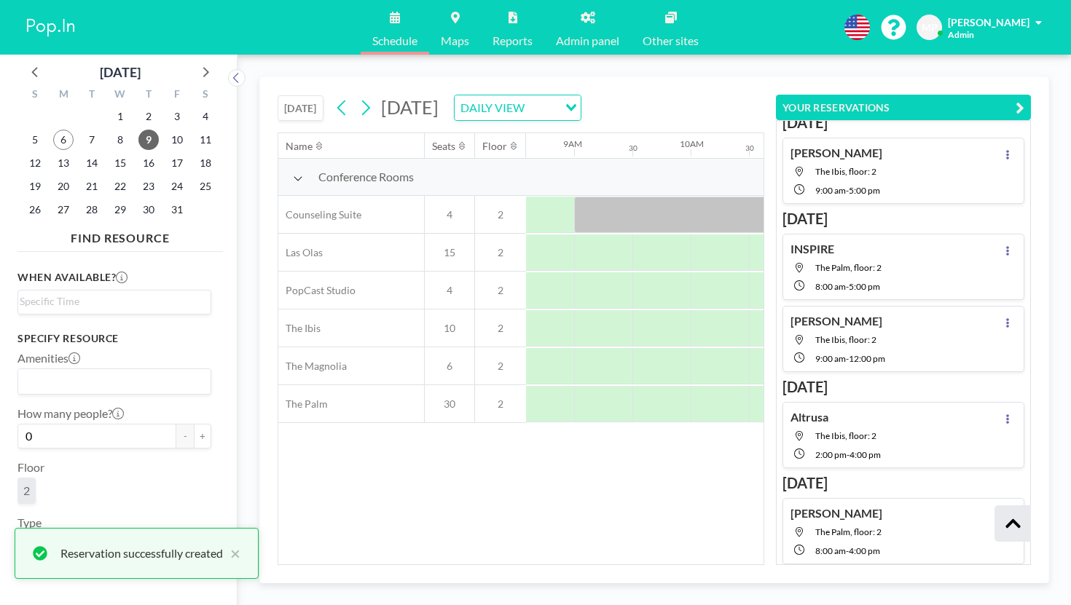
click at [1024, 99] on icon "button" at bounding box center [1020, 107] width 9 height 17
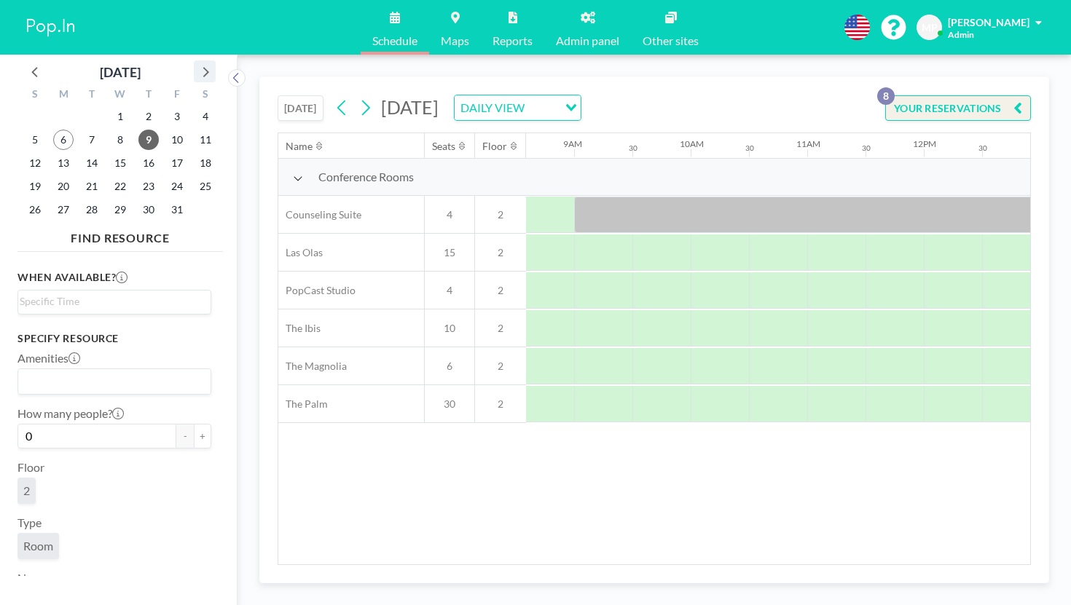
click at [195, 62] on icon at bounding box center [204, 71] width 19 height 19
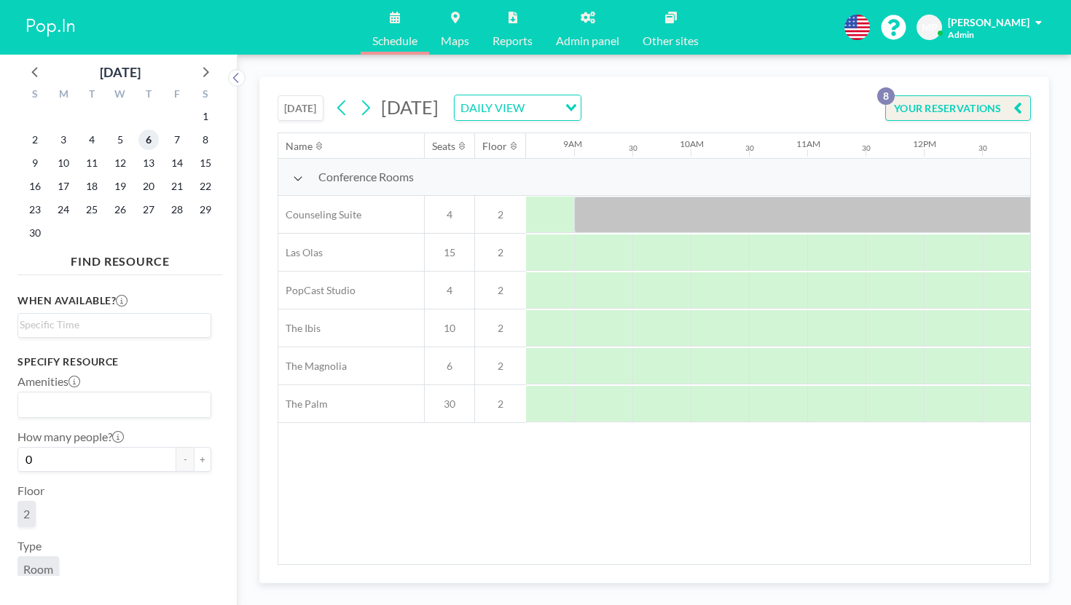
click at [138, 130] on span "6" at bounding box center [148, 140] width 20 height 20
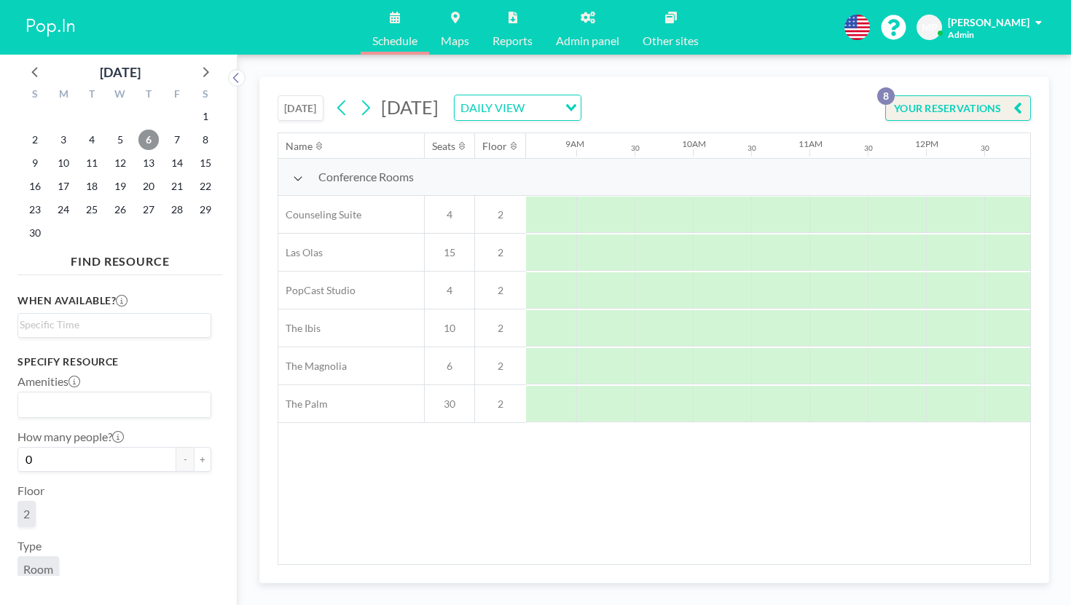
scroll to position [0, 1013]
click at [203, 67] on icon at bounding box center [206, 72] width 6 height 10
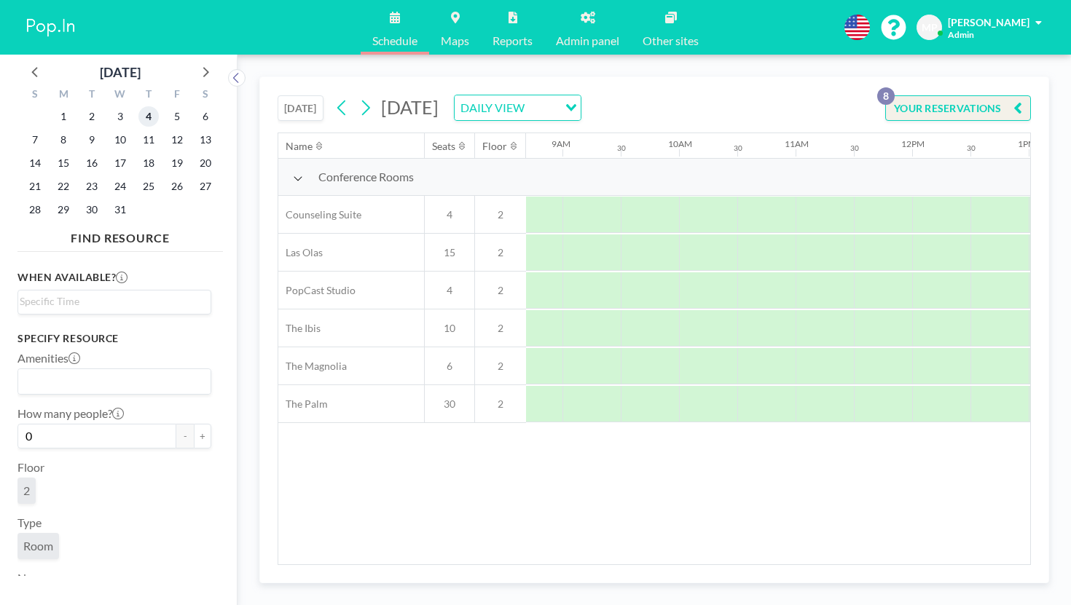
click at [138, 108] on span "4" at bounding box center [148, 116] width 20 height 20
click at [195, 65] on icon at bounding box center [204, 71] width 19 height 19
click at [138, 130] on span "8" at bounding box center [148, 140] width 20 height 20
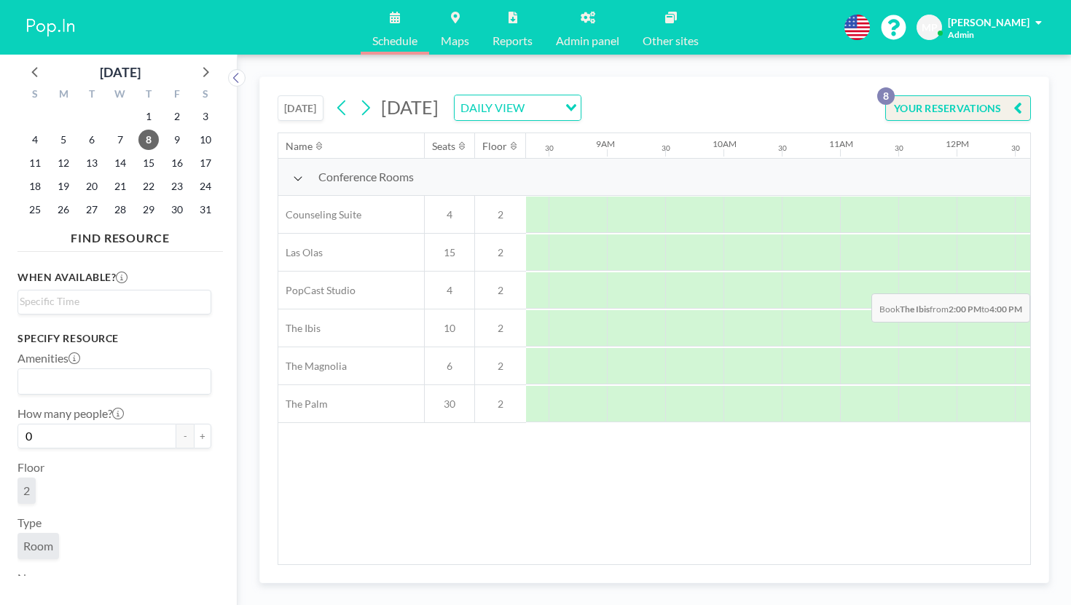
drag, startPoint x: 796, startPoint y: 271, endPoint x: 943, endPoint y: 259, distance: 147.6
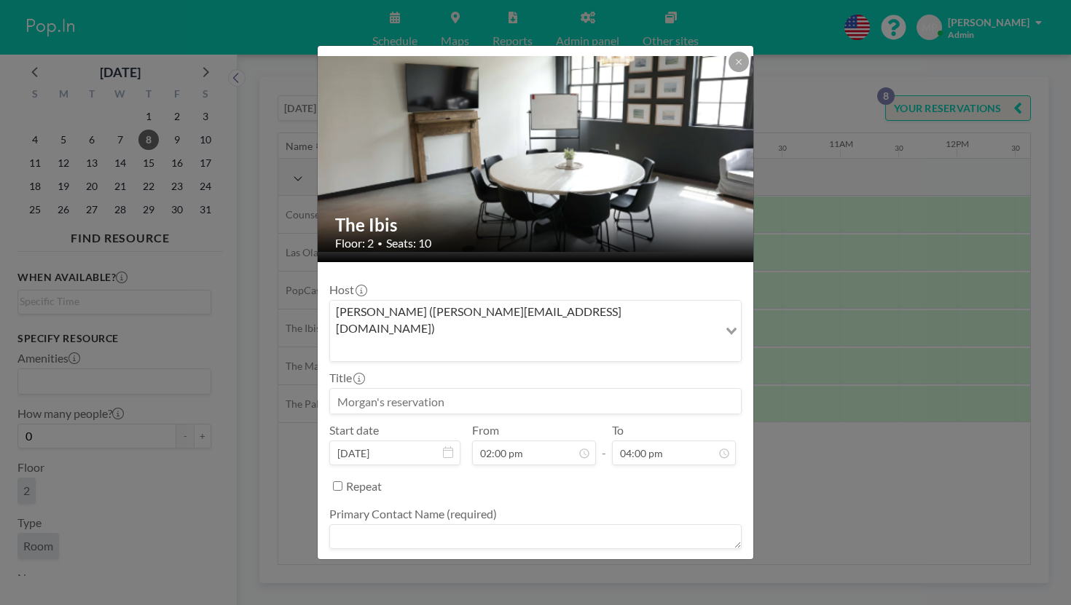
click at [568, 389] on input at bounding box center [535, 401] width 411 height 25
type input "Altrusa"
click at [474, 525] on textarea at bounding box center [535, 537] width 412 height 25
type textarea "-"
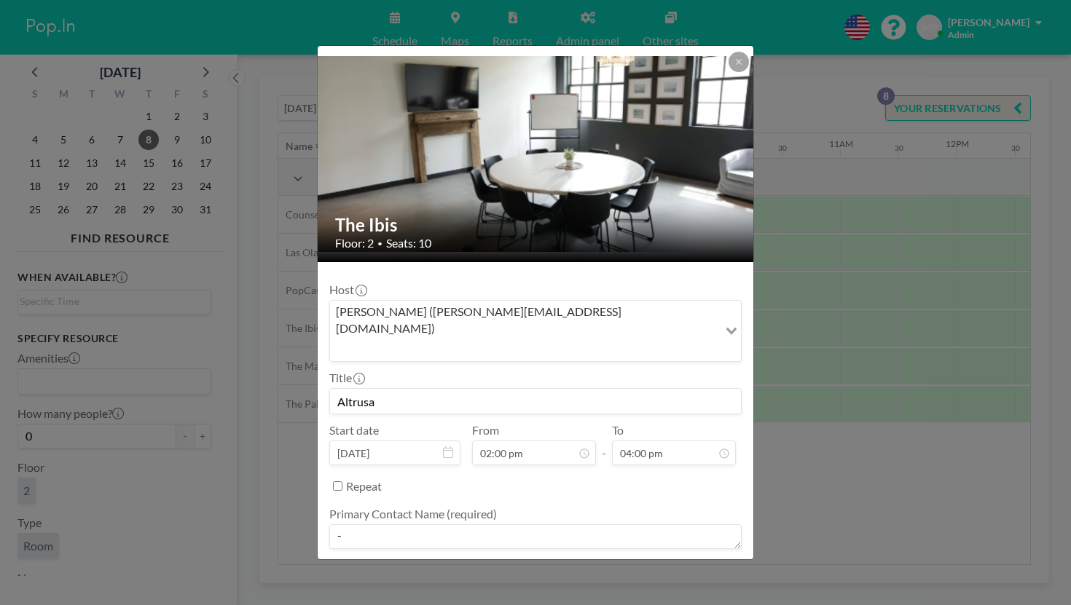
type textarea "-"
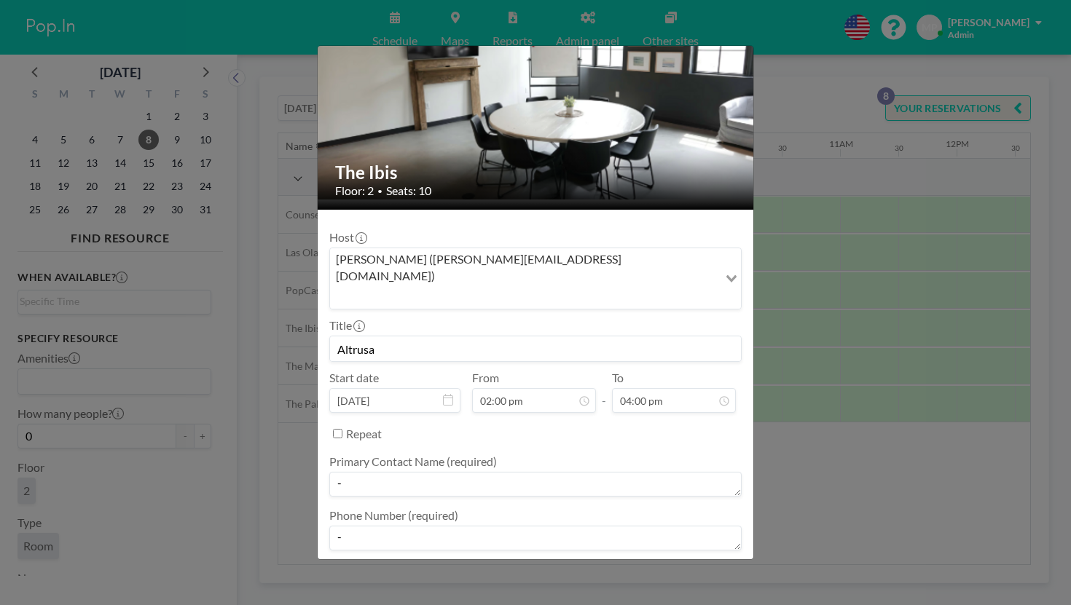
type textarea "-"
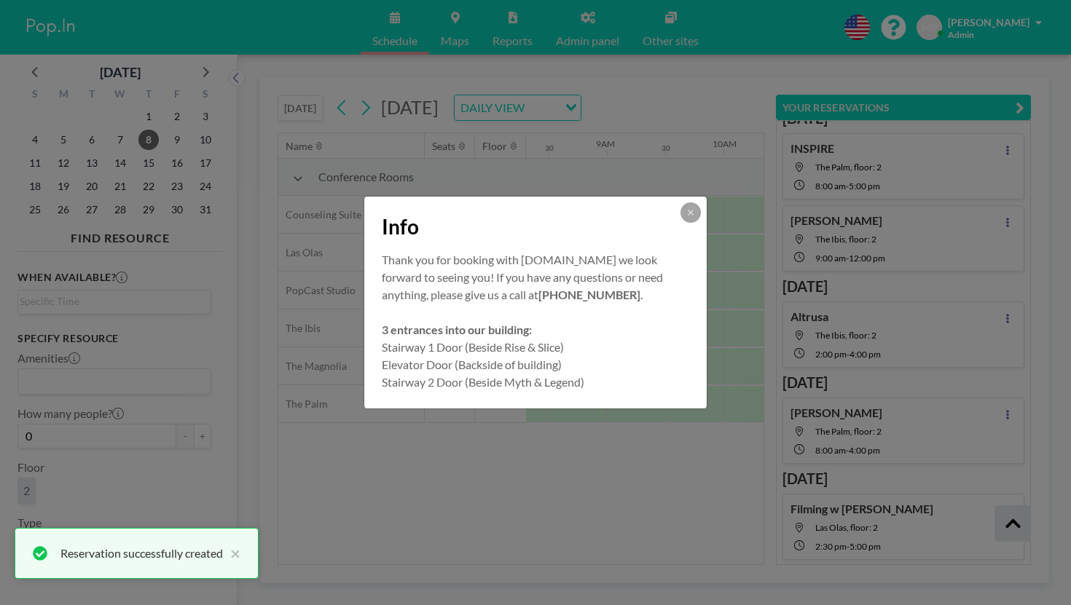
scroll to position [211, 0]
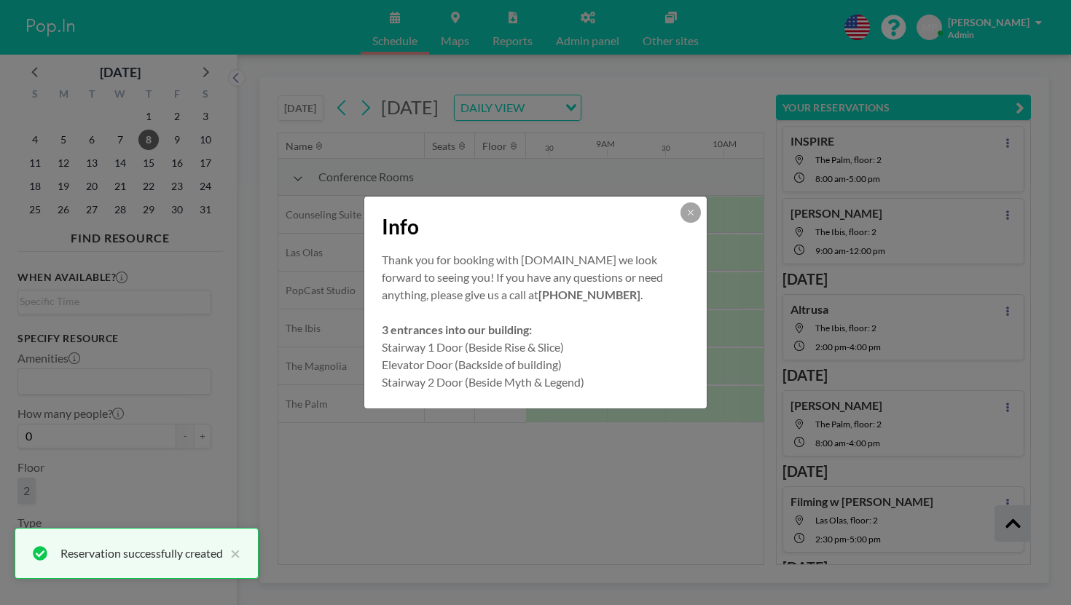
click at [680, 222] on button at bounding box center [690, 213] width 20 height 20
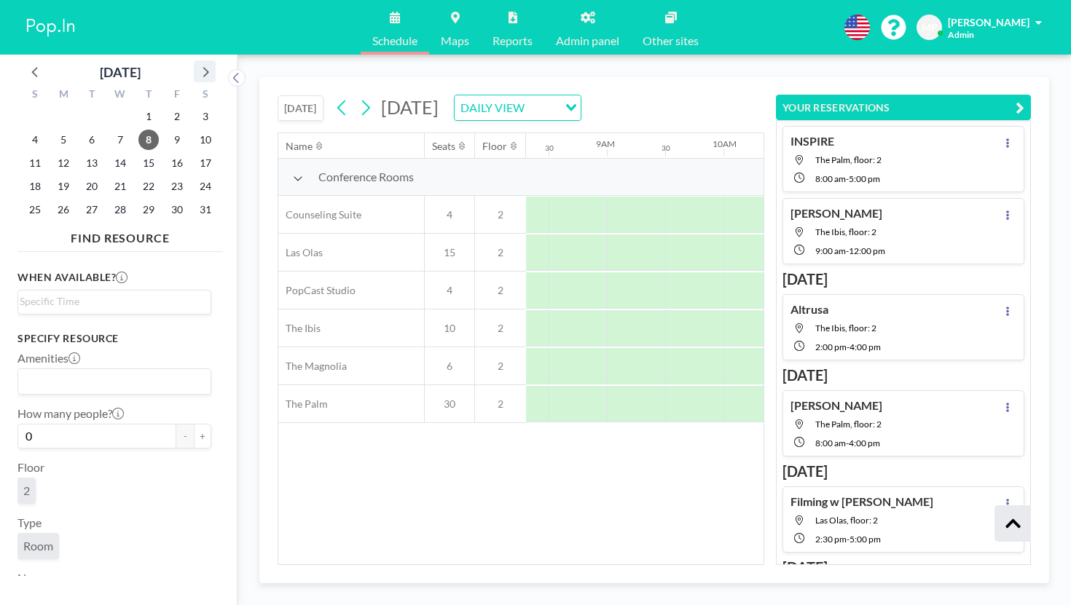
click at [195, 66] on icon at bounding box center [204, 71] width 19 height 19
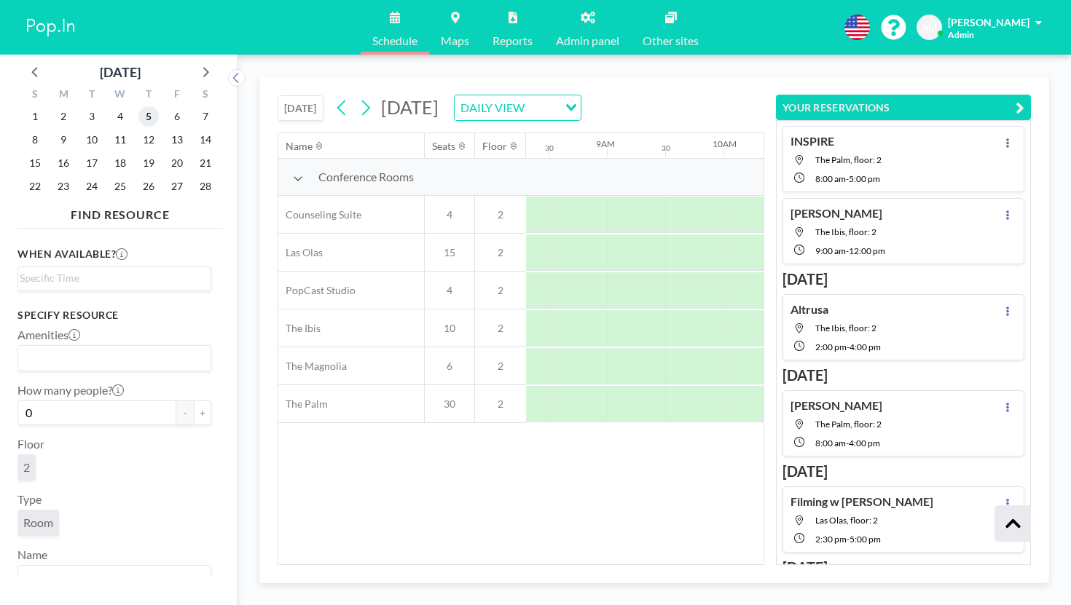
click at [138, 109] on span "5" at bounding box center [148, 116] width 20 height 20
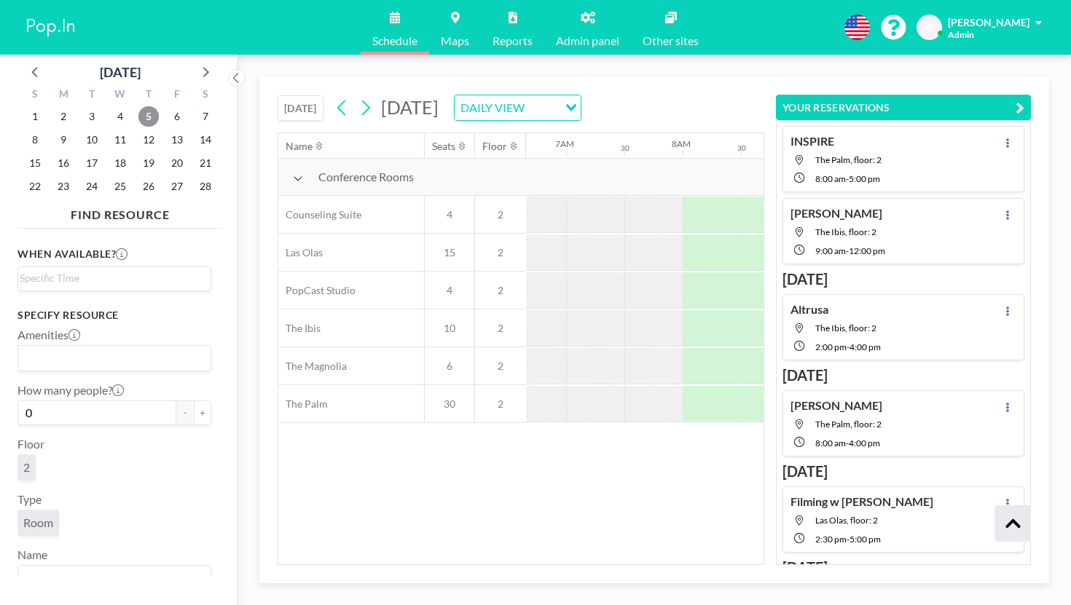
scroll to position [0, 839]
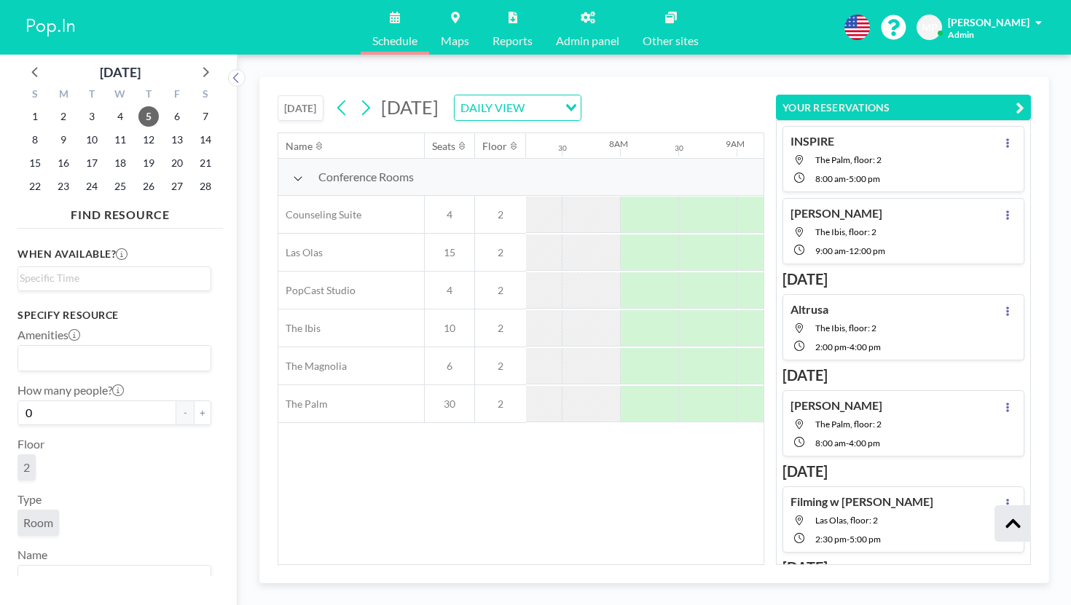
click at [1024, 99] on icon "button" at bounding box center [1020, 107] width 9 height 17
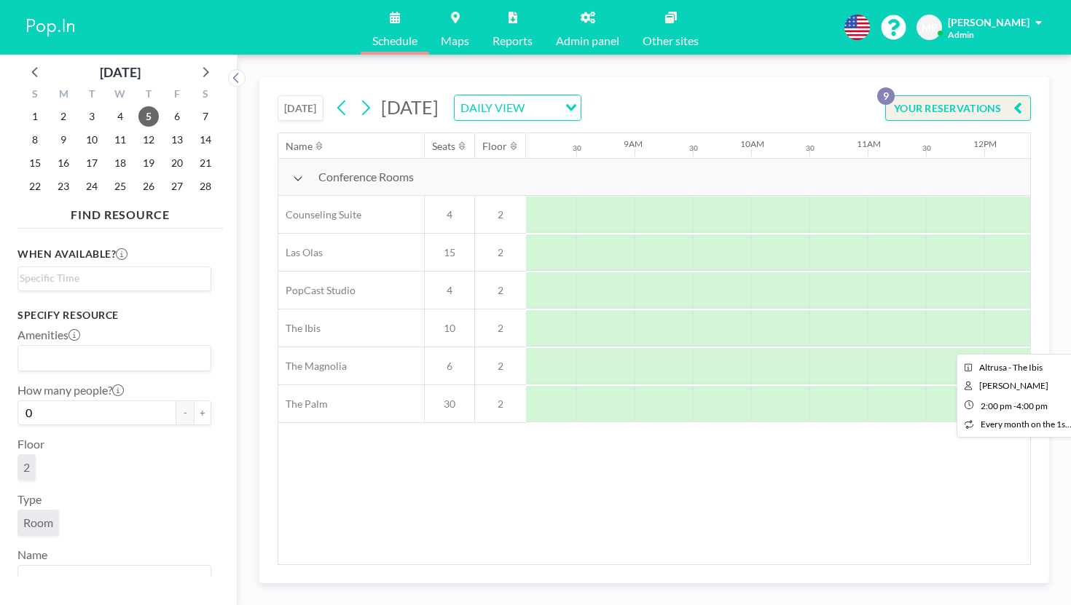
scroll to position [0, 1017]
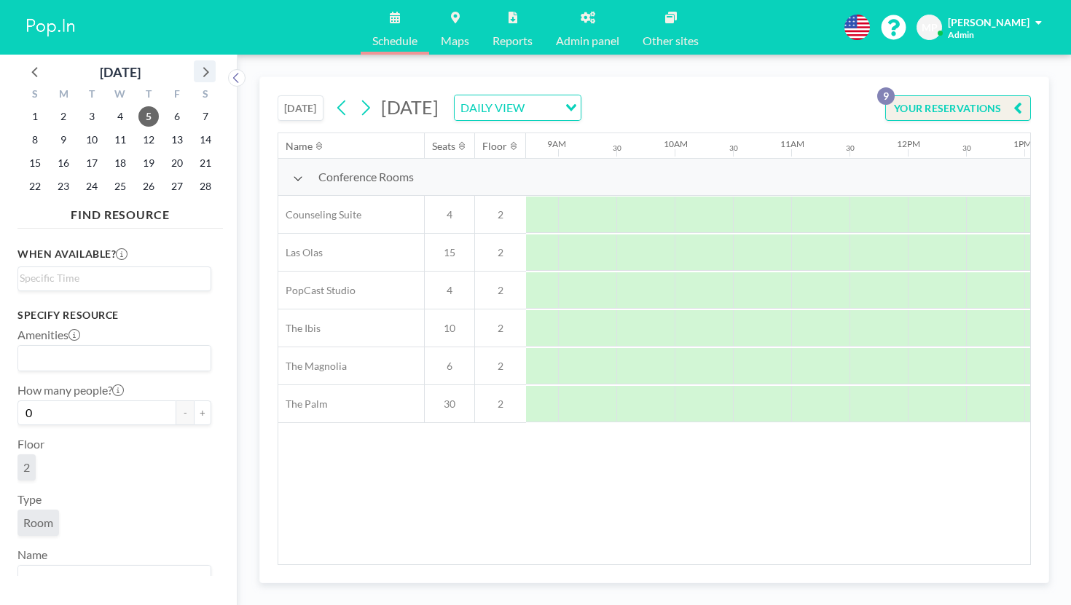
click at [195, 62] on icon at bounding box center [204, 71] width 19 height 19
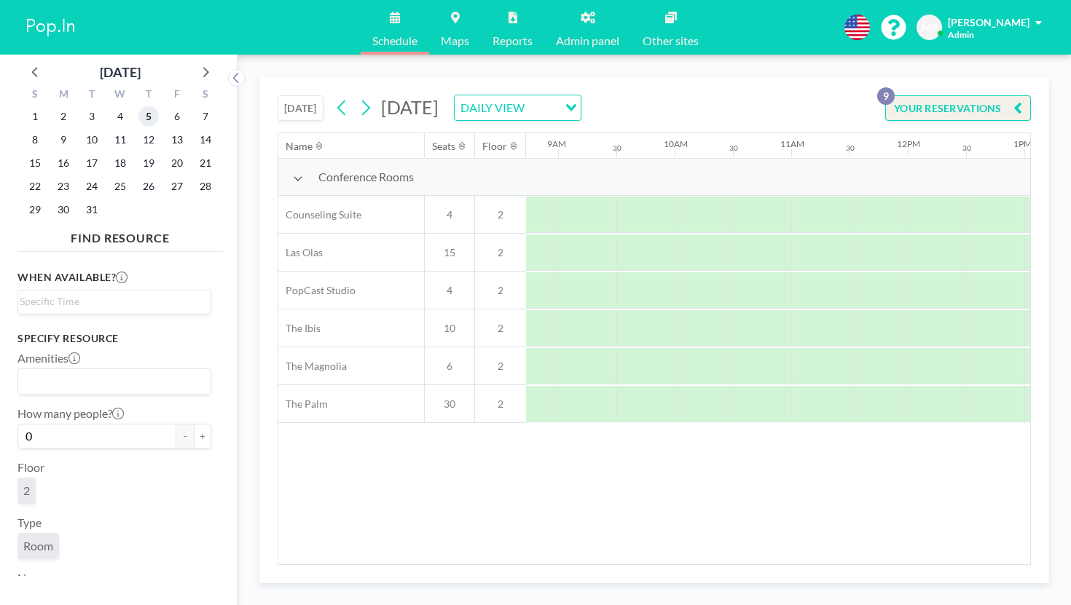
click at [138, 106] on span "5" at bounding box center [148, 116] width 20 height 20
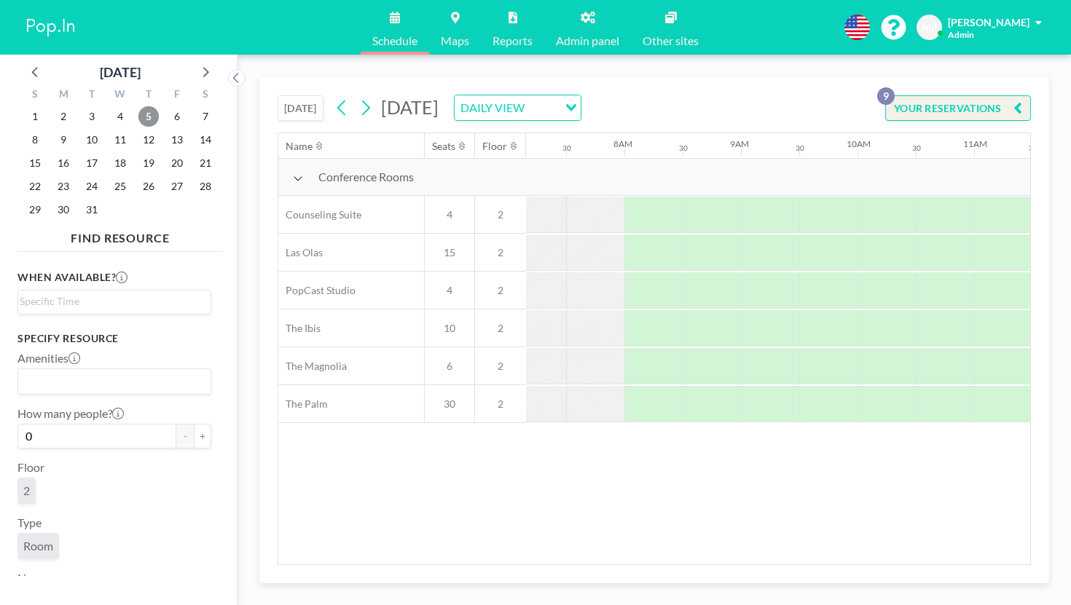
scroll to position [0, 992]
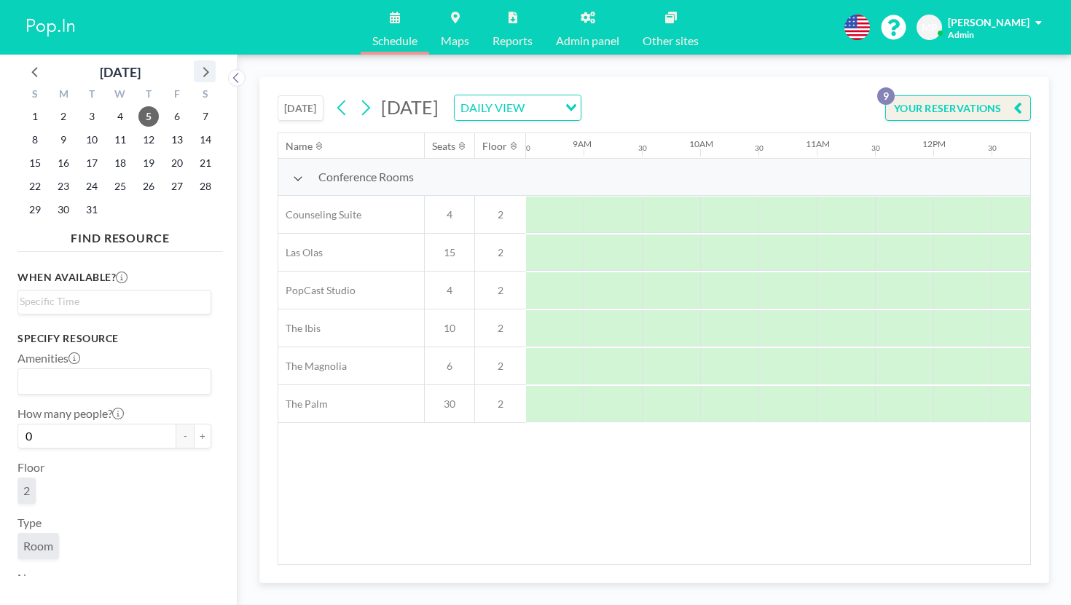
click at [195, 68] on icon at bounding box center [204, 71] width 19 height 19
click at [138, 130] on span "9" at bounding box center [148, 140] width 20 height 20
click at [138, 106] on span "2" at bounding box center [148, 116] width 20 height 20
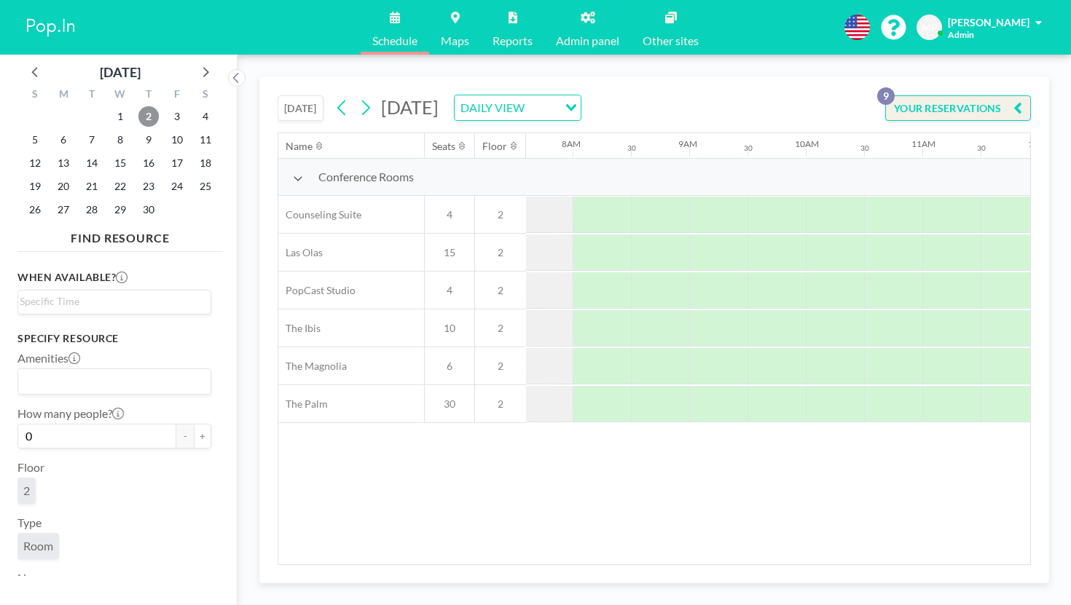
scroll to position [0, 967]
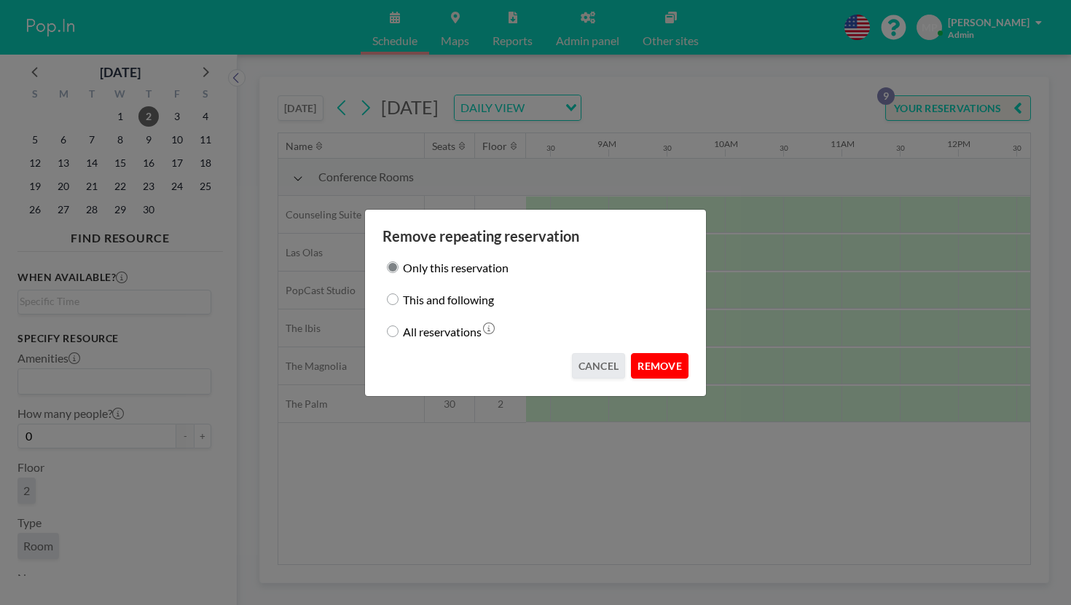
click at [645, 353] on button "REMOVE" at bounding box center [660, 365] width 58 height 25
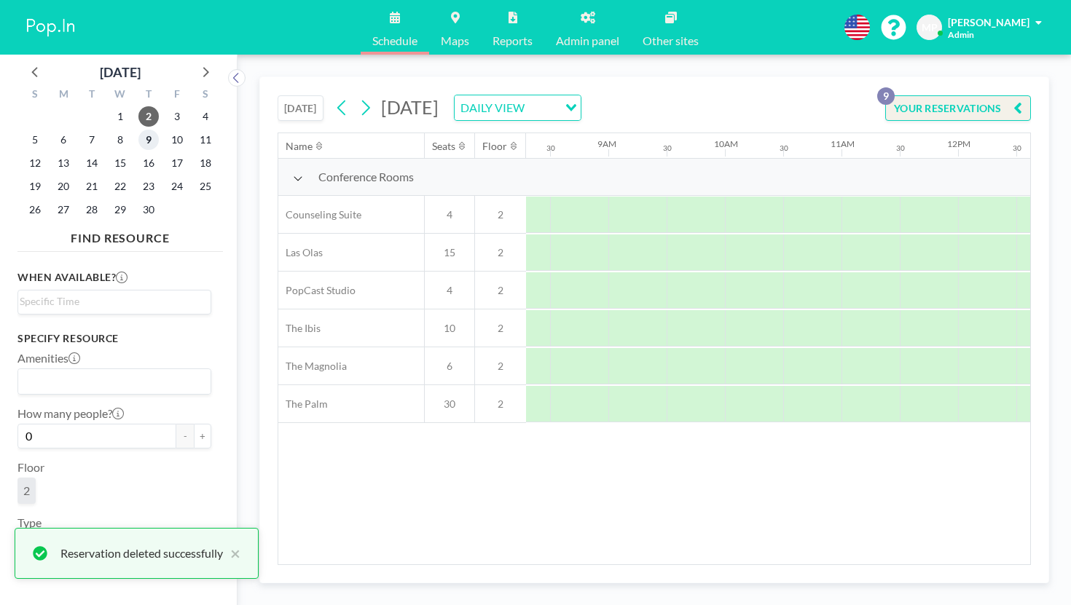
click at [138, 130] on span "9" at bounding box center [148, 140] width 20 height 20
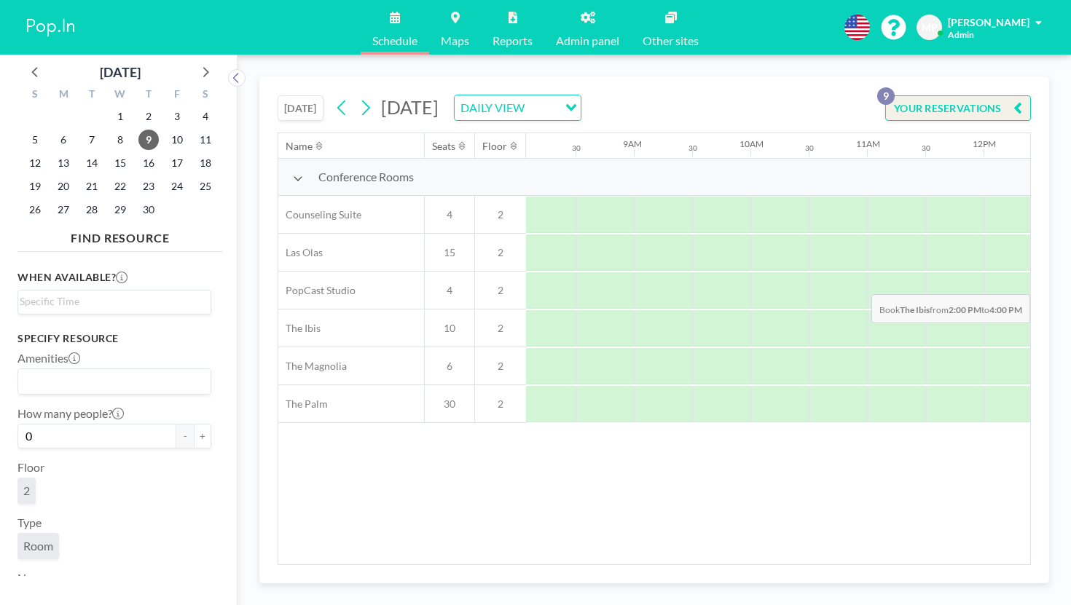
scroll to position [0, 971]
drag, startPoint x: 947, startPoint y: 260, endPoint x: 936, endPoint y: 263, distance: 11.3
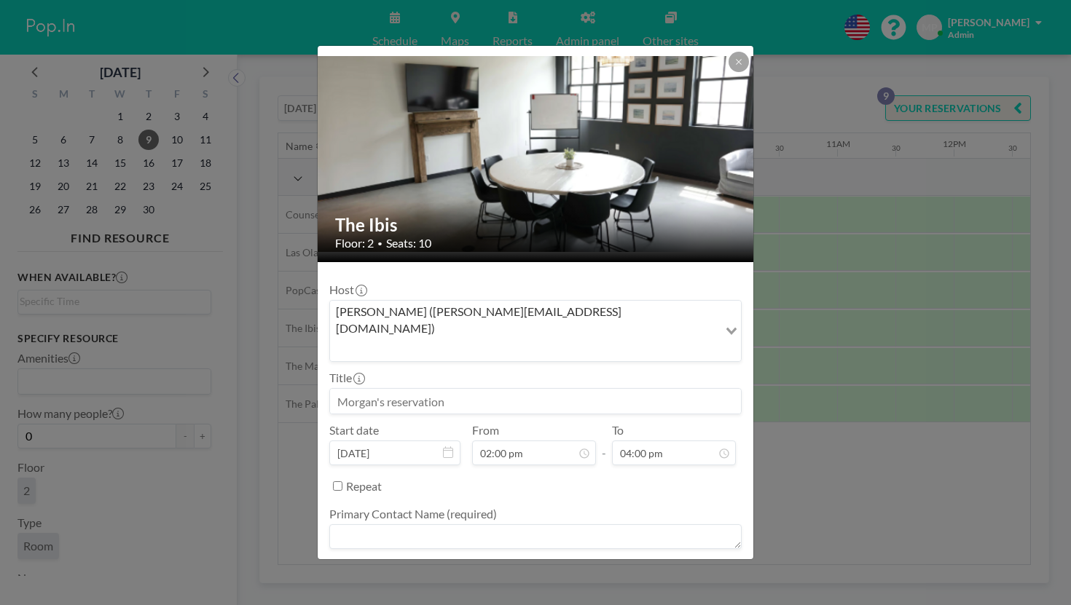
click at [486, 389] on input at bounding box center [535, 401] width 411 height 25
type input "Altrusa"
type textarea "-"
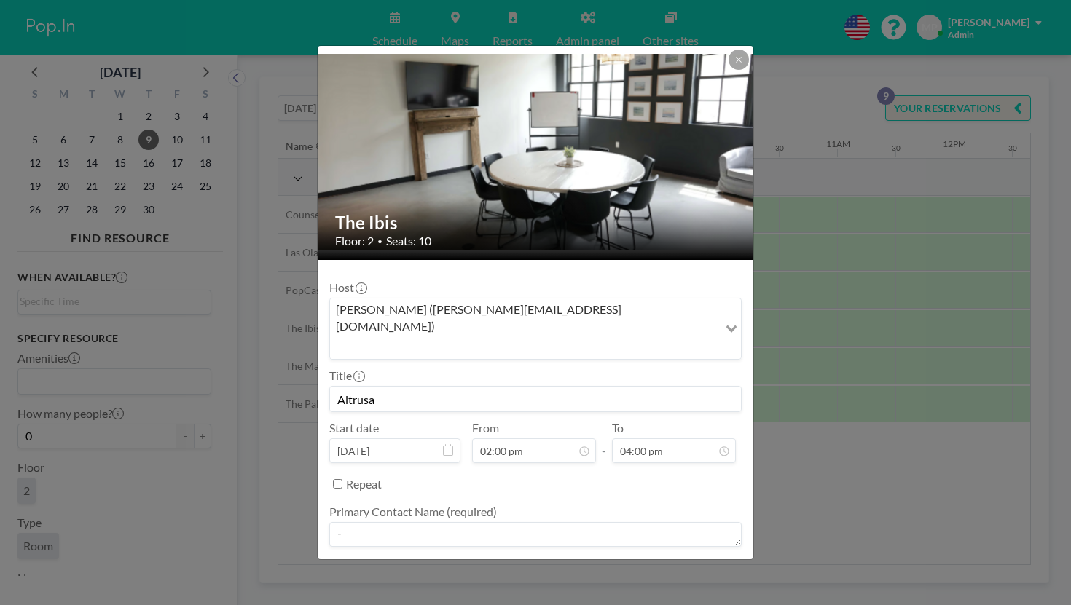
scroll to position [52, 0]
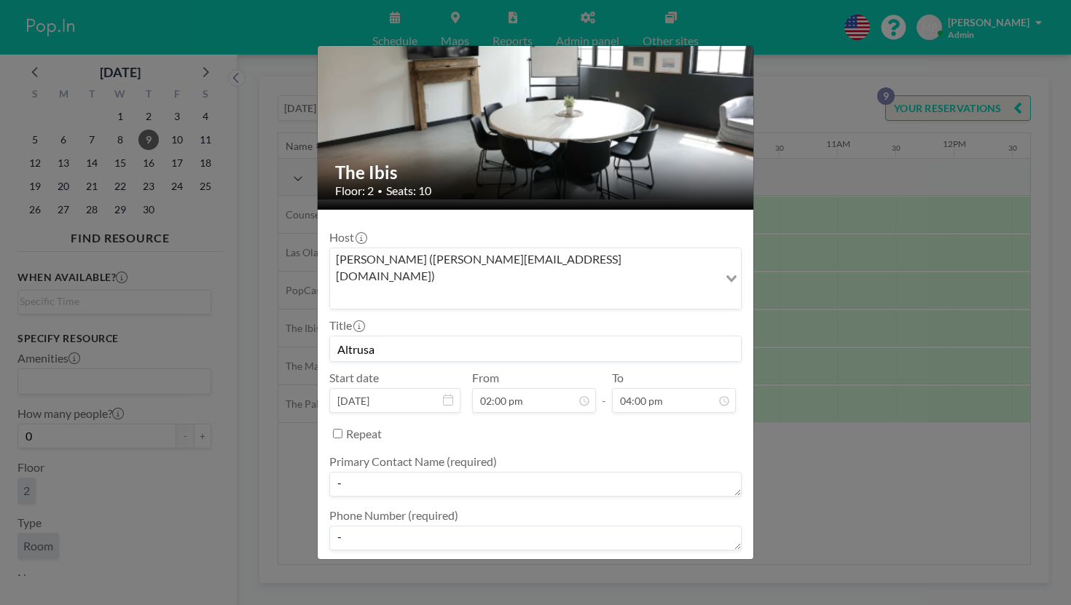
click at [668, 526] on form "Host [PERSON_NAME] ([PERSON_NAME][EMAIL_ADDRESS][DOMAIN_NAME]) Loading... Title…" at bounding box center [536, 460] width 436 height 501
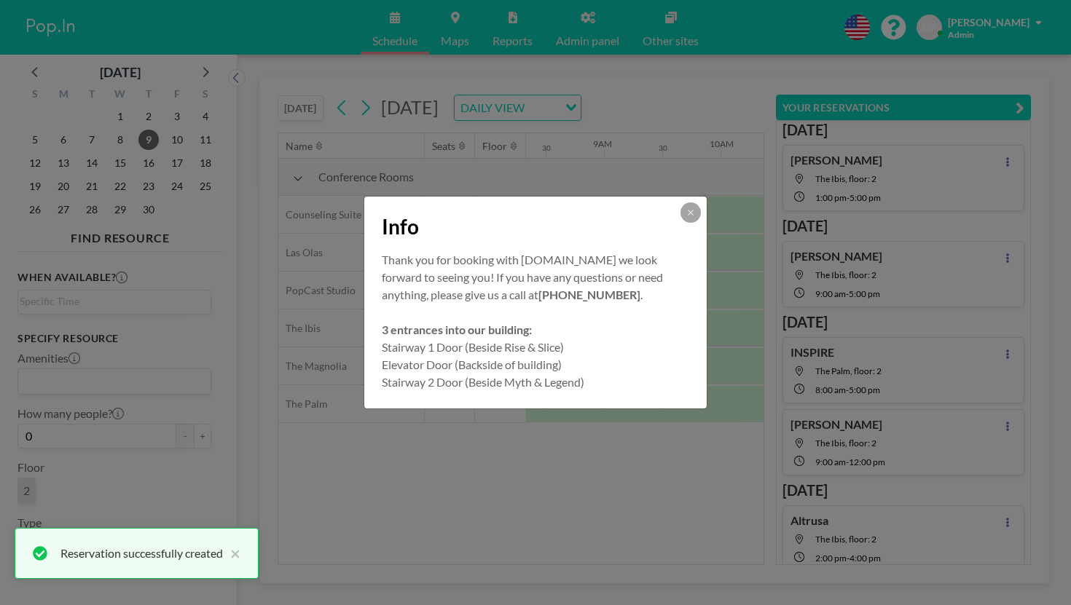
scroll to position [91, 0]
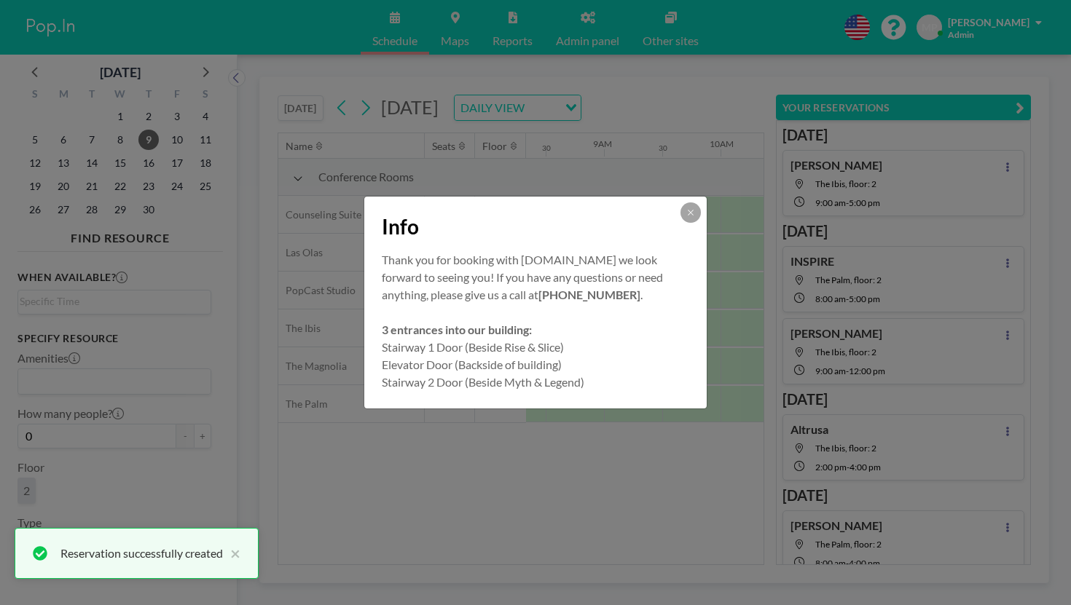
click at [680, 223] on button at bounding box center [690, 213] width 20 height 20
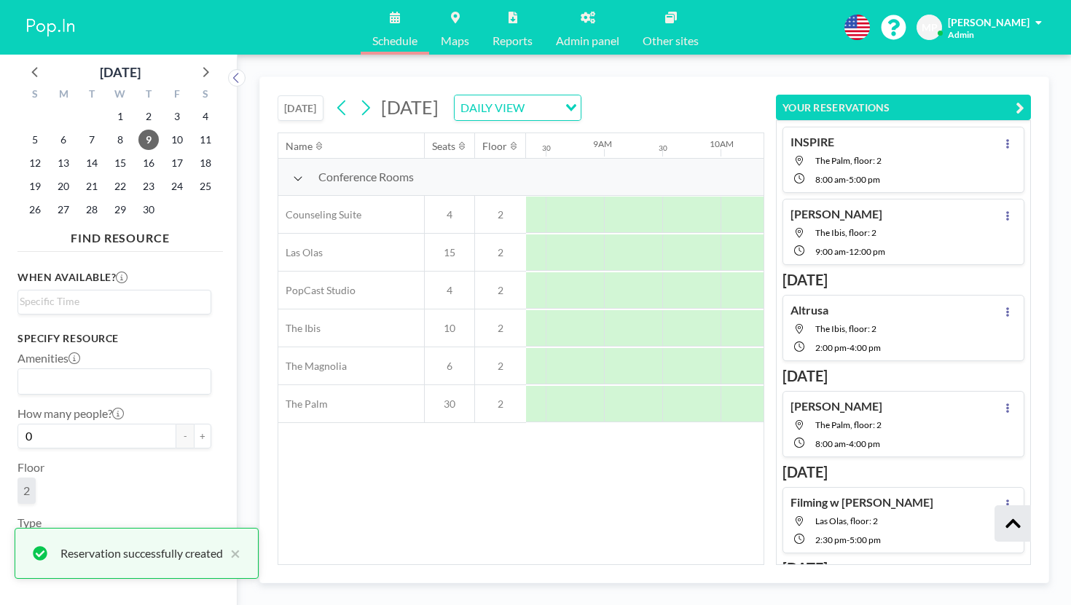
scroll to position [289, 0]
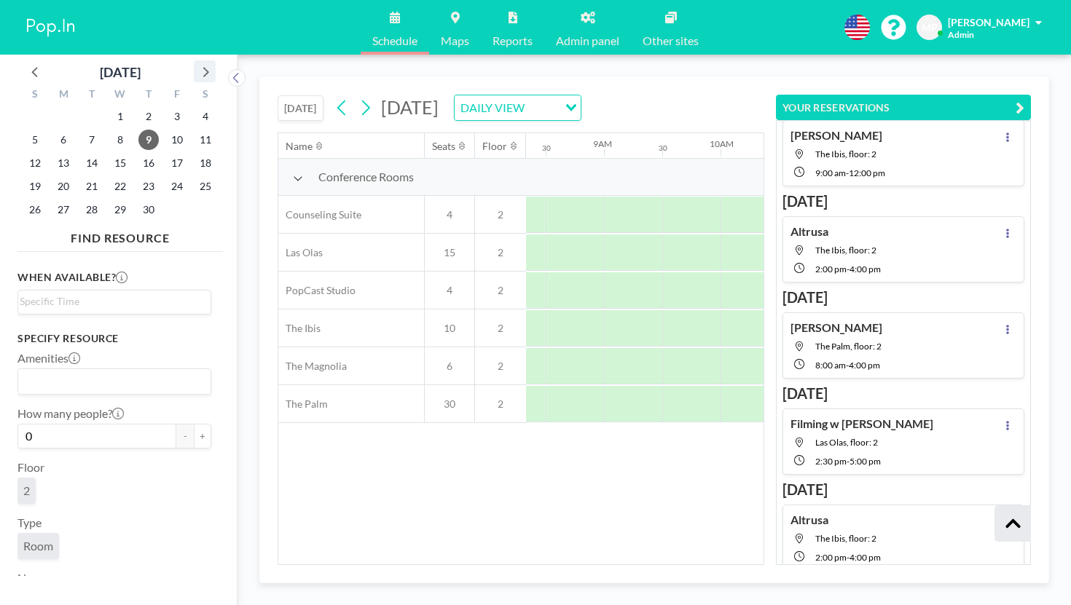
click at [203, 67] on icon at bounding box center [206, 72] width 6 height 10
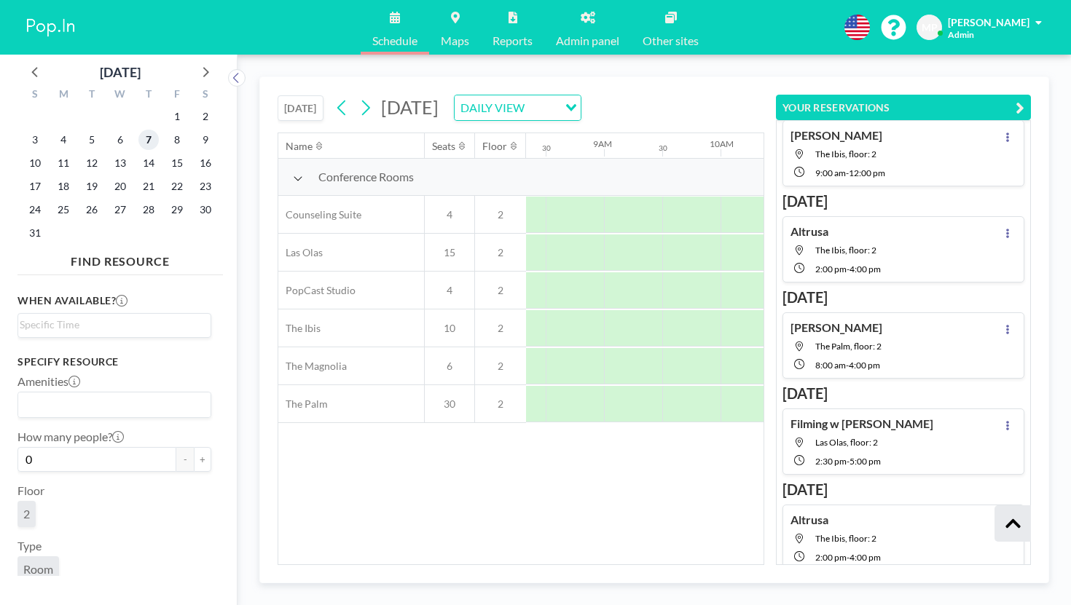
click at [138, 130] on span "7" at bounding box center [148, 140] width 20 height 20
click at [195, 62] on icon at bounding box center [204, 71] width 19 height 19
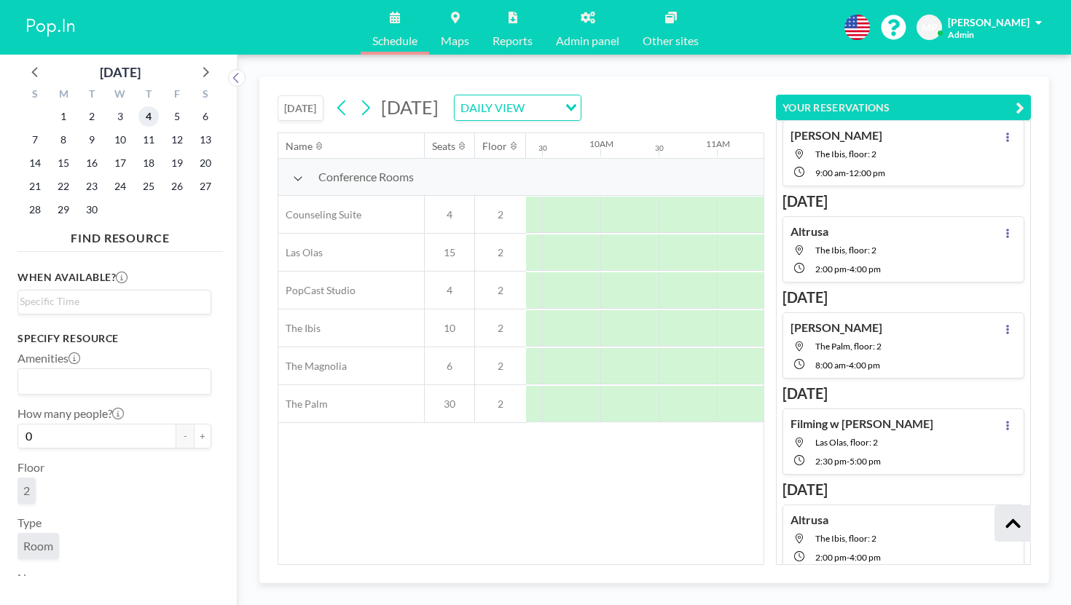
click at [138, 106] on span "4" at bounding box center [148, 116] width 20 height 20
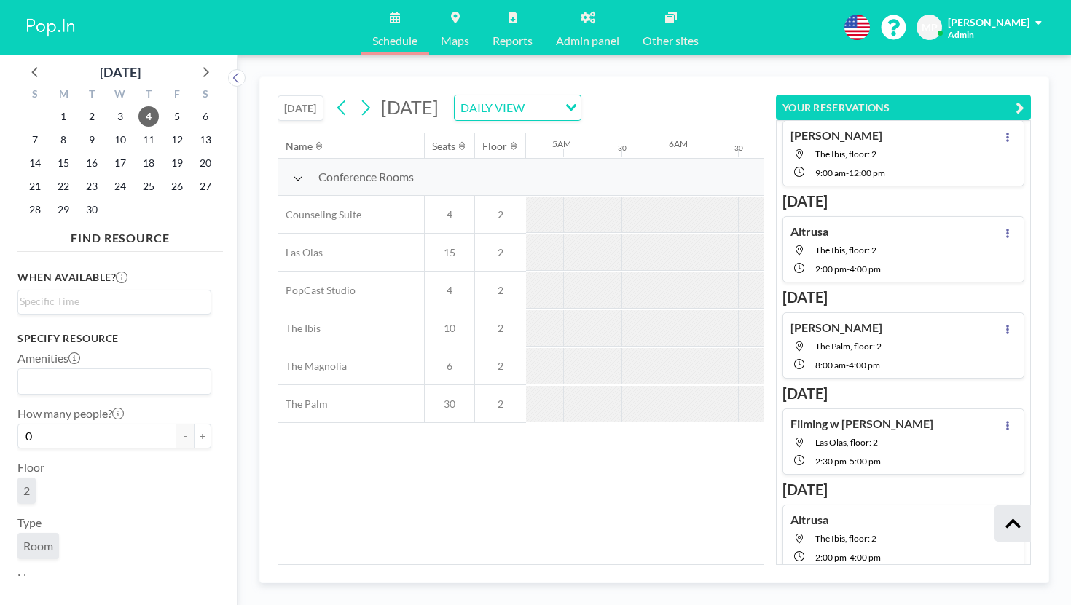
click at [1031, 95] on button "YOUR RESERVATIONS" at bounding box center [903, 107] width 255 height 25
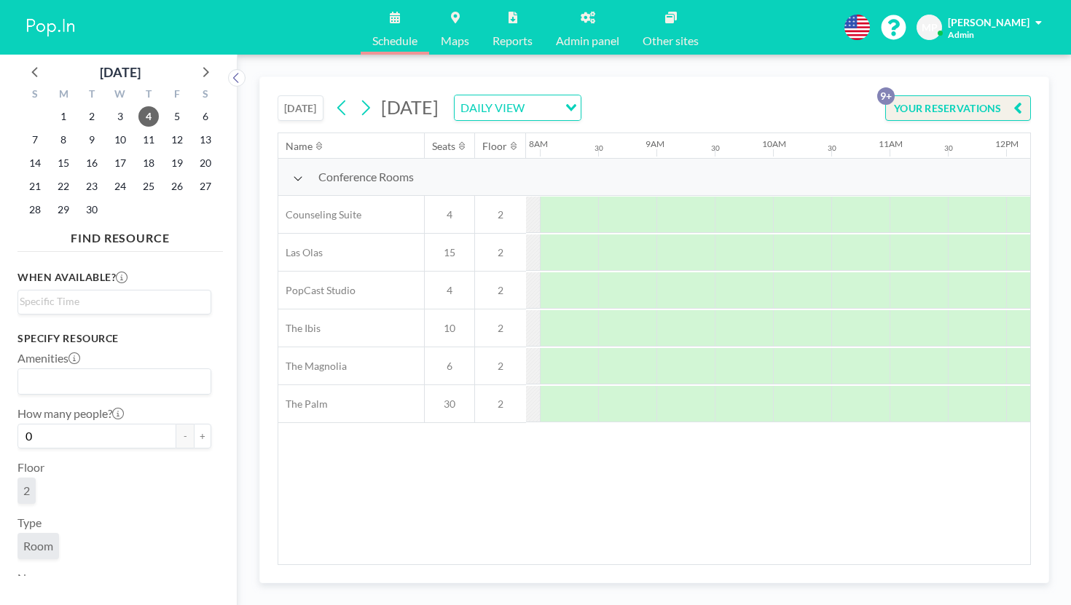
scroll to position [0, 978]
click at [203, 67] on icon at bounding box center [206, 72] width 6 height 10
click at [138, 106] on span "2" at bounding box center [148, 116] width 20 height 20
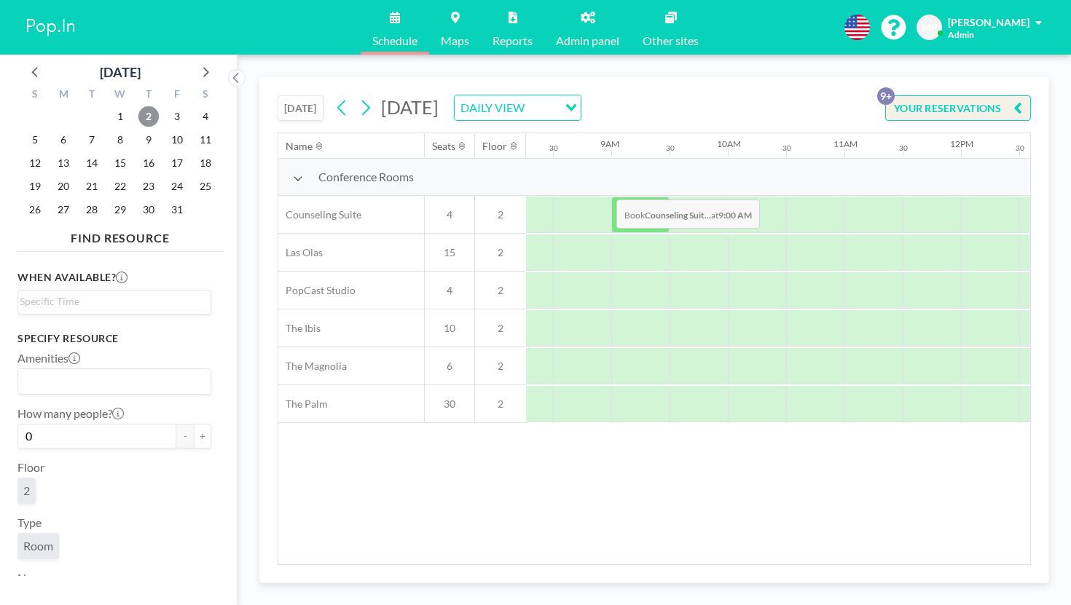
scroll to position [0, 1052]
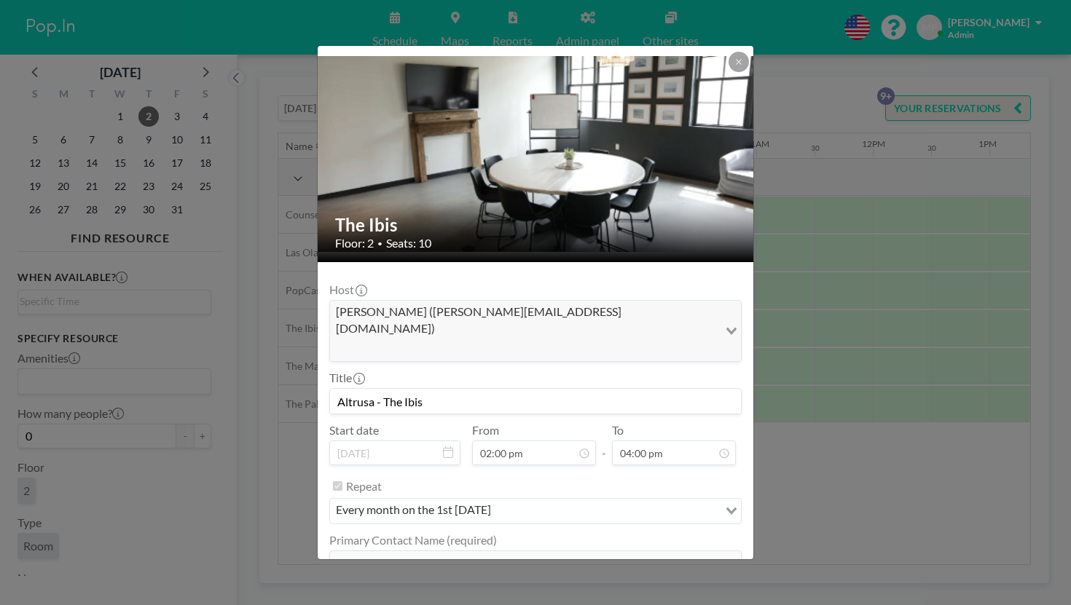
scroll to position [76, 0]
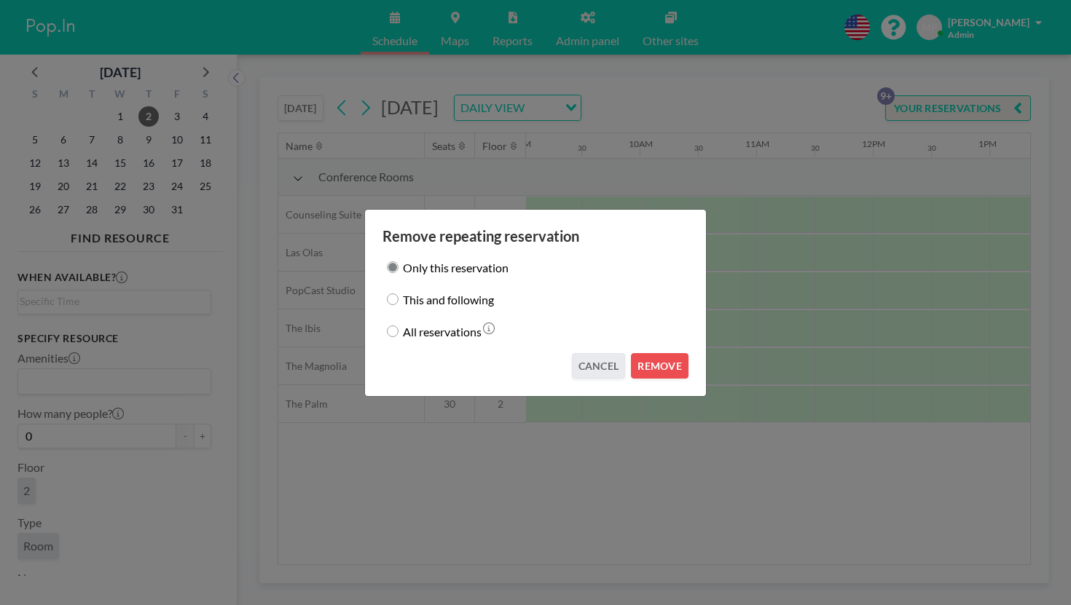
click at [471, 302] on label "This and following" at bounding box center [448, 299] width 91 height 20
click at [399, 302] on input "This and following" at bounding box center [393, 300] width 12 height 12
radio input "true"
click at [631, 356] on button "REMOVE" at bounding box center [660, 365] width 58 height 25
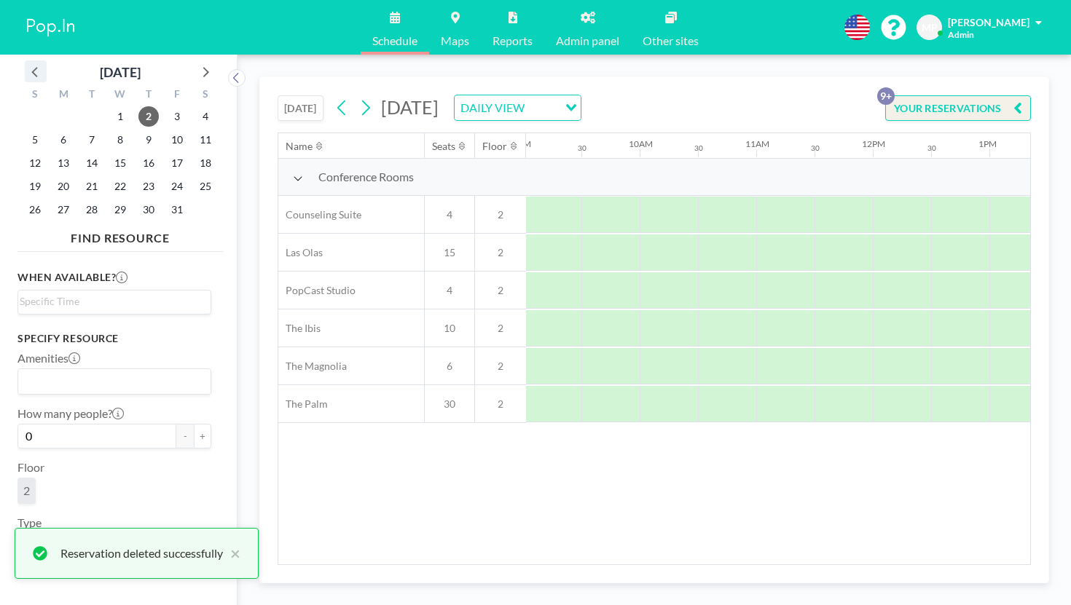
click at [33, 62] on icon at bounding box center [35, 71] width 19 height 19
click at [138, 106] on span "4" at bounding box center [148, 116] width 20 height 20
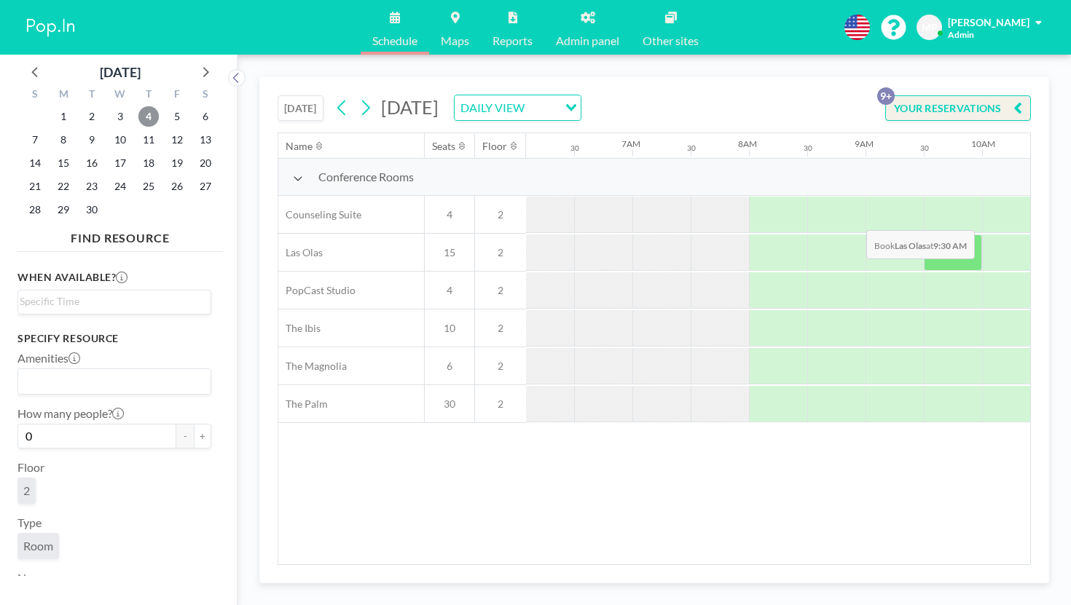
scroll to position [0, 710]
click at [278, 95] on button "[DATE]" at bounding box center [301, 107] width 46 height 25
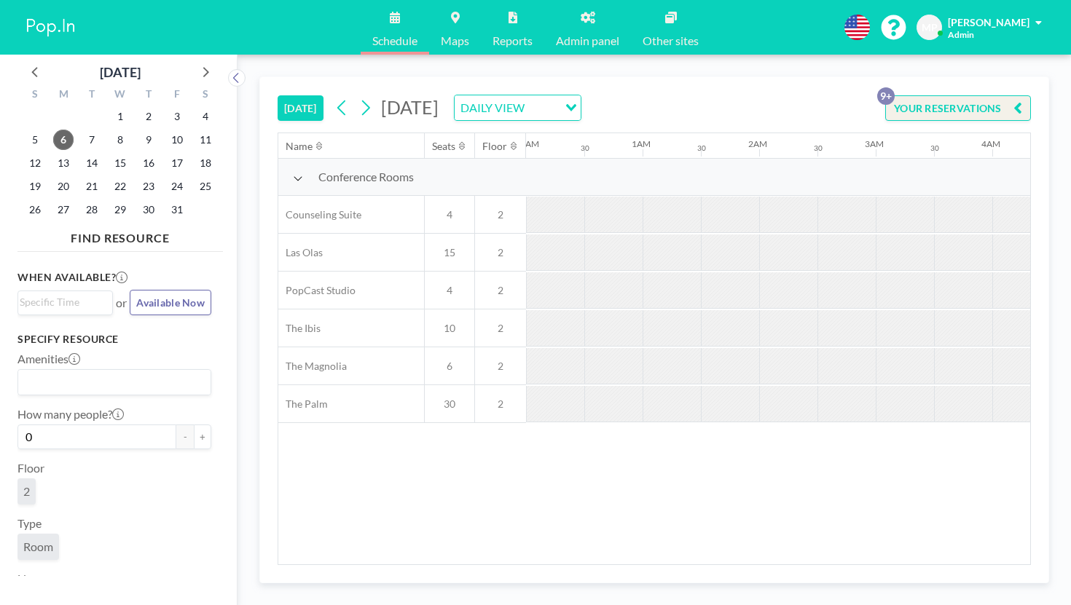
scroll to position [0, 376]
